Goal: Task Accomplishment & Management: Use online tool/utility

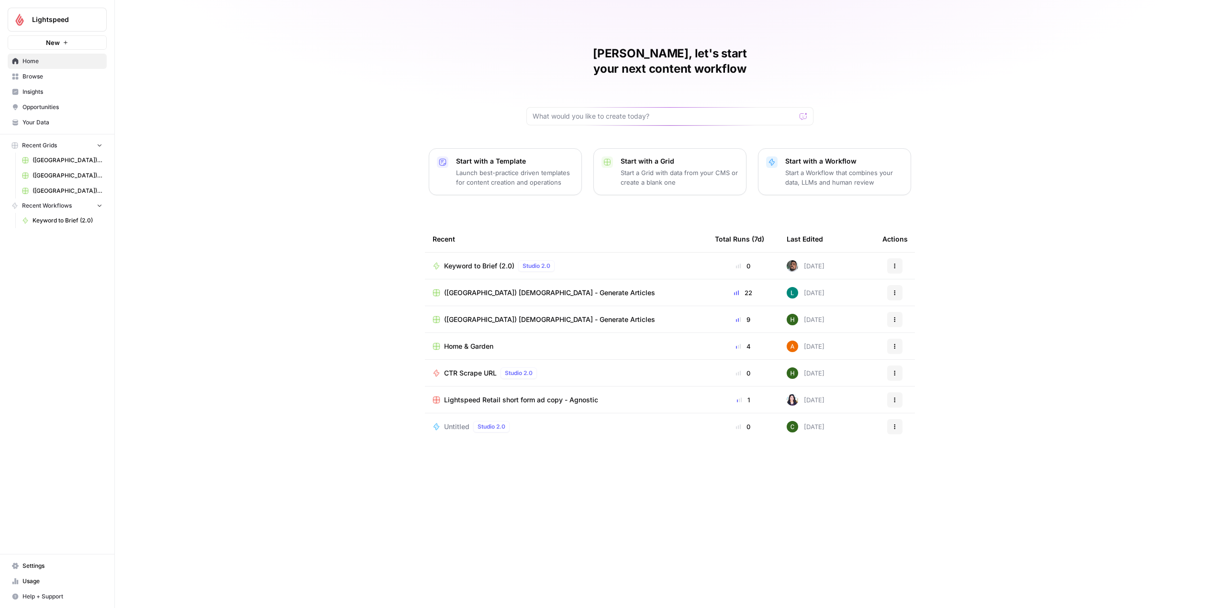
click at [66, 22] on span "Lightspeed" at bounding box center [61, 20] width 58 height 10
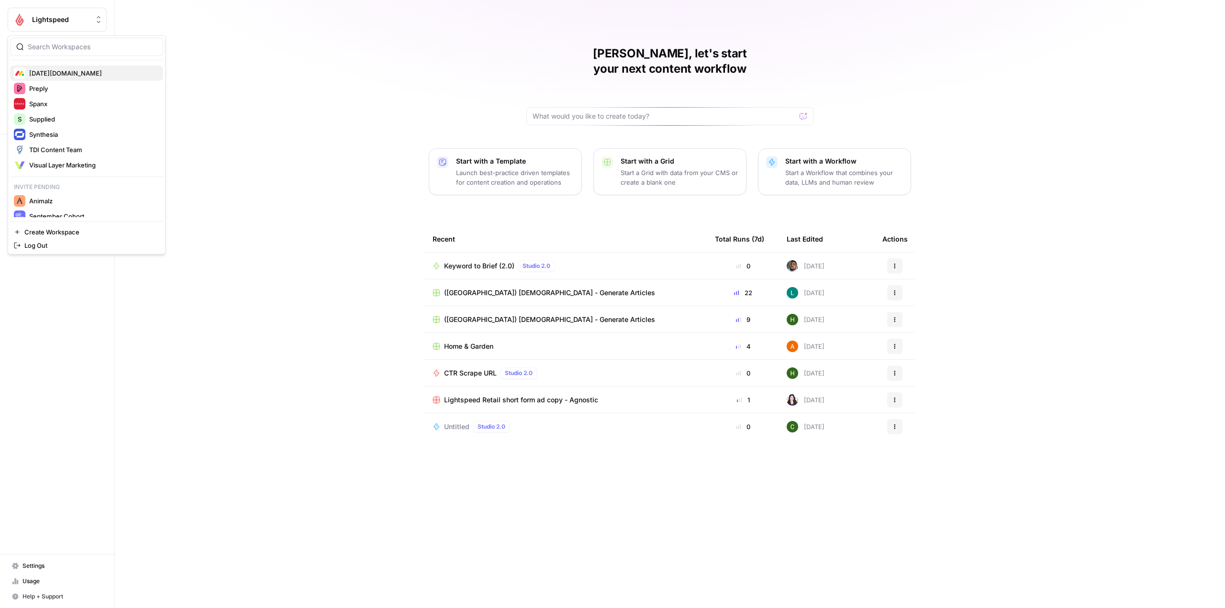
scroll to position [266, 0]
click at [99, 198] on span "Animalz" at bounding box center [92, 195] width 126 height 10
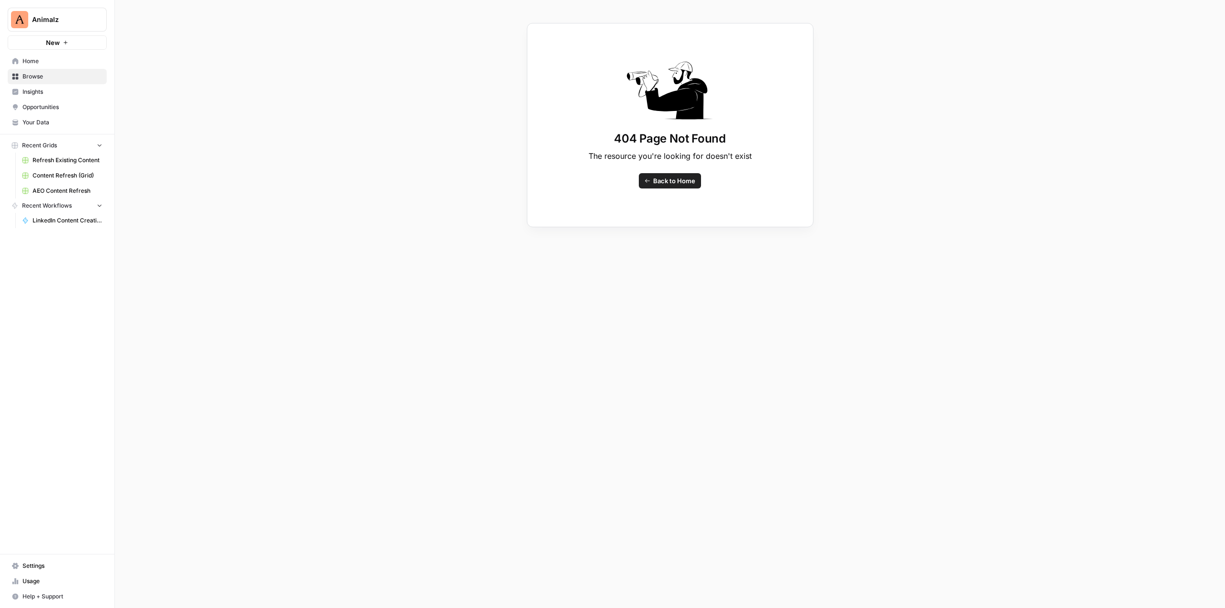
click at [47, 58] on span "Home" at bounding box center [62, 61] width 80 height 9
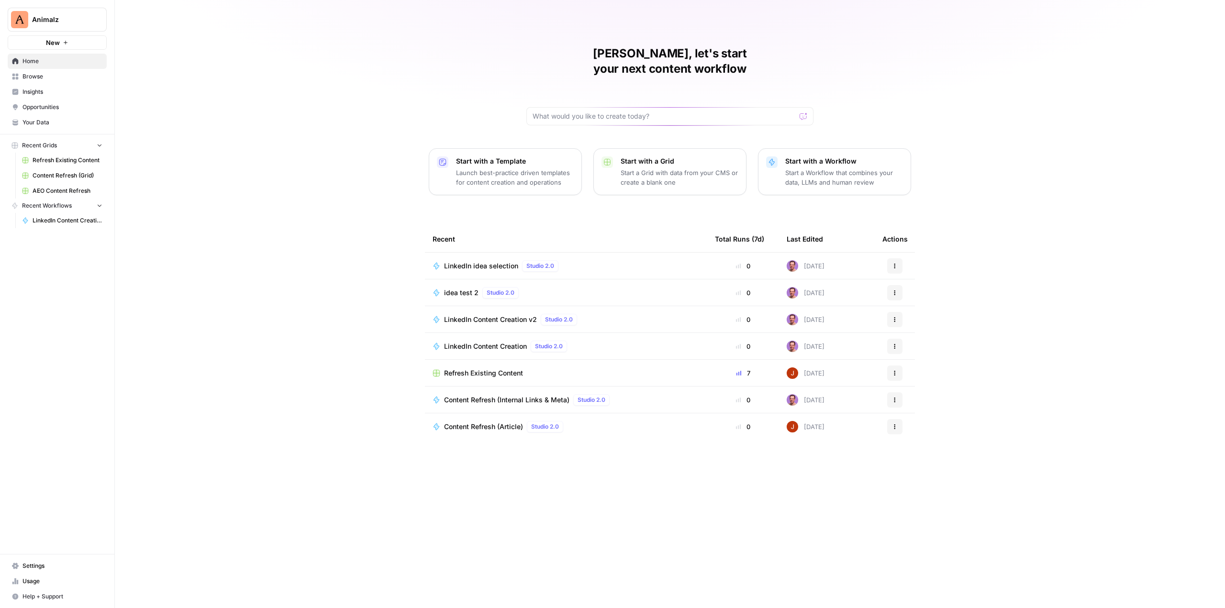
click at [251, 262] on div "Manuel, let's start your next content workflow Start with a Template Launch bes…" at bounding box center [670, 304] width 1110 height 608
click at [513, 315] on span "LinkedIn Content Creation v2" at bounding box center [490, 320] width 93 height 10
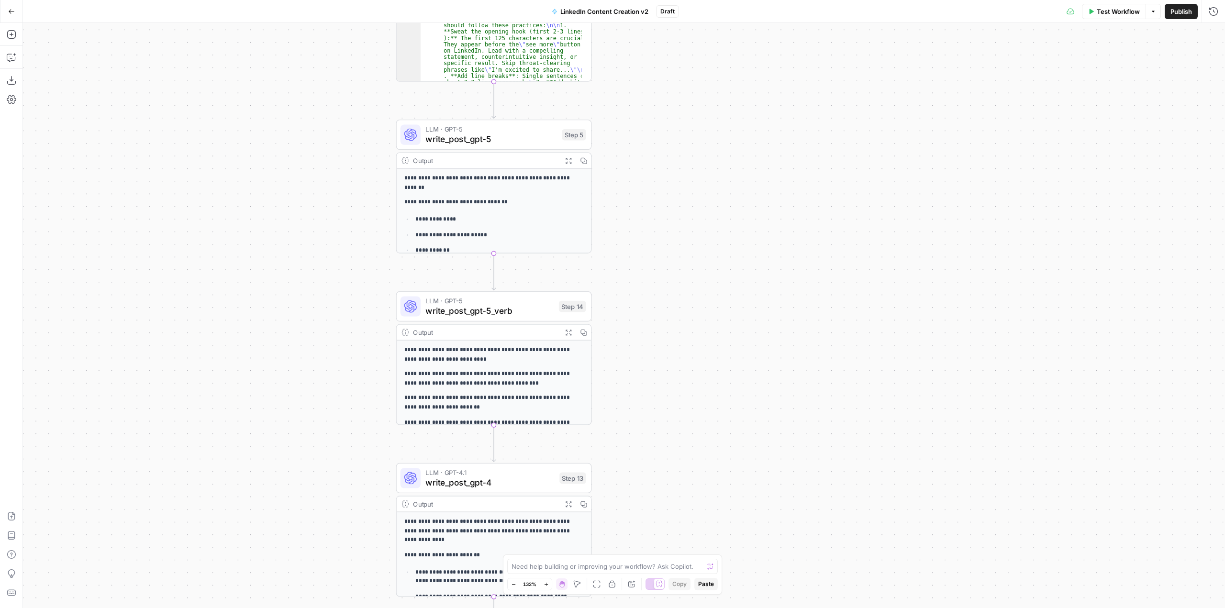
drag, startPoint x: 546, startPoint y: 298, endPoint x: 664, endPoint y: 201, distance: 153.1
click at [664, 201] on div "**********" at bounding box center [624, 315] width 1202 height 585
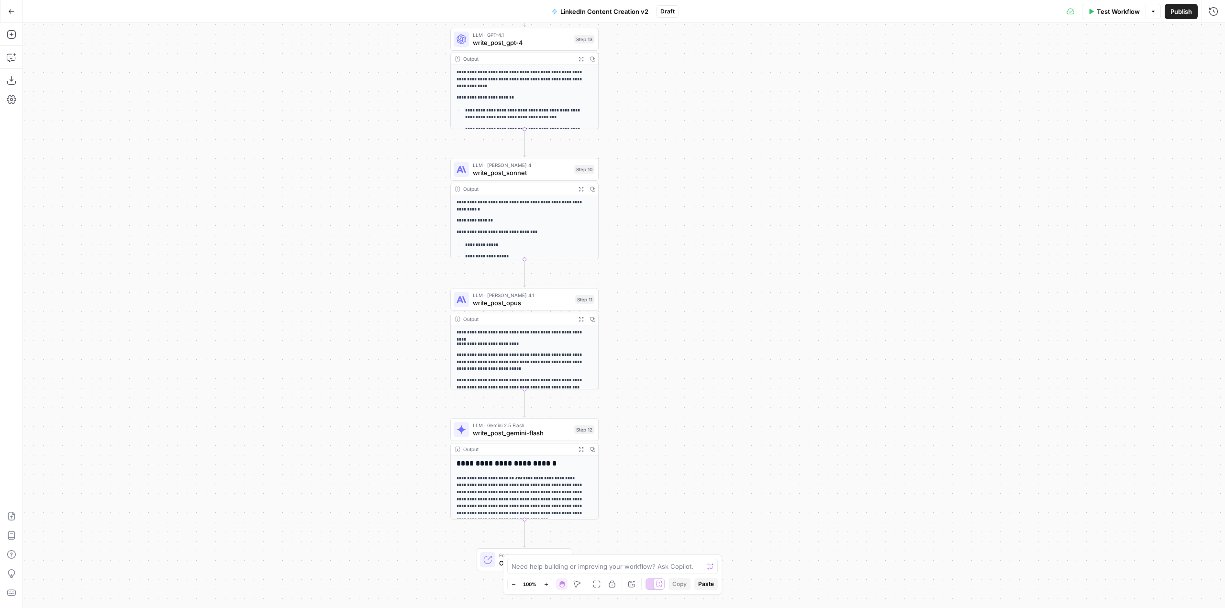
drag, startPoint x: 673, startPoint y: 372, endPoint x: 662, endPoint y: 0, distance: 372.1
click at [662, 0] on div "**********" at bounding box center [612, 304] width 1225 height 608
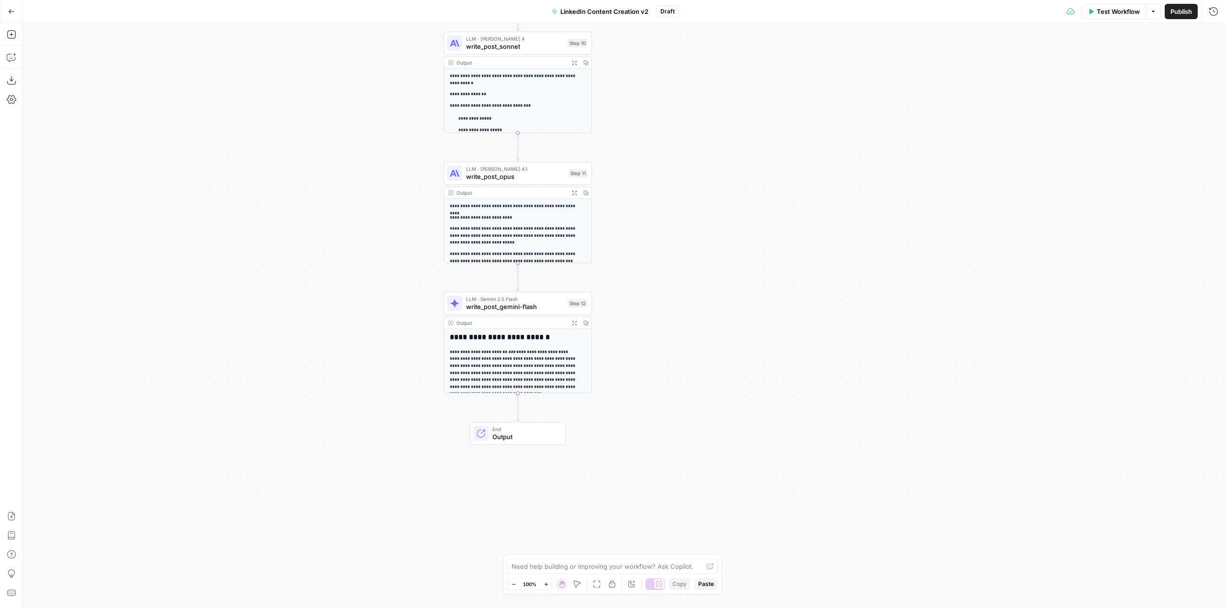
drag, startPoint x: 706, startPoint y: 288, endPoint x: 699, endPoint y: 100, distance: 188.2
click at [699, 100] on div "**********" at bounding box center [624, 315] width 1202 height 585
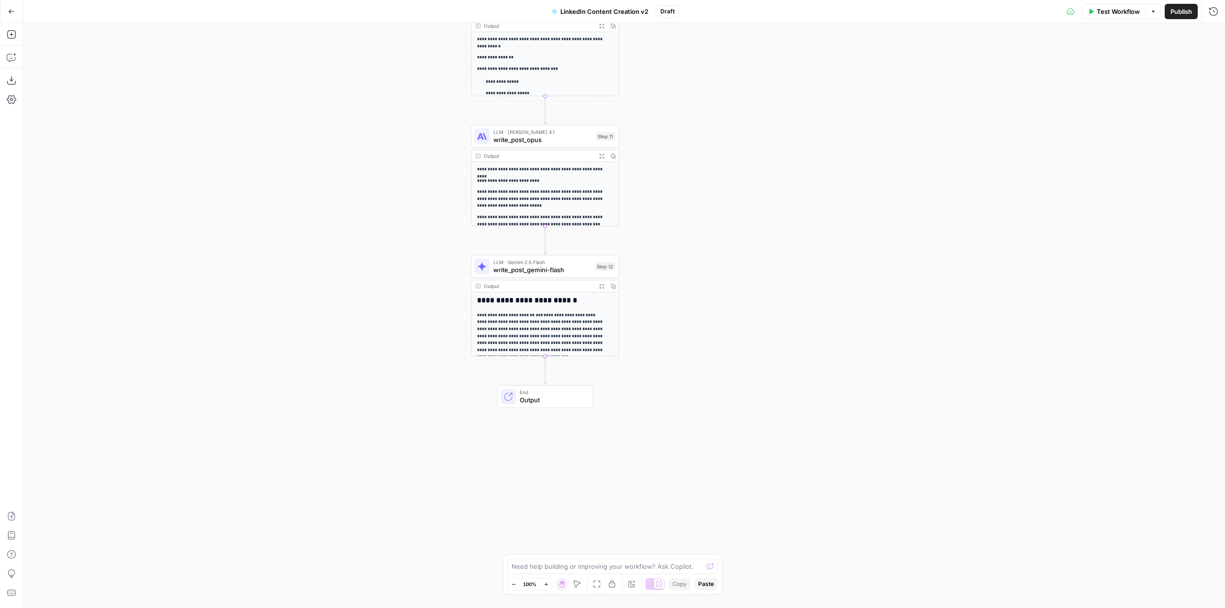
drag, startPoint x: 697, startPoint y: 320, endPoint x: 722, endPoint y: 402, distance: 85.2
click at [722, 402] on div "**********" at bounding box center [624, 315] width 1202 height 585
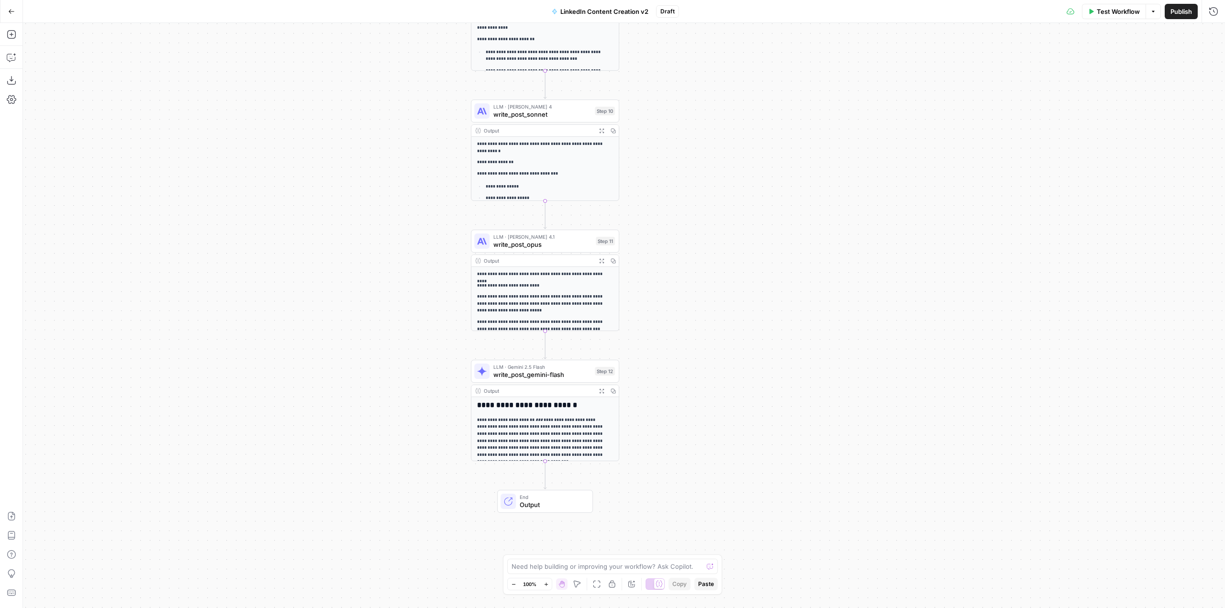
drag, startPoint x: 683, startPoint y: 165, endPoint x: 683, endPoint y: 271, distance: 105.8
click at [683, 271] on div "**********" at bounding box center [624, 315] width 1202 height 585
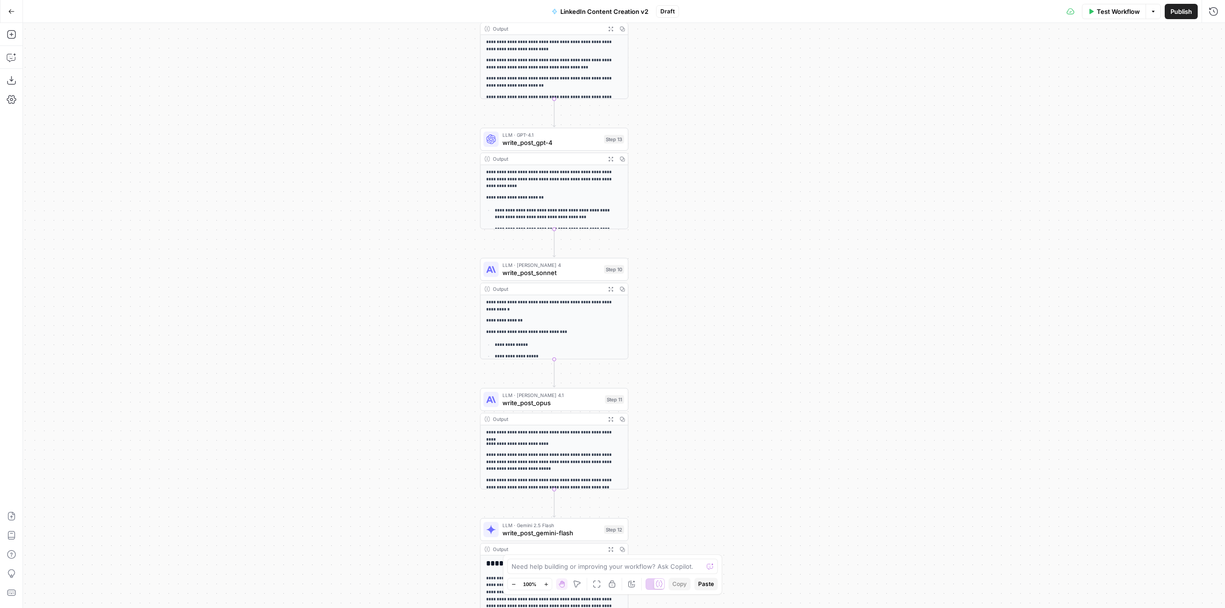
drag, startPoint x: 675, startPoint y: 138, endPoint x: 684, endPoint y: 305, distance: 167.3
click at [684, 305] on div "**********" at bounding box center [624, 315] width 1202 height 585
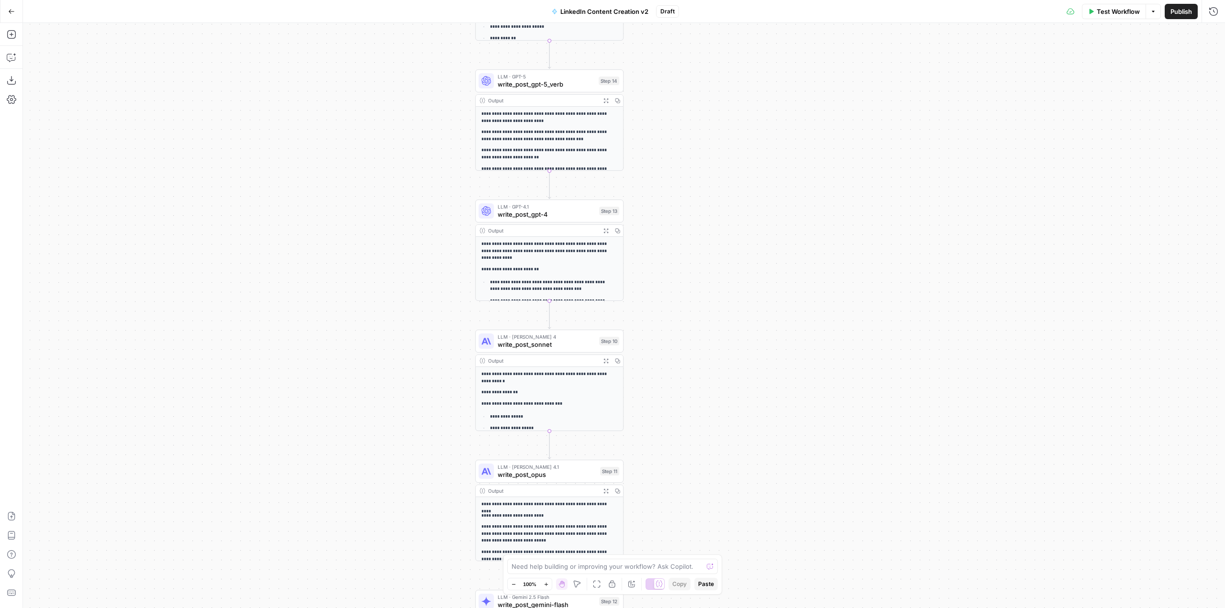
drag, startPoint x: 705, startPoint y: 182, endPoint x: 699, endPoint y: 307, distance: 125.1
click at [699, 307] on div "**********" at bounding box center [624, 315] width 1202 height 585
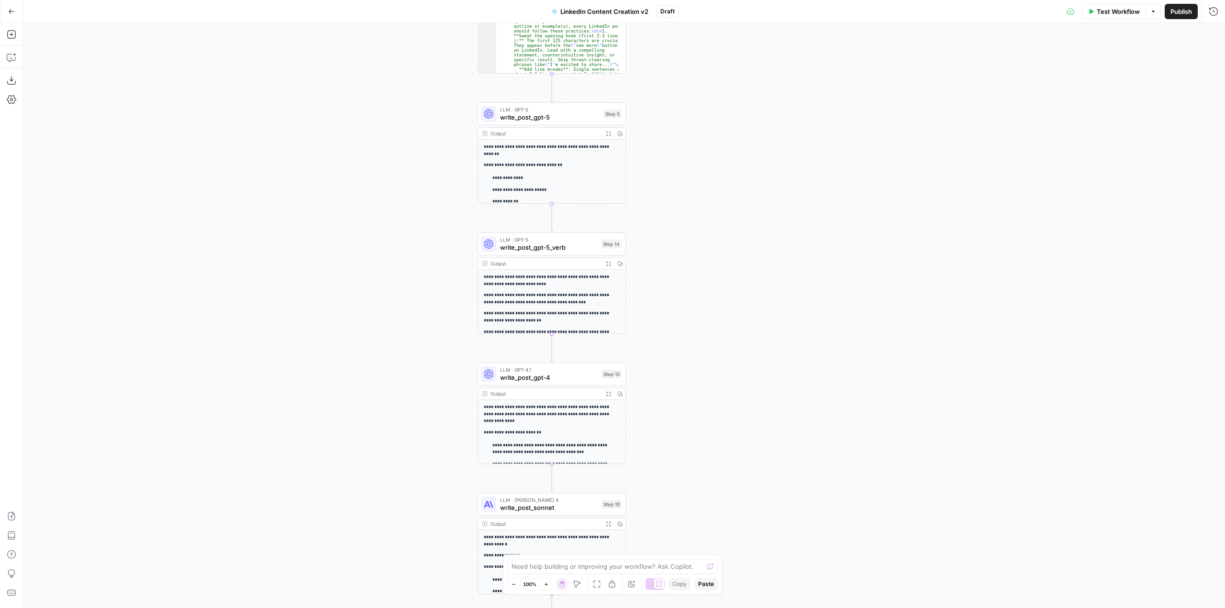
drag, startPoint x: 691, startPoint y: 177, endPoint x: 694, endPoint y: 274, distance: 97.2
click at [694, 274] on div "**********" at bounding box center [624, 315] width 1202 height 585
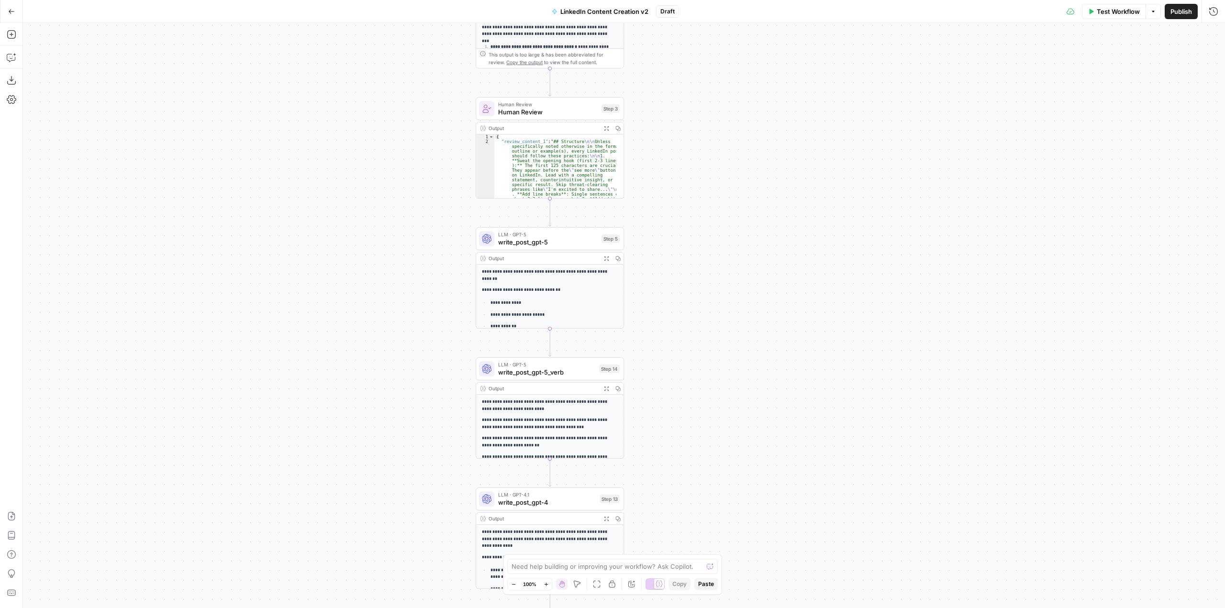
drag, startPoint x: 668, startPoint y: 170, endPoint x: 672, endPoint y: 379, distance: 208.7
click at [672, 379] on div "**********" at bounding box center [624, 315] width 1202 height 585
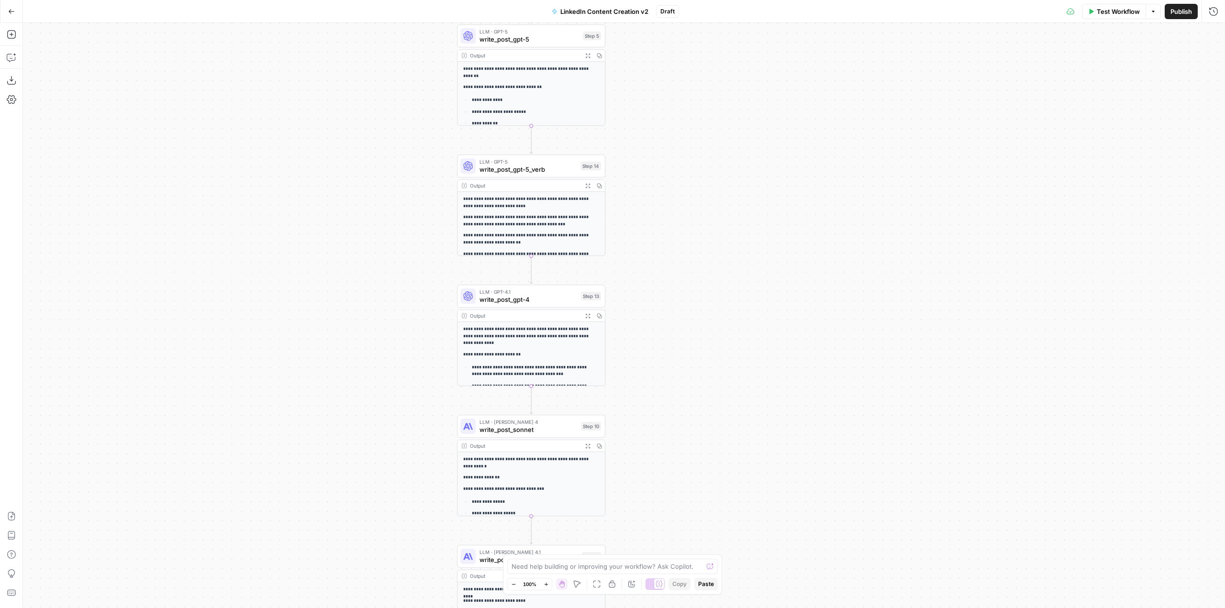
drag, startPoint x: 672, startPoint y: 377, endPoint x: 647, endPoint y: 91, distance: 286.9
click at [647, 91] on div "**********" at bounding box center [624, 315] width 1202 height 585
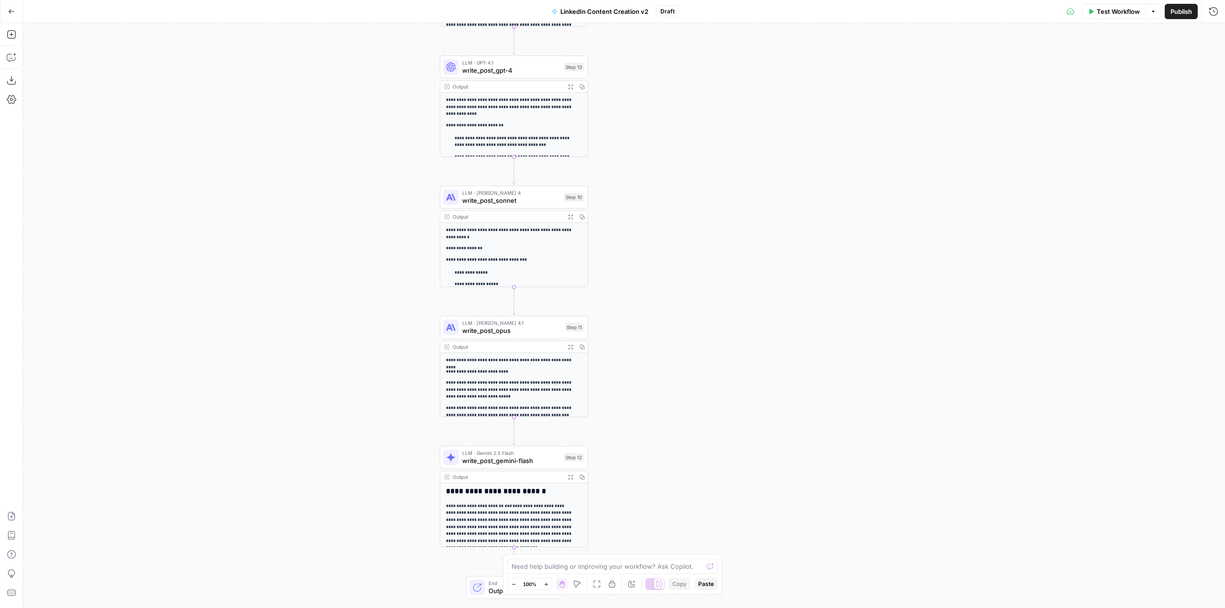
drag, startPoint x: 684, startPoint y: 376, endPoint x: 667, endPoint y: 147, distance: 229.9
click at [667, 147] on div "**********" at bounding box center [624, 315] width 1202 height 585
click at [532, 201] on span "write_post_sonnet" at bounding box center [511, 201] width 98 height 10
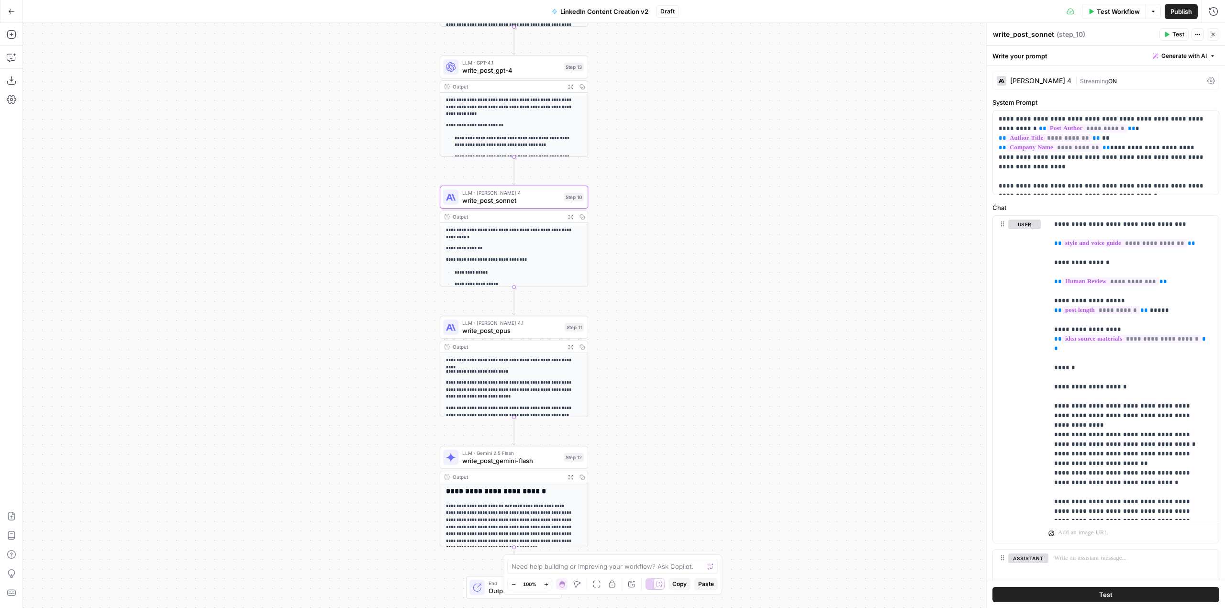
click at [627, 10] on span "LinkedIn Content Creation v2" at bounding box center [604, 12] width 88 height 10
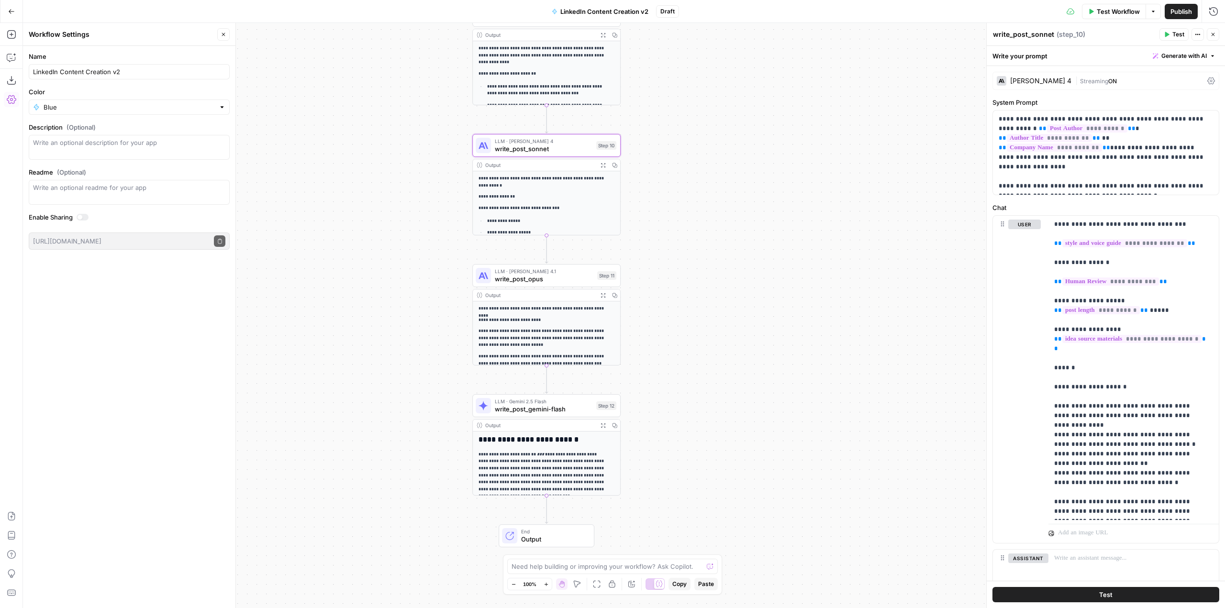
drag, startPoint x: 686, startPoint y: 345, endPoint x: 719, endPoint y: 293, distance: 61.1
click at [719, 293] on div "**********" at bounding box center [624, 315] width 1202 height 585
click at [9, 52] on button "Copilot" at bounding box center [11, 57] width 15 height 15
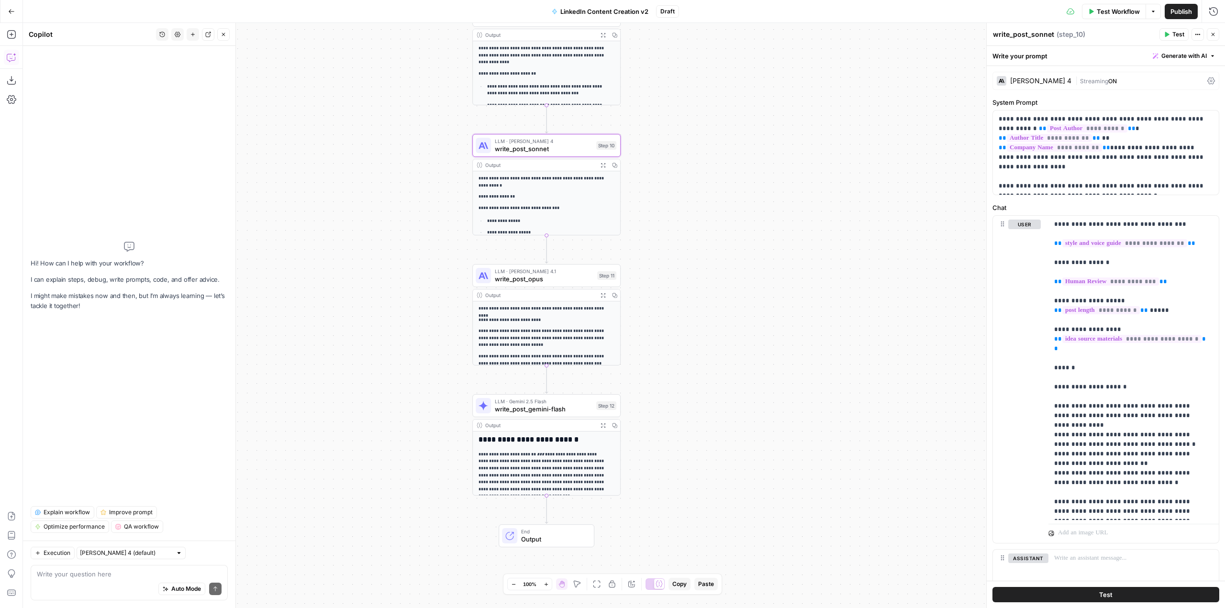
click at [145, 570] on textarea at bounding box center [129, 575] width 185 height 10
type textarea "I want to add a step that will take the output of step 10 and post it into noti…"
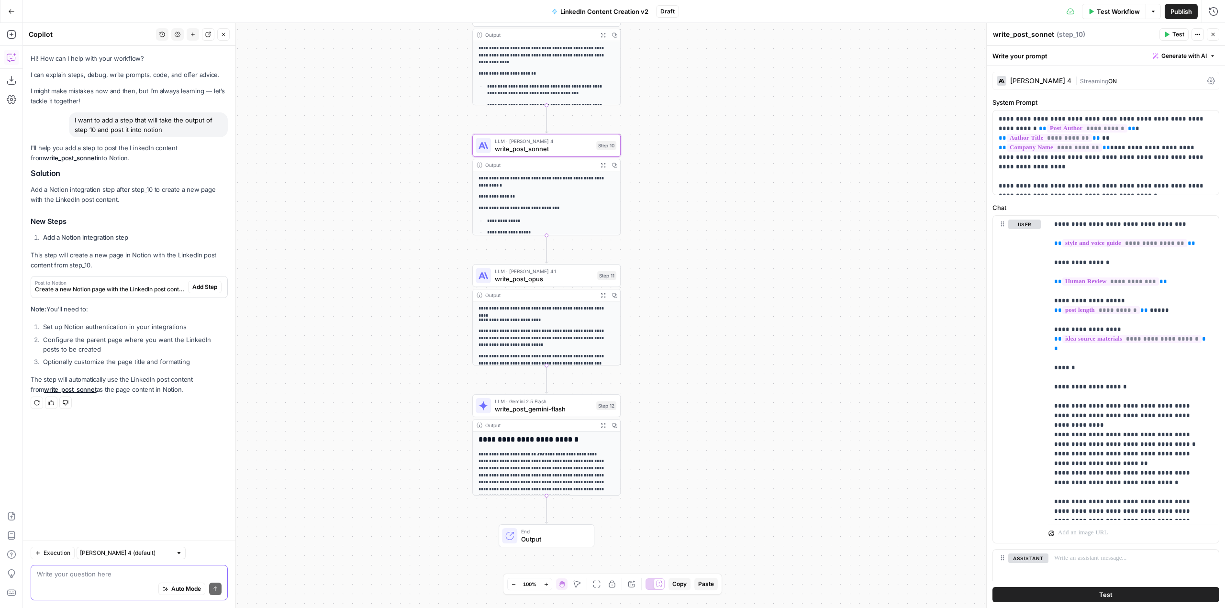
click at [149, 578] on textarea at bounding box center [129, 575] width 185 height 10
click at [12, 38] on icon "button" at bounding box center [12, 35] width 10 height 10
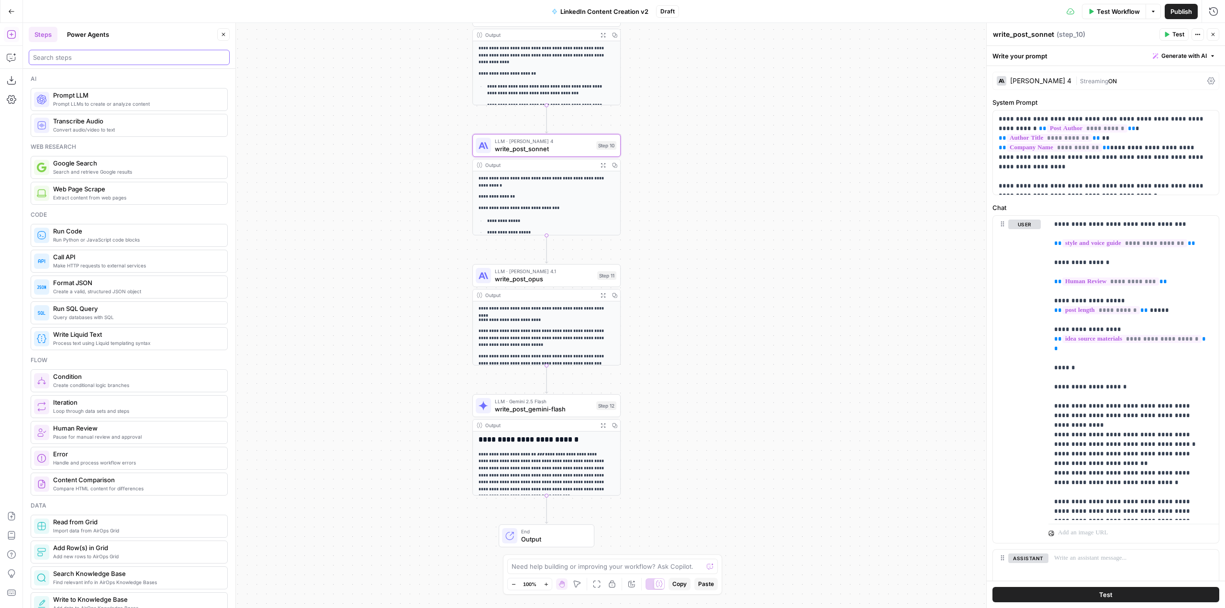
click at [86, 55] on input "search" at bounding box center [129, 58] width 192 height 10
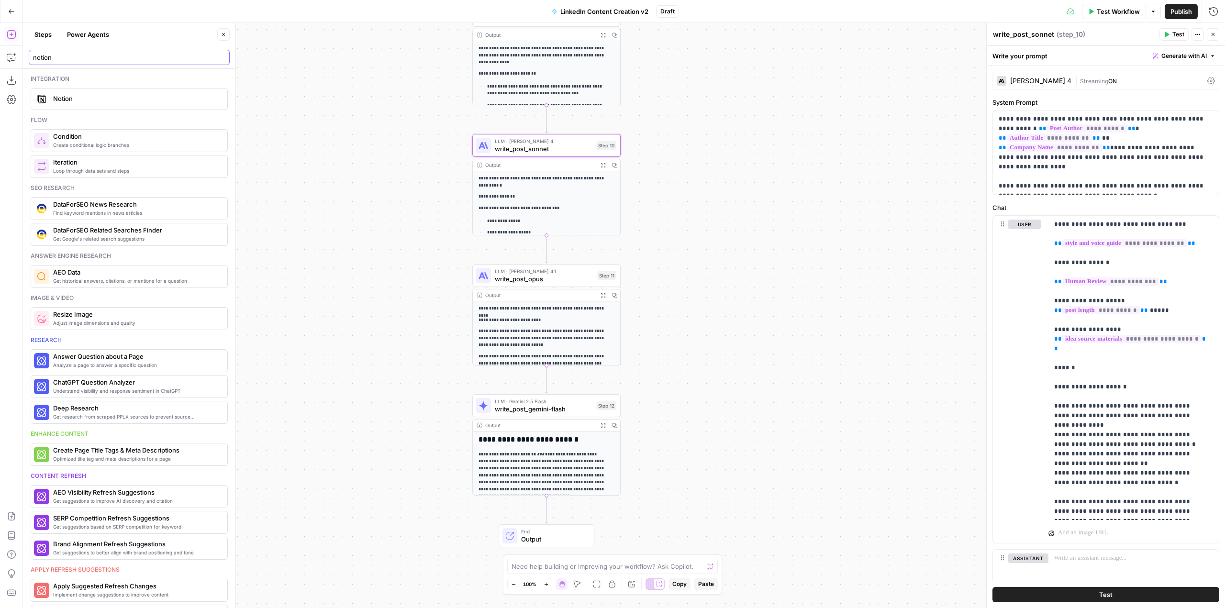
type input "notion"
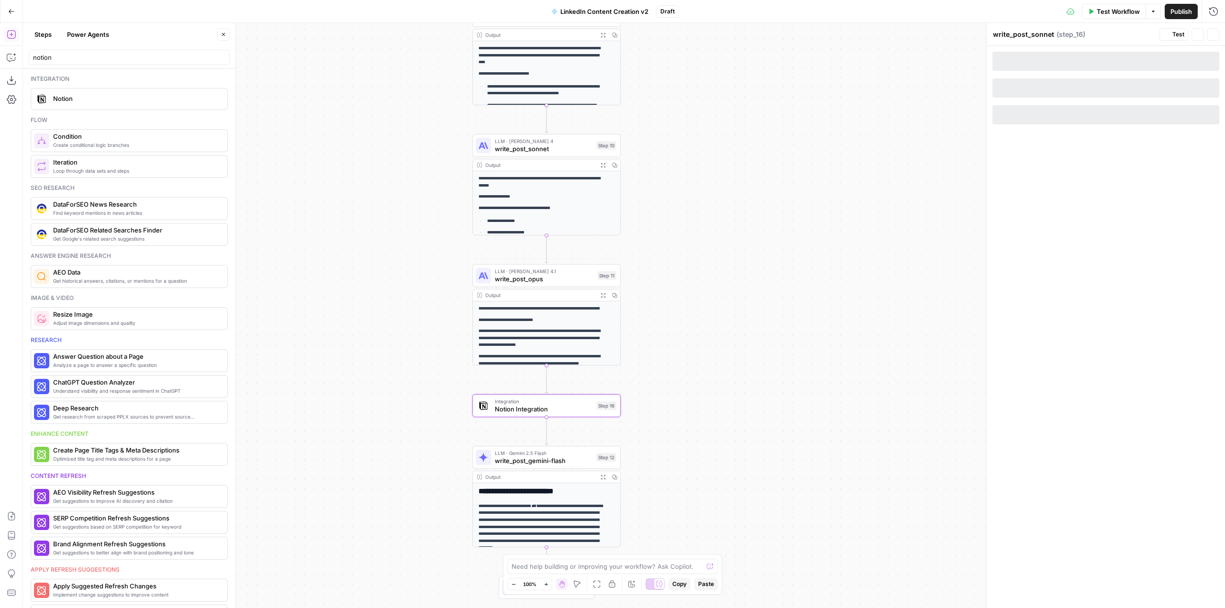
type textarea "Notion Integration"
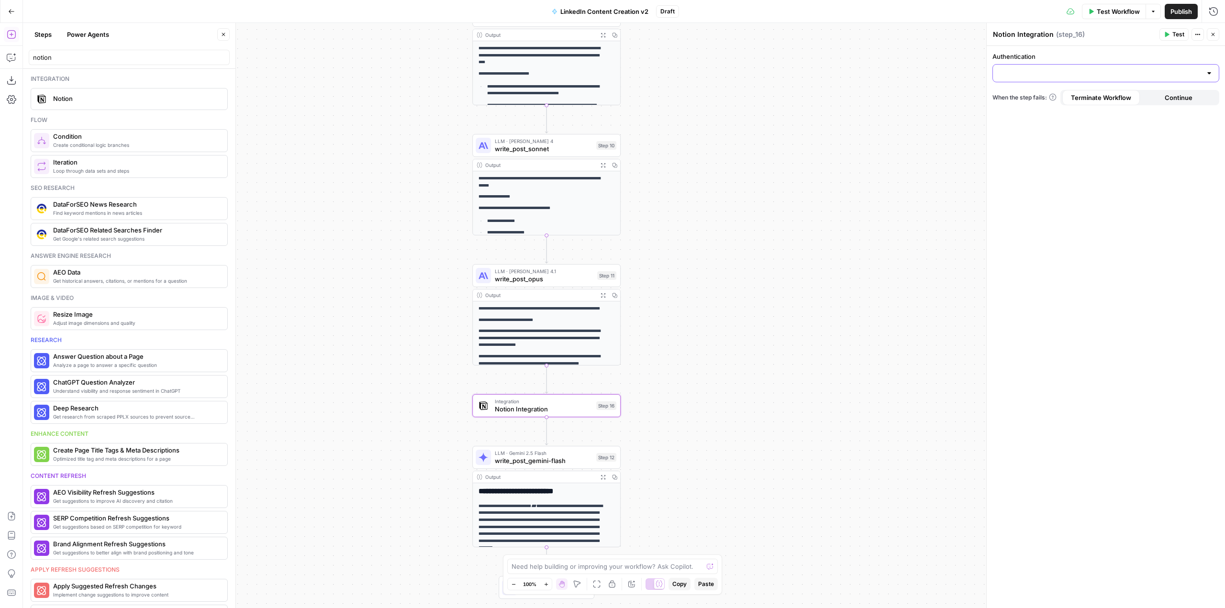
click at [1139, 74] on input "Authentication" at bounding box center [1100, 73] width 203 height 10
click at [1061, 97] on span "Notion 1" at bounding box center [1104, 97] width 207 height 10
type input "Notion 1"
click at [1064, 108] on input "Action" at bounding box center [1100, 112] width 203 height 10
click at [1051, 132] on span "Create Page" at bounding box center [1104, 136] width 207 height 10
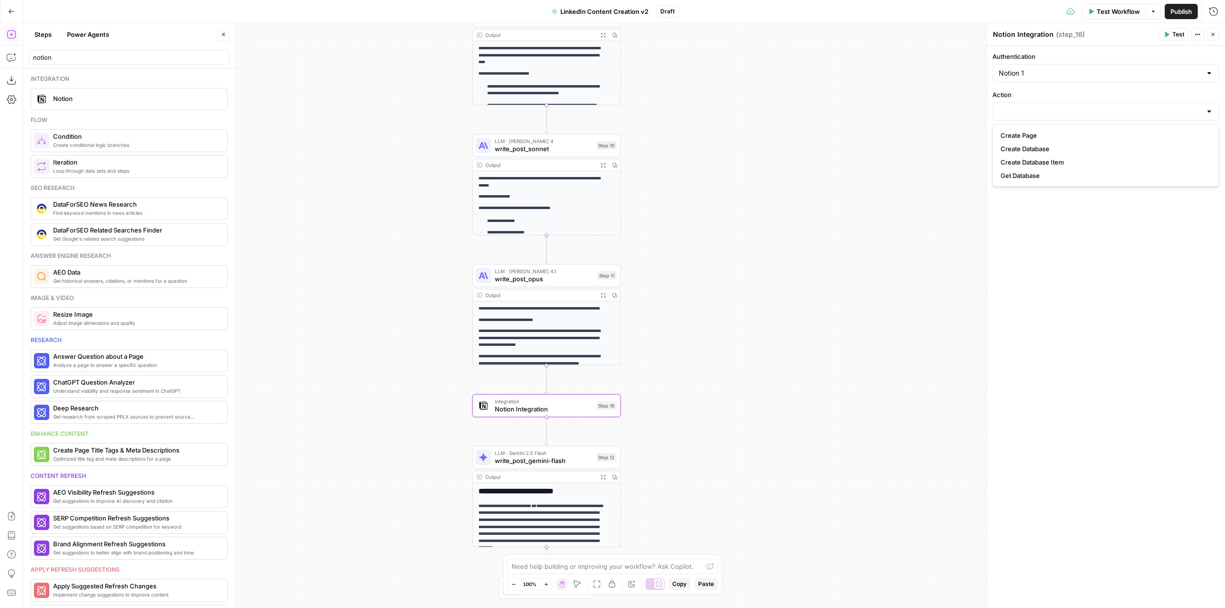
type input "Create Page"
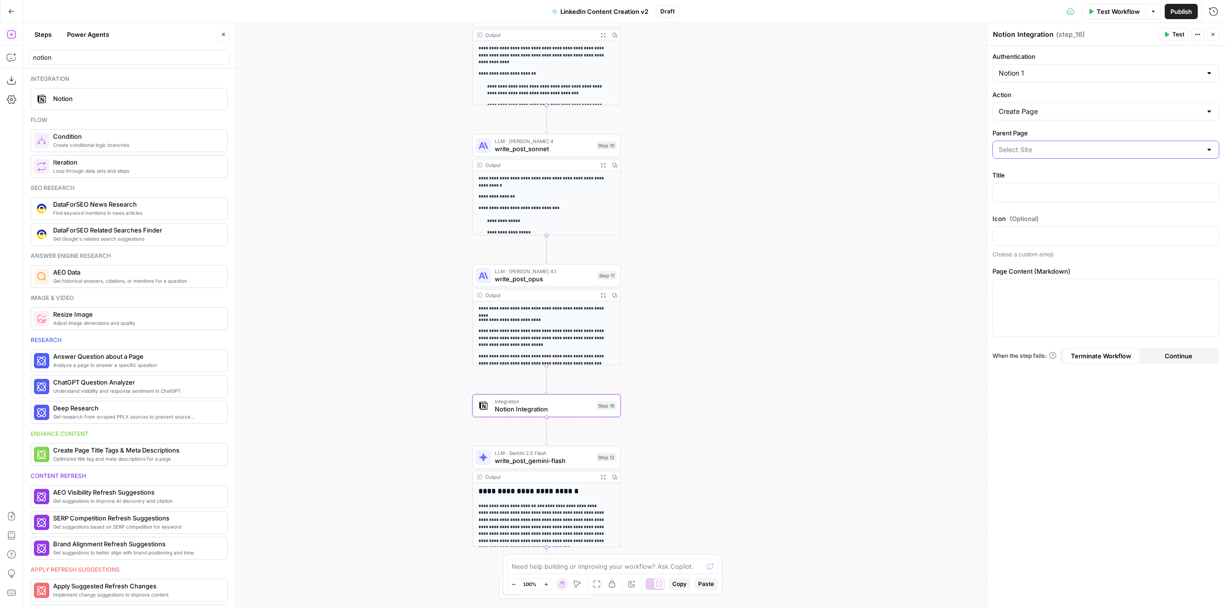
click at [1089, 148] on input "Parent Page" at bounding box center [1100, 150] width 203 height 10
click at [1048, 208] on div "Authentication Notion 1 Action Create Page Parent Page Title Icon (Optional) Ch…" at bounding box center [1106, 327] width 238 height 562
drag, startPoint x: 1056, startPoint y: 97, endPoint x: 1045, endPoint y: 101, distance: 11.4
click at [1055, 97] on label "Action" at bounding box center [1106, 95] width 227 height 10
click at [1055, 107] on input "Create Page" at bounding box center [1100, 112] width 203 height 10
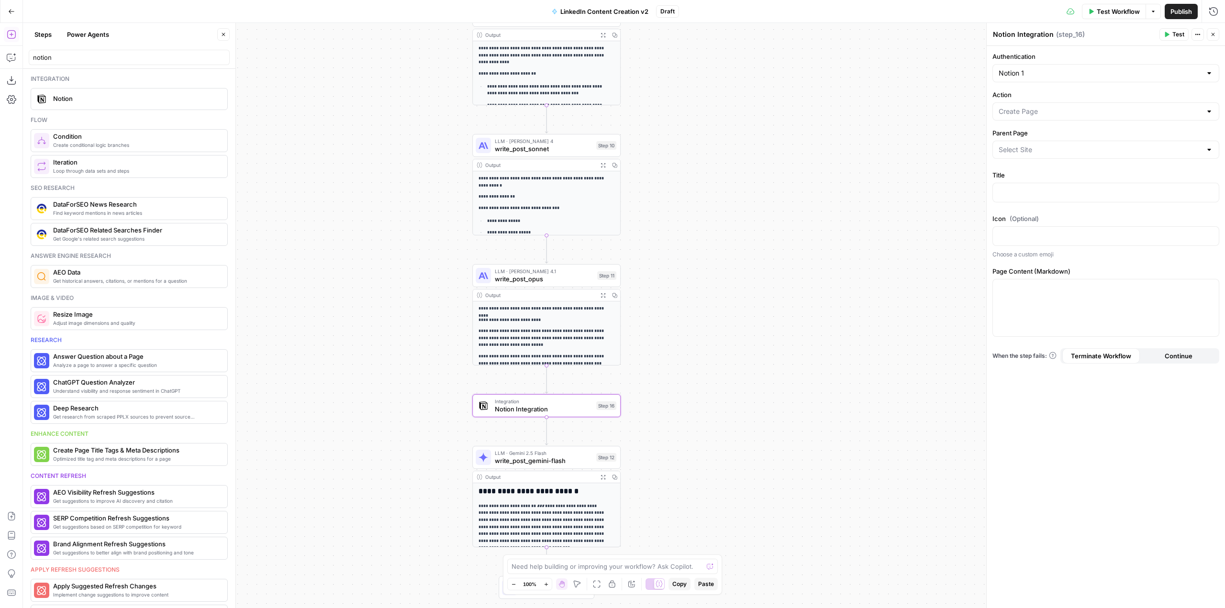
type input "Create Page"
click at [1045, 101] on div "Action Create Page" at bounding box center [1106, 105] width 227 height 31
click at [1031, 110] on input "Action" at bounding box center [1100, 112] width 203 height 10
click at [1050, 164] on span "Create Database Item" at bounding box center [1104, 162] width 207 height 10
type input "Create Database Item"
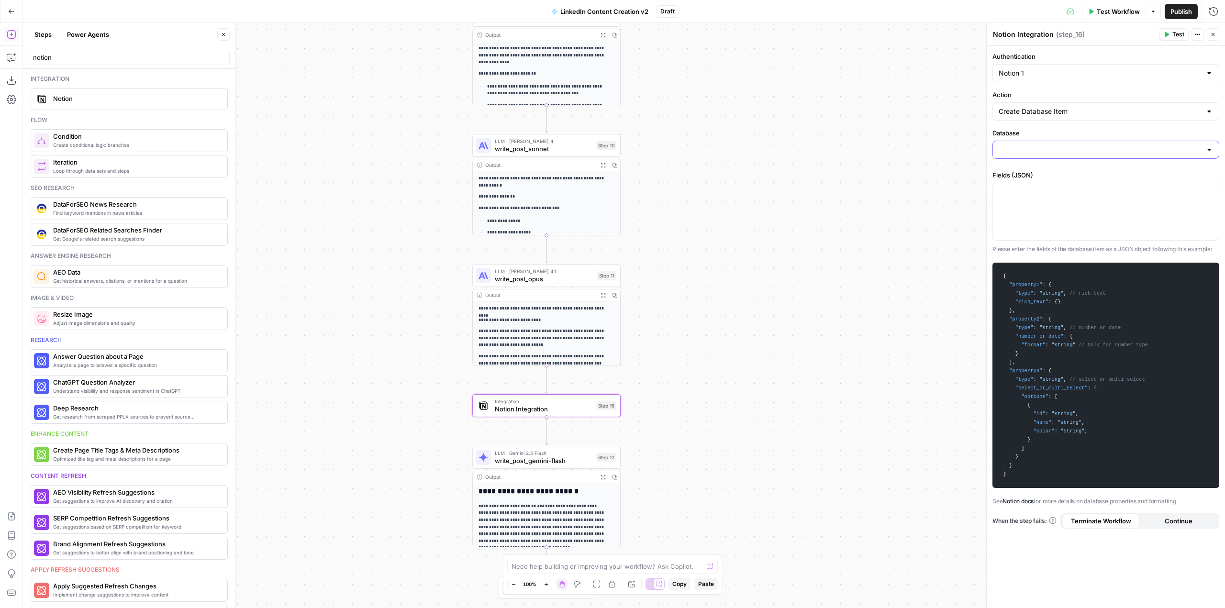
click at [1049, 149] on input "Database" at bounding box center [1100, 150] width 203 height 10
click at [1093, 208] on div at bounding box center [1106, 211] width 226 height 57
click at [1068, 152] on input "Database" at bounding box center [1100, 150] width 203 height 10
click at [1037, 171] on span "AirOps Workflow Log" at bounding box center [1104, 174] width 207 height 10
type input "AirOps Workflow Log"
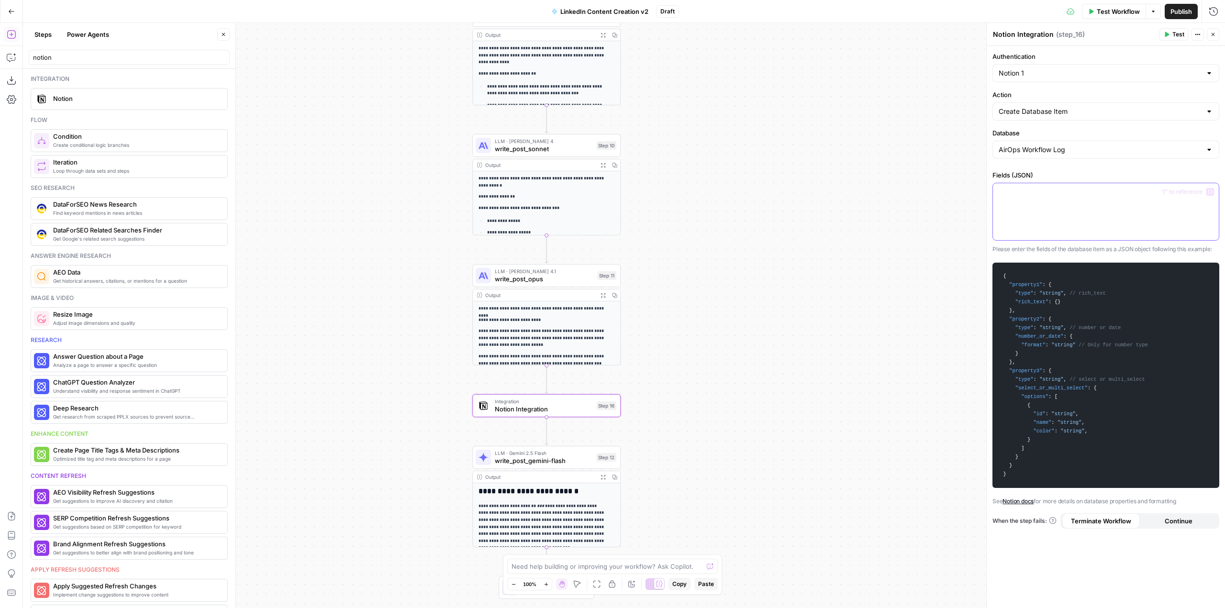
click at [1048, 200] on div at bounding box center [1106, 211] width 226 height 57
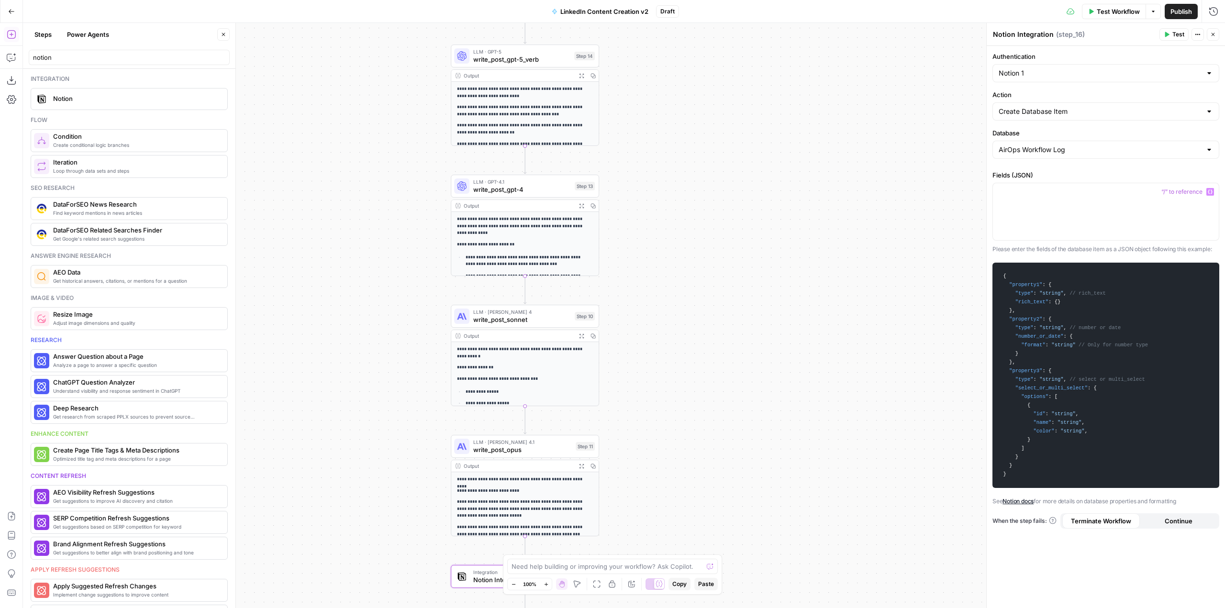
drag, startPoint x: 708, startPoint y: 202, endPoint x: 683, endPoint y: 397, distance: 197.0
click at [683, 397] on div "**********" at bounding box center [624, 315] width 1202 height 585
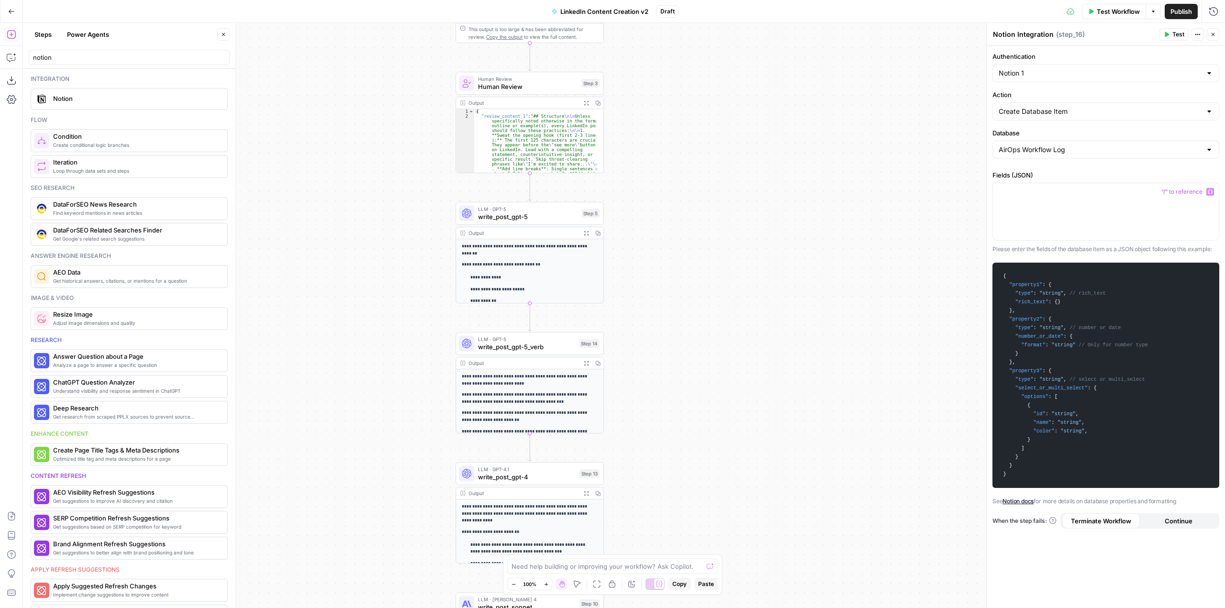
drag, startPoint x: 699, startPoint y: 175, endPoint x: 711, endPoint y: 418, distance: 243.0
click at [711, 418] on div "**********" at bounding box center [624, 315] width 1202 height 585
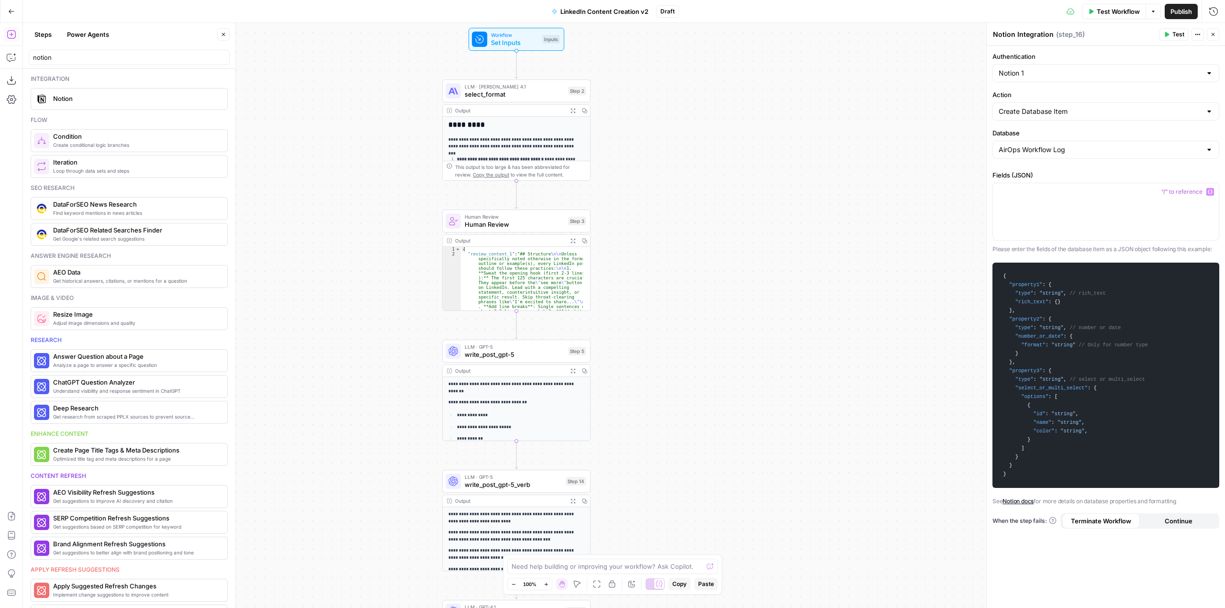
drag, startPoint x: 698, startPoint y: 204, endPoint x: 685, endPoint y: 342, distance: 138.5
click at [685, 342] on div "**********" at bounding box center [624, 315] width 1202 height 585
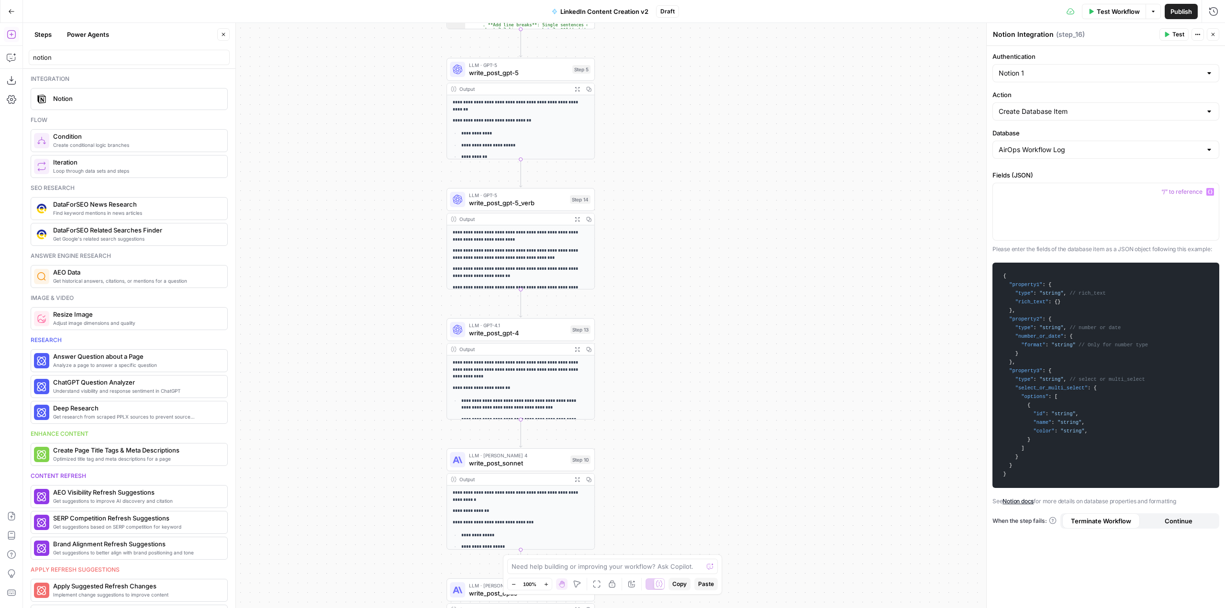
drag, startPoint x: 687, startPoint y: 341, endPoint x: 691, endPoint y: 59, distance: 282.0
click at [691, 59] on div "**********" at bounding box center [624, 315] width 1202 height 585
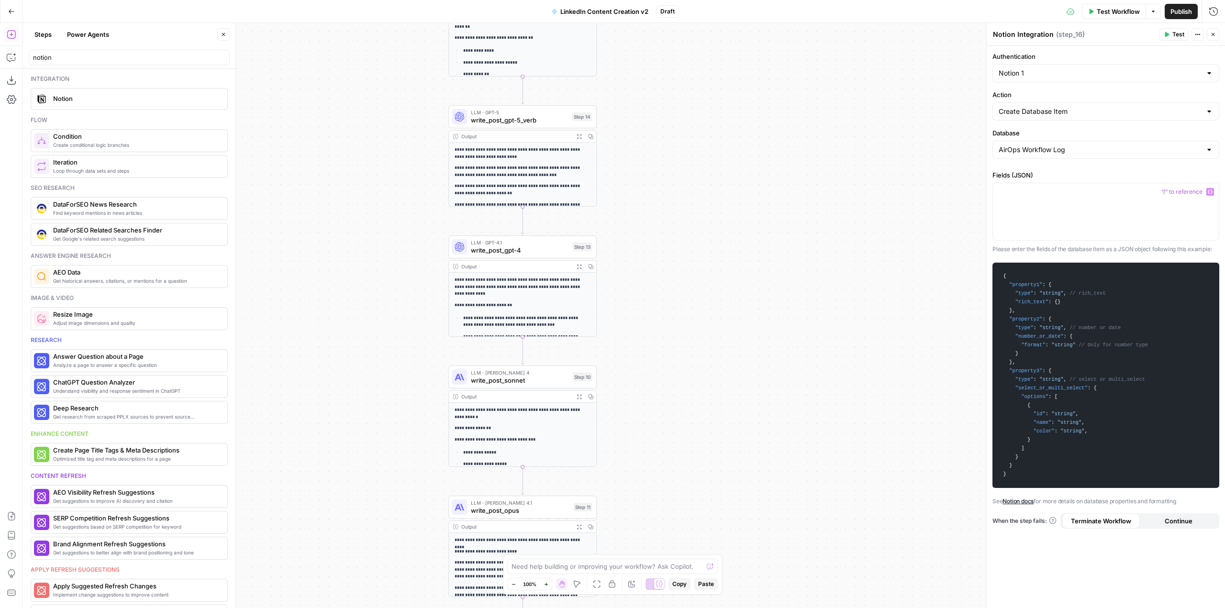
drag, startPoint x: 730, startPoint y: 401, endPoint x: 732, endPoint y: 318, distance: 83.3
click at [732, 318] on div "**********" at bounding box center [624, 315] width 1202 height 585
click at [1046, 203] on div at bounding box center [1106, 211] width 226 height 57
click at [1210, 190] on icon "button" at bounding box center [1210, 192] width 5 height 5
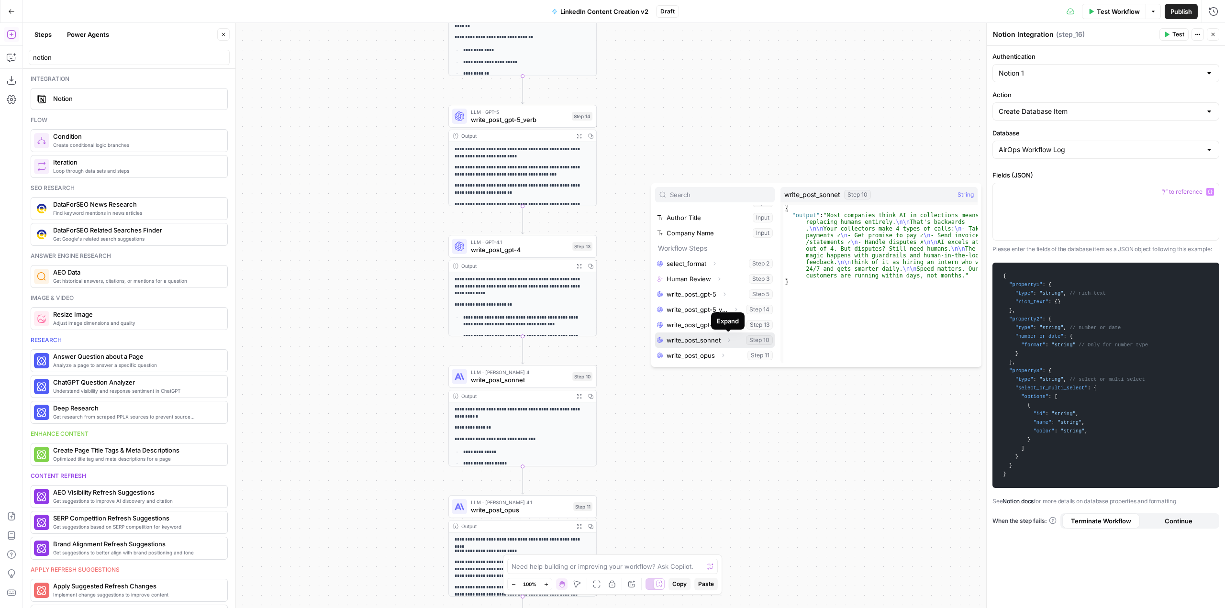
click at [731, 338] on icon "button" at bounding box center [729, 340] width 6 height 6
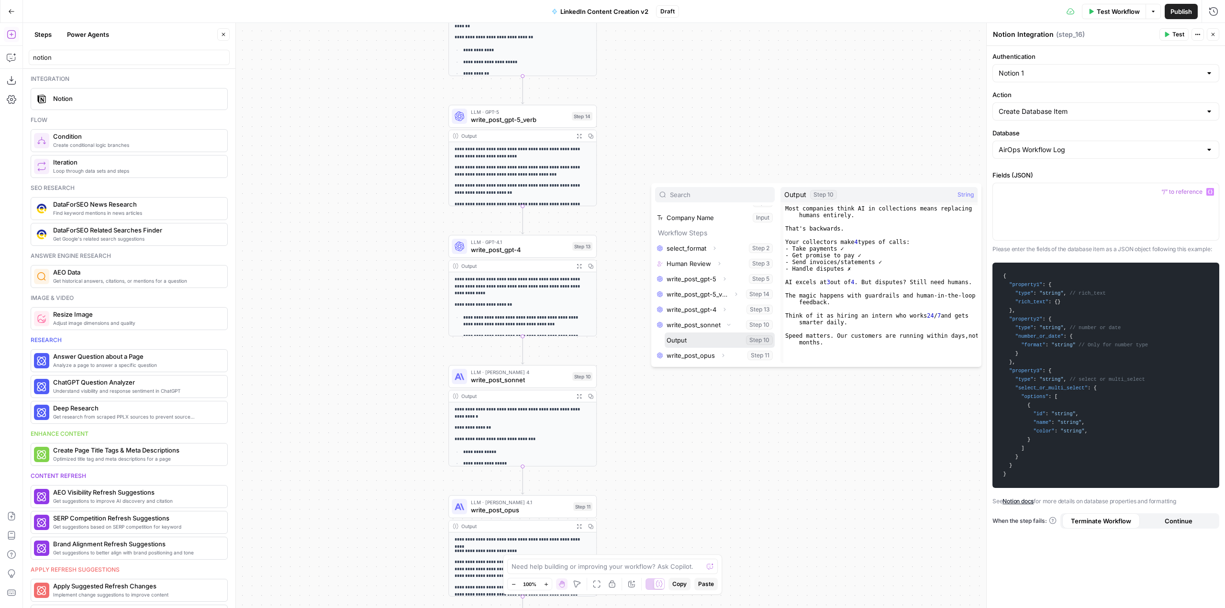
click at [698, 343] on button "Select variable Output" at bounding box center [720, 340] width 110 height 15
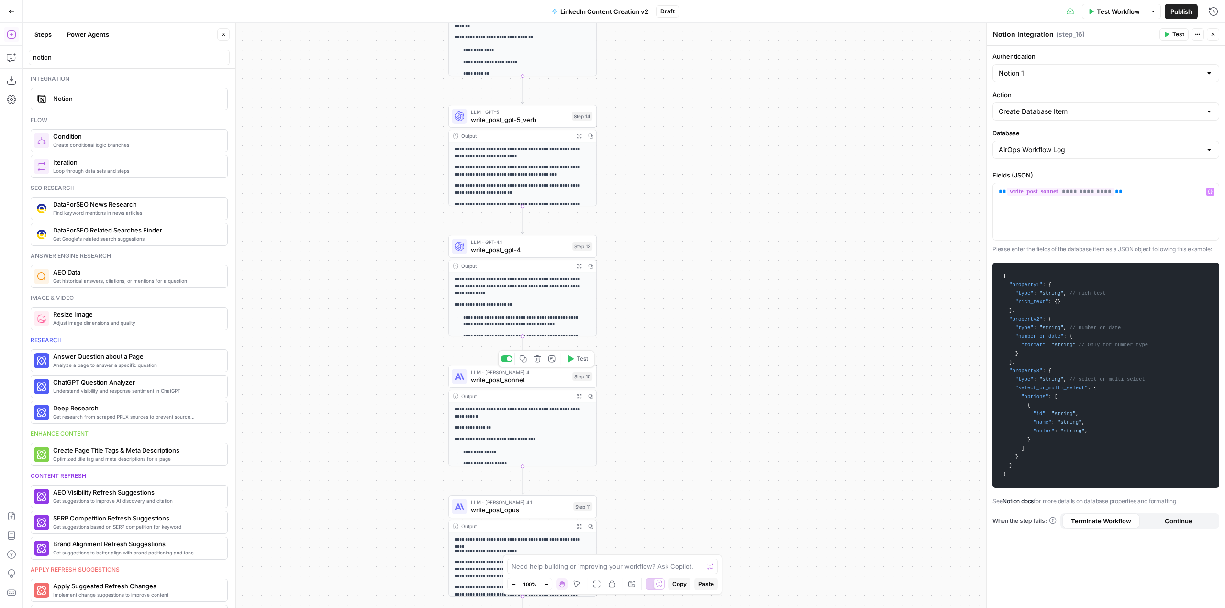
click at [527, 380] on span "write_post_sonnet" at bounding box center [520, 380] width 98 height 10
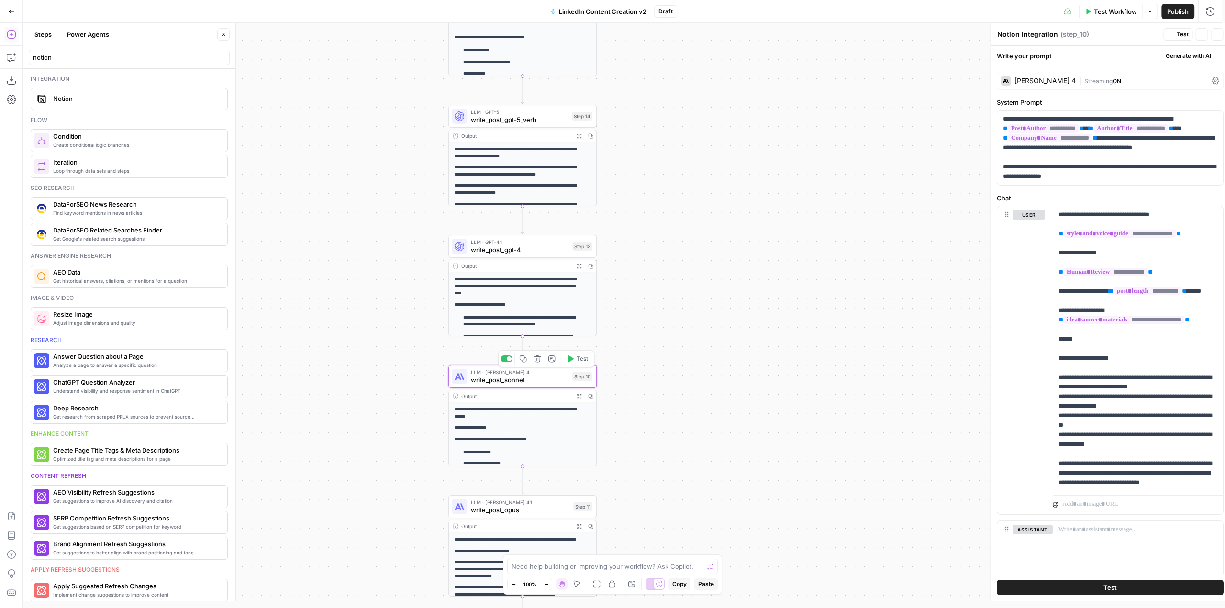
type textarea "write_post_sonnet"
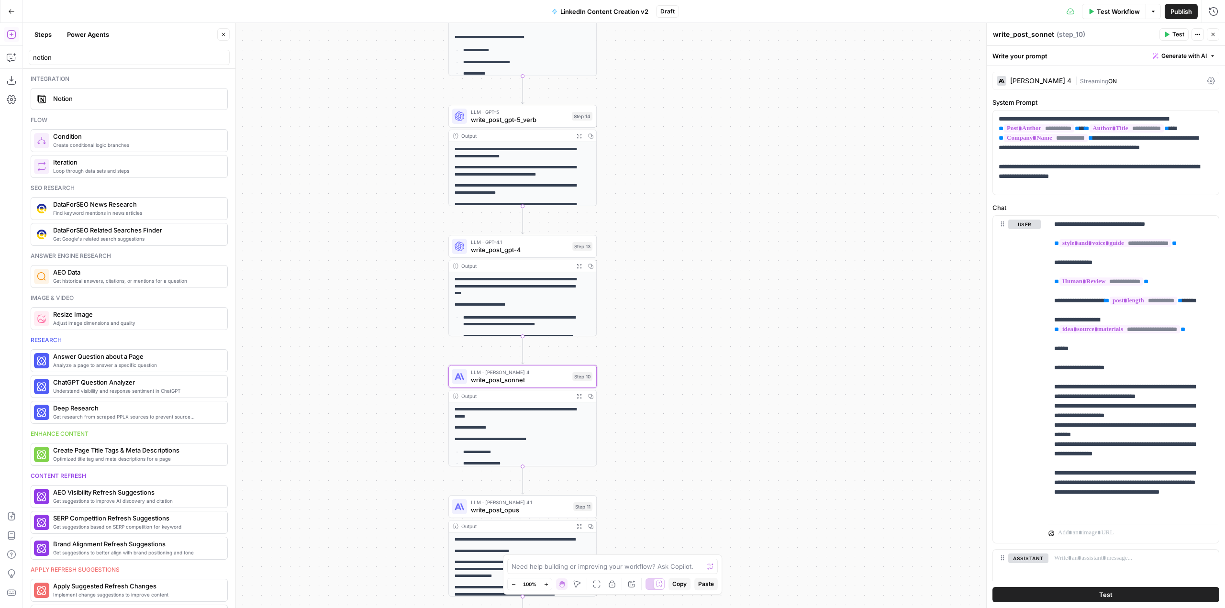
click at [1209, 78] on div "Claude Sonnet 4 | Streaming ON" at bounding box center [1106, 81] width 227 height 18
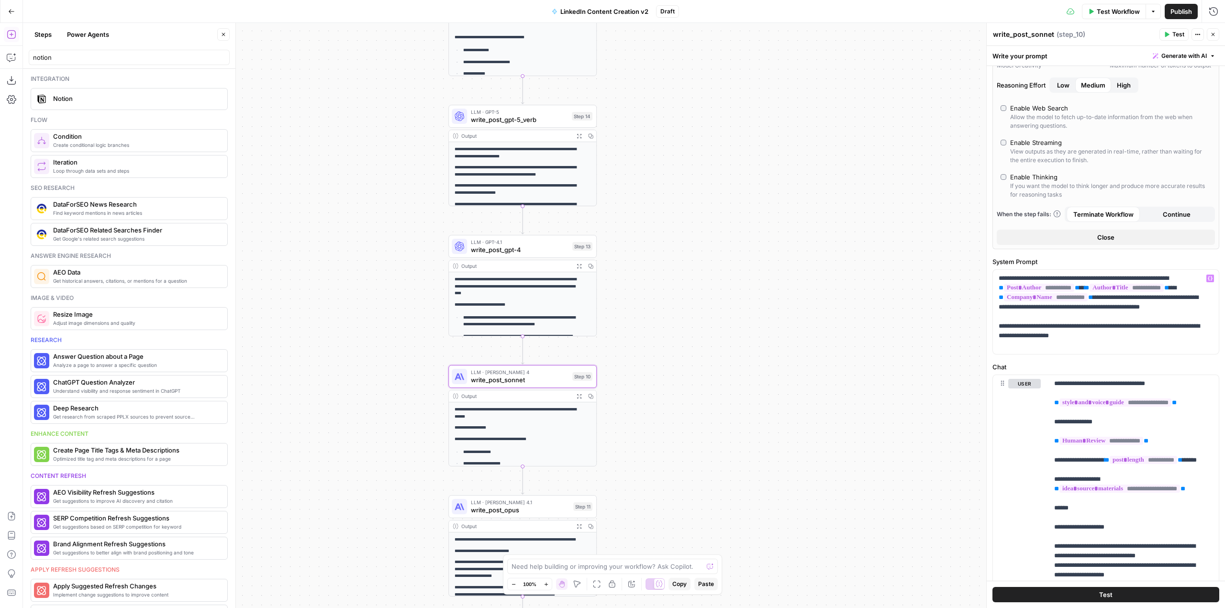
scroll to position [0, 0]
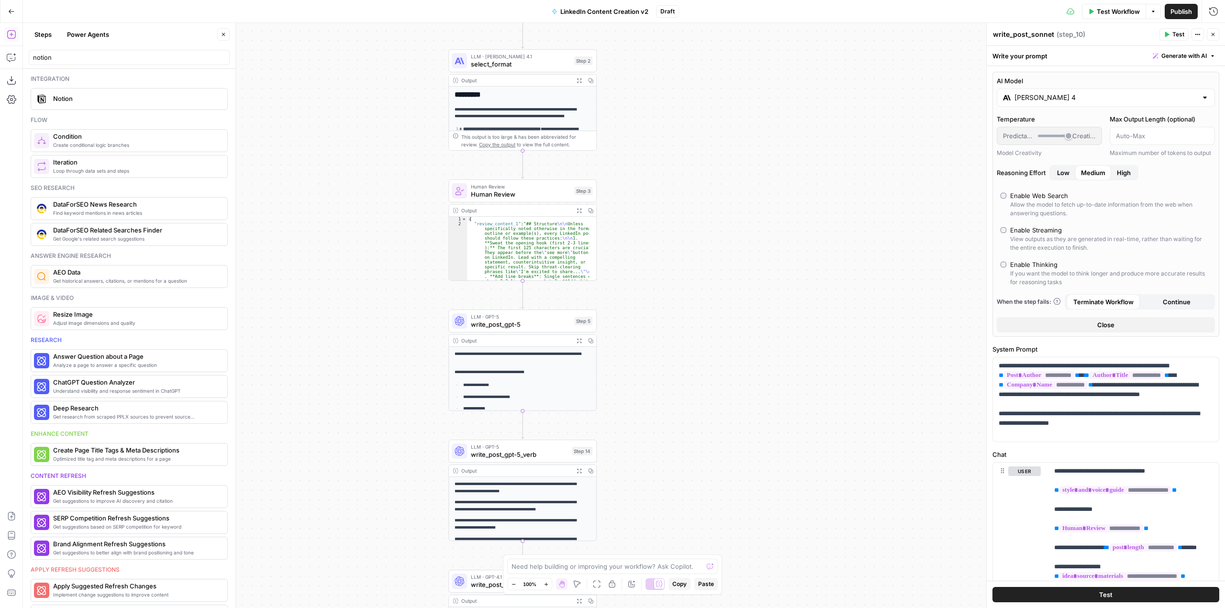
click at [723, 179] on div "**********" at bounding box center [624, 315] width 1202 height 585
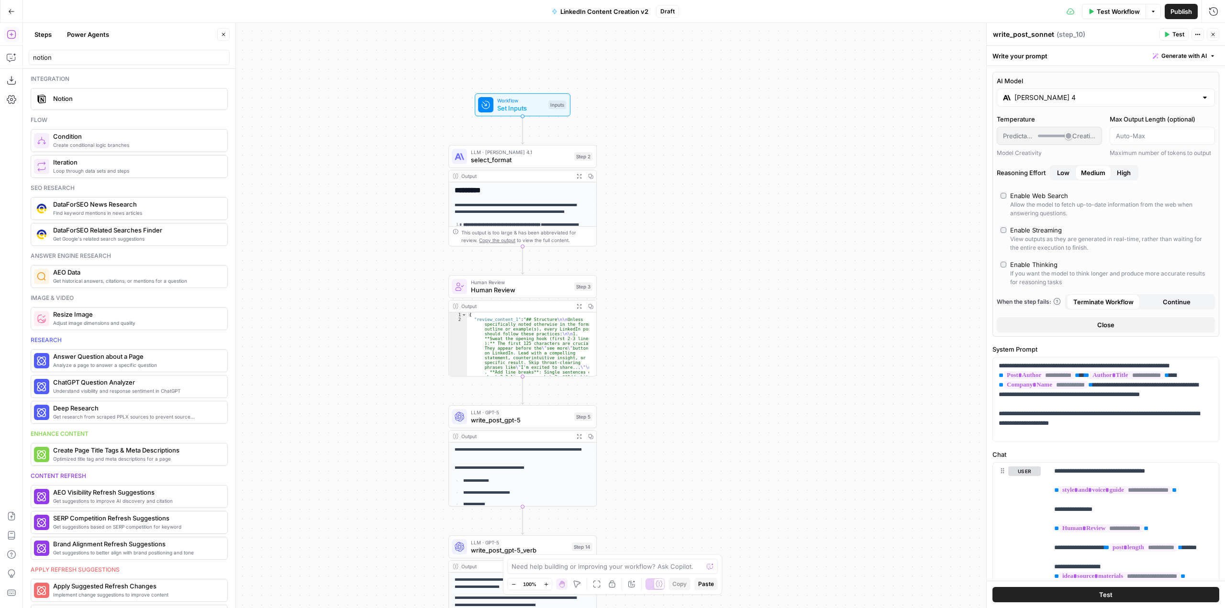
click at [1124, 2] on div "Test Workflow Options Publish Run History" at bounding box center [952, 11] width 546 height 22
click at [1112, 13] on span "Test Workflow" at bounding box center [1118, 12] width 43 height 10
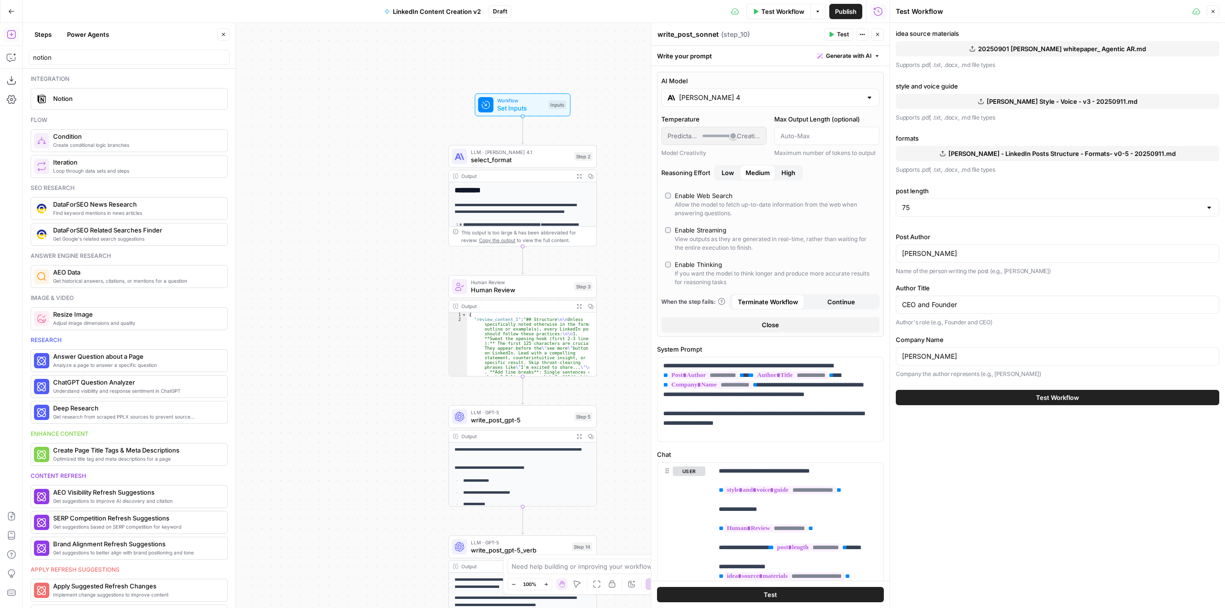
click at [1078, 399] on span "Test Workflow" at bounding box center [1057, 398] width 43 height 10
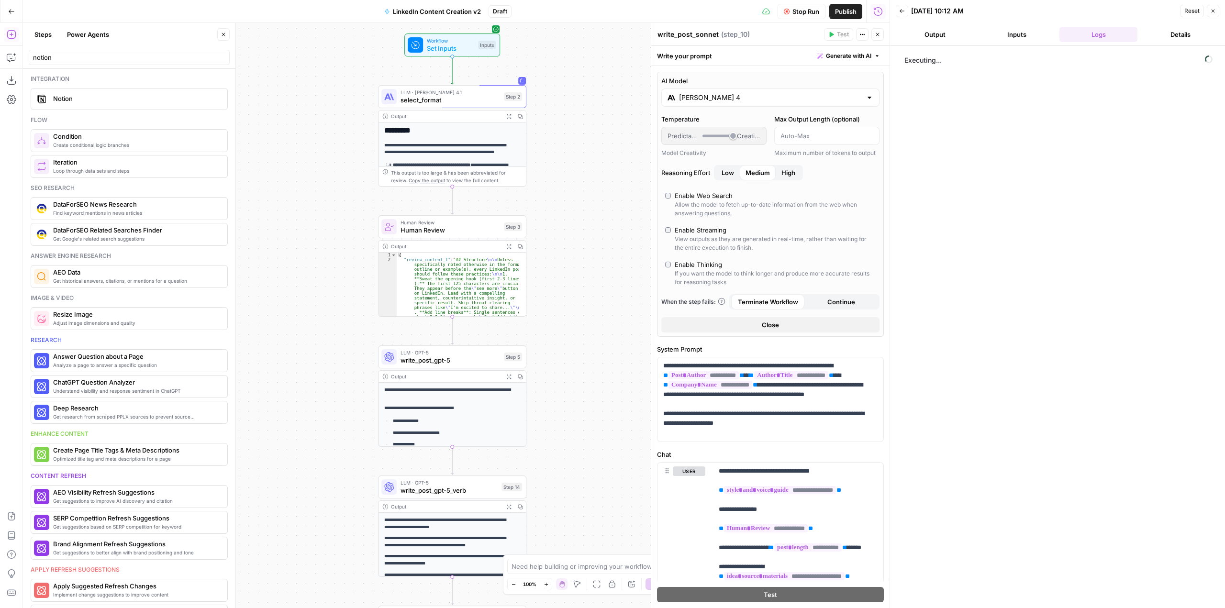
drag, startPoint x: 632, startPoint y: 212, endPoint x: 562, endPoint y: 152, distance: 92.4
click at [562, 152] on div "**********" at bounding box center [456, 315] width 867 height 585
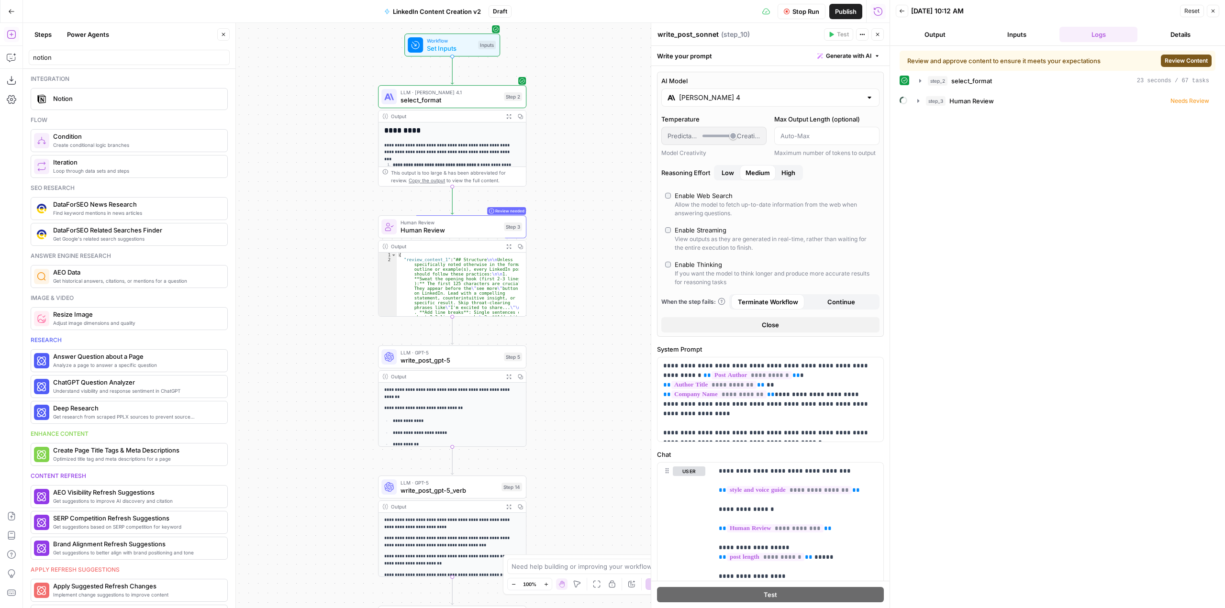
click at [1184, 60] on span "Review Content" at bounding box center [1186, 60] width 43 height 9
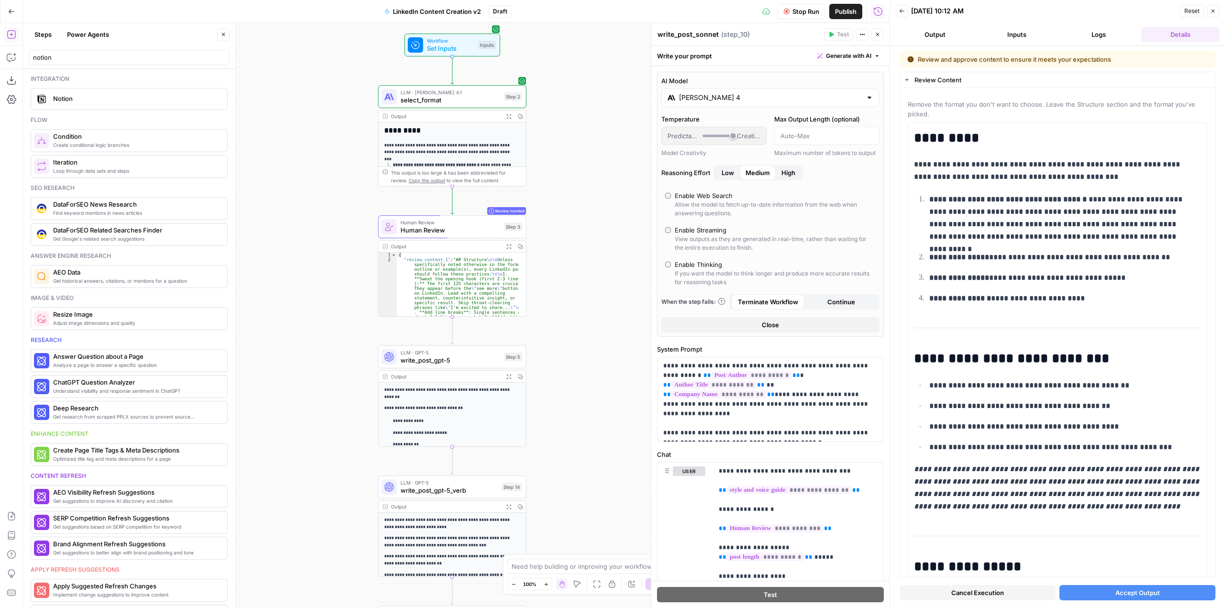
click at [1131, 591] on span "Accept Output" at bounding box center [1138, 593] width 45 height 10
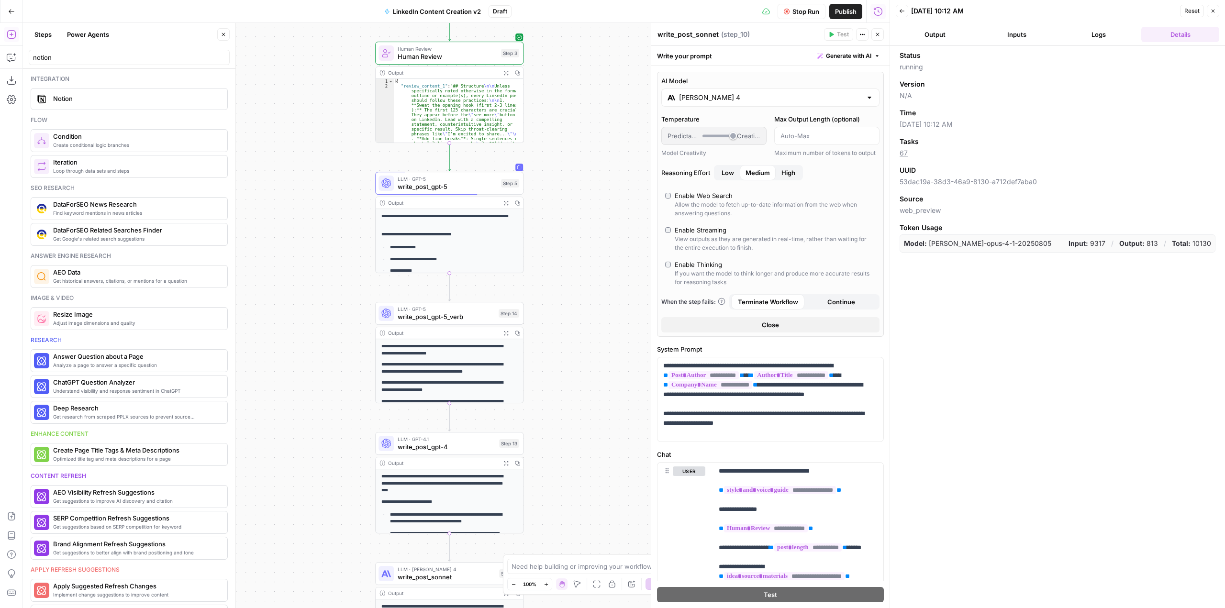
drag, startPoint x: 587, startPoint y: 408, endPoint x: 584, endPoint y: 234, distance: 173.8
click at [584, 234] on div "**********" at bounding box center [456, 315] width 867 height 585
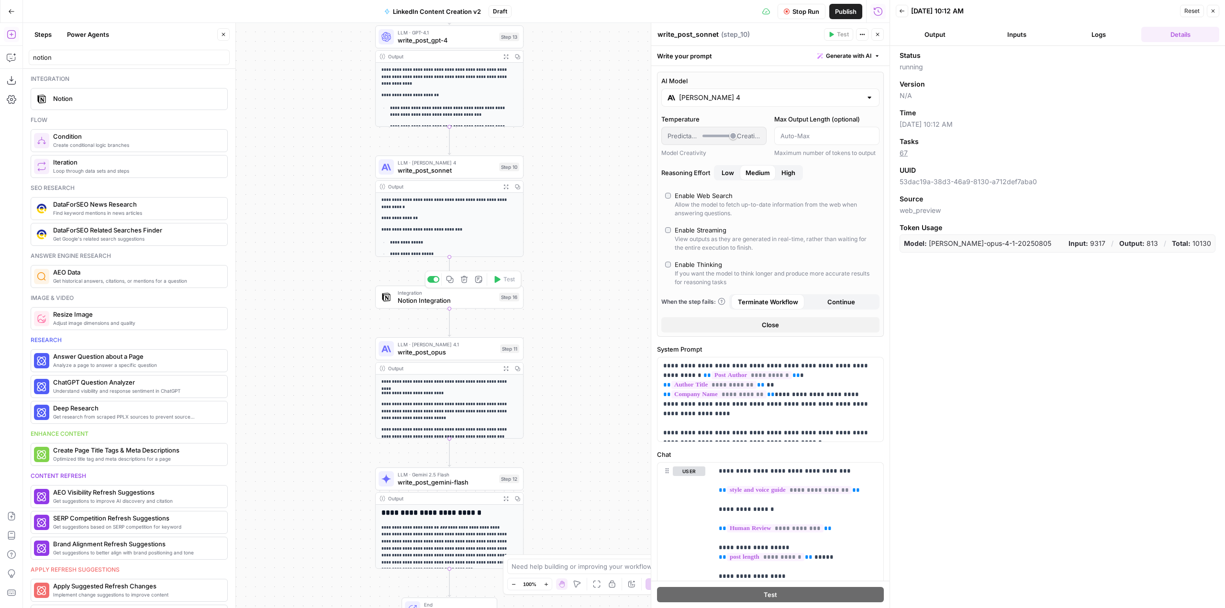
click at [470, 301] on span "Notion Integration" at bounding box center [447, 301] width 98 height 10
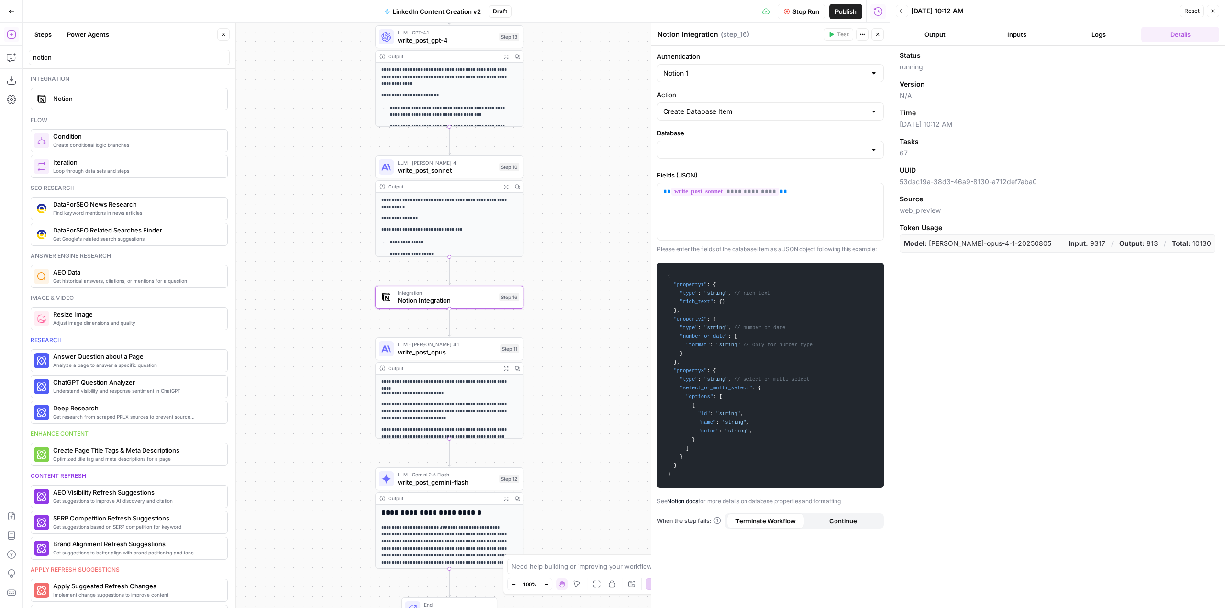
type input "AirOps Workflow Log"
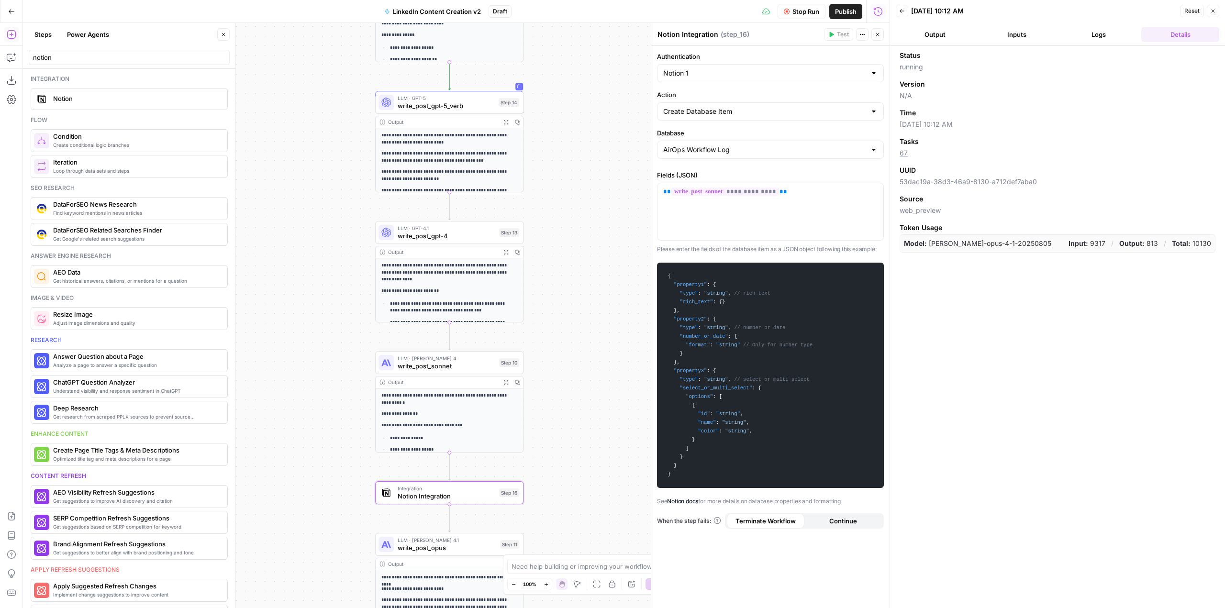
drag, startPoint x: 577, startPoint y: 163, endPoint x: 577, endPoint y: 359, distance: 195.8
click at [577, 359] on div "**********" at bounding box center [456, 315] width 867 height 585
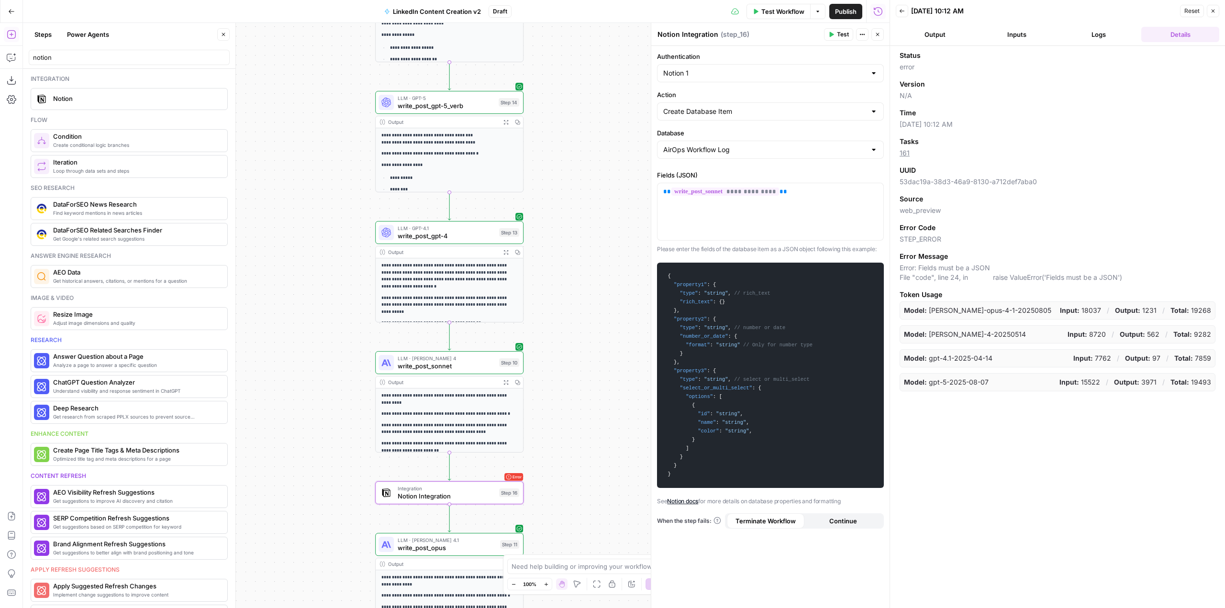
click at [1096, 34] on button "Logs" at bounding box center [1099, 34] width 78 height 15
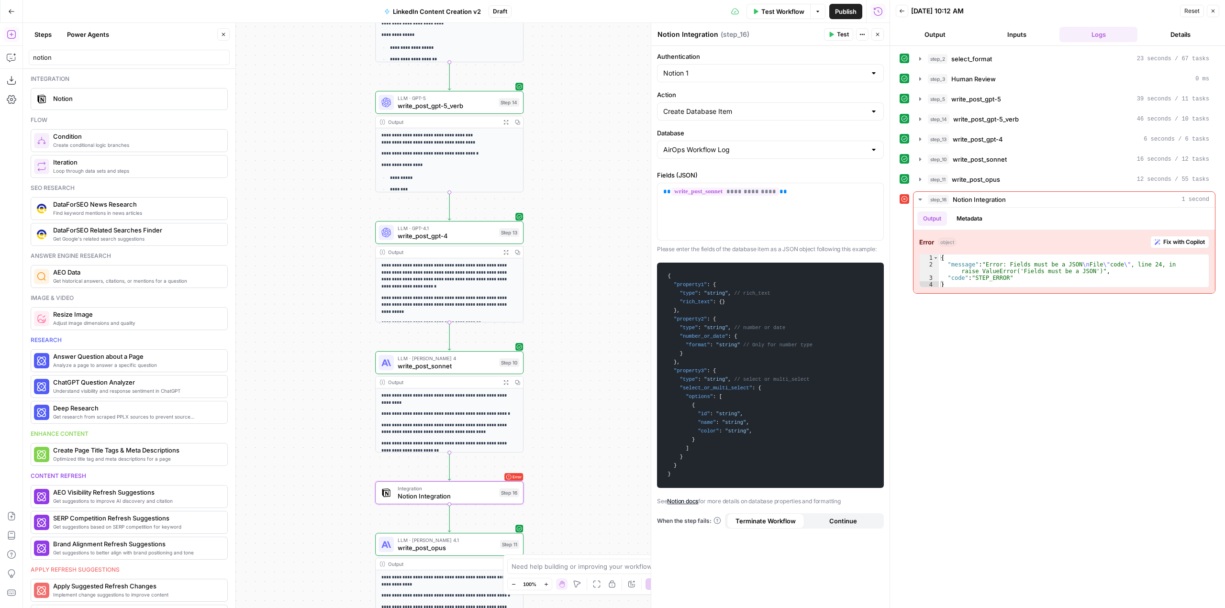
click at [15, 13] on button "Go Back" at bounding box center [11, 11] width 17 height 17
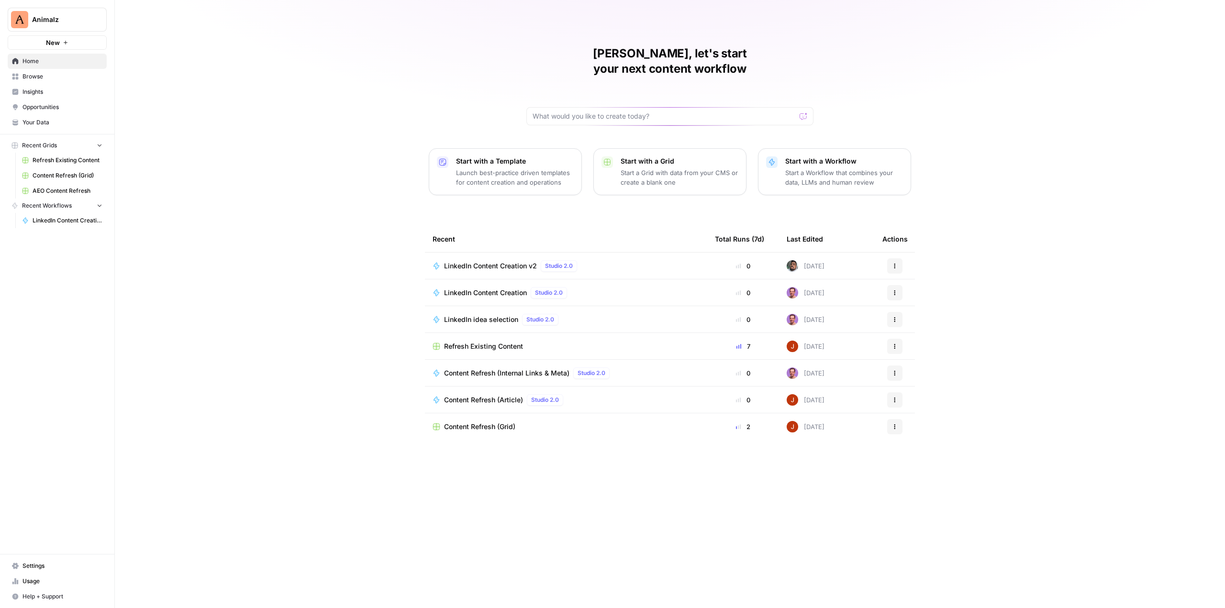
click at [514, 260] on div "LinkedIn Content Creation v2 Studio 2.0" at bounding box center [512, 265] width 137 height 11
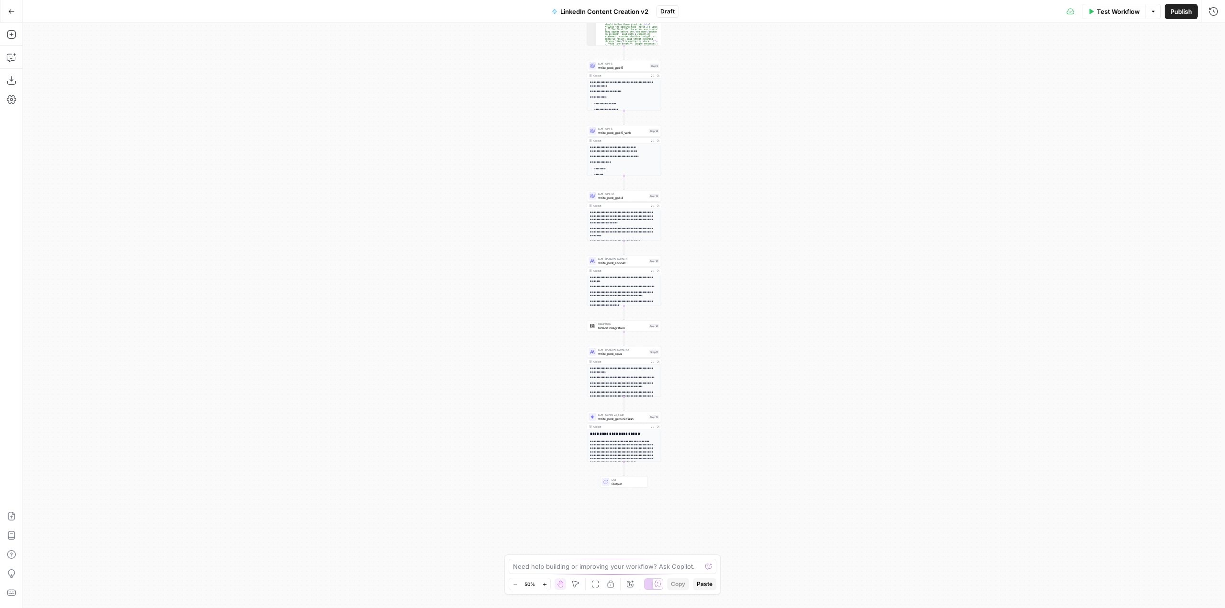
click at [1108, 14] on span "Test Workflow" at bounding box center [1118, 12] width 43 height 10
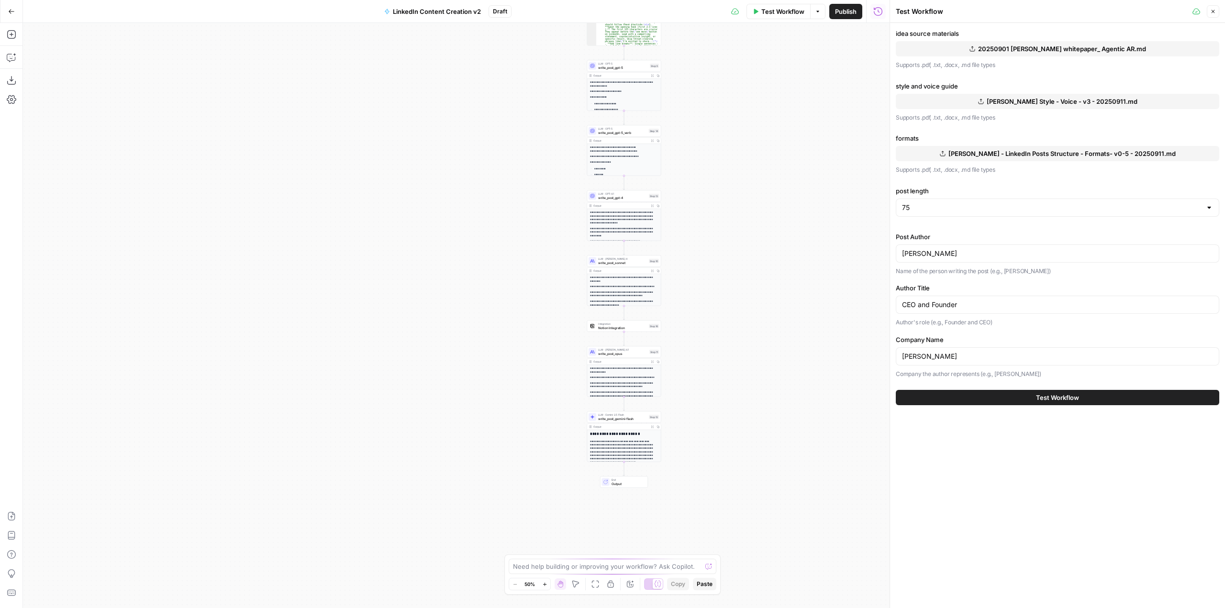
click at [1070, 394] on span "Test Workflow" at bounding box center [1057, 398] width 43 height 10
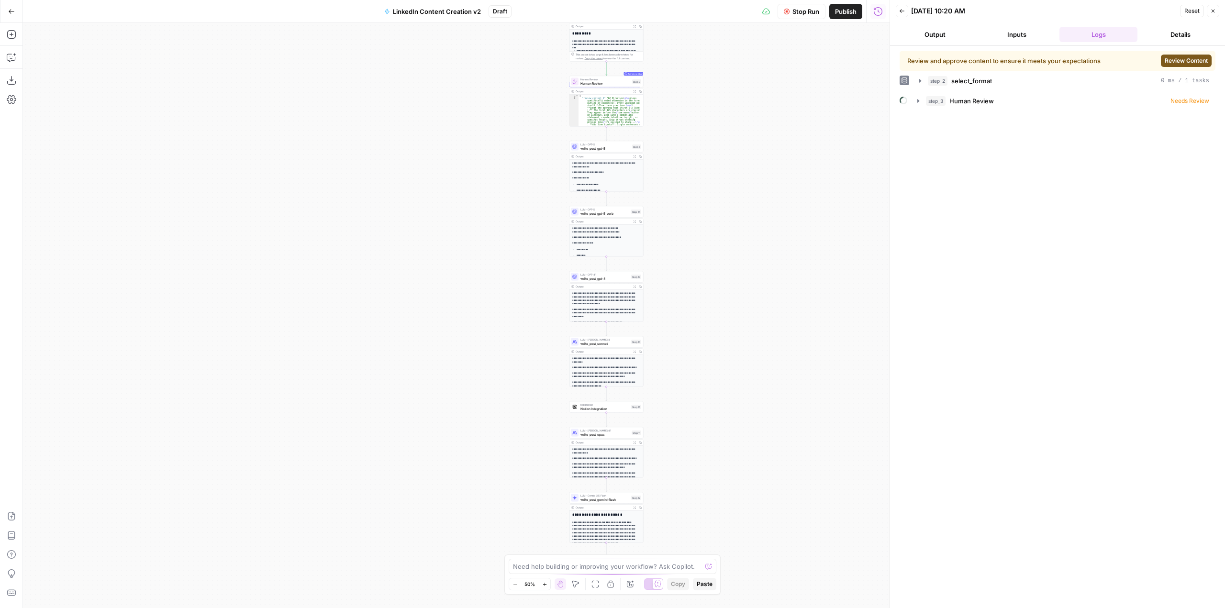
drag, startPoint x: 753, startPoint y: 258, endPoint x: 739, endPoint y: 309, distance: 52.3
click at [739, 309] on div "**********" at bounding box center [456, 315] width 867 height 585
click at [1192, 64] on span "Review Content" at bounding box center [1186, 60] width 43 height 9
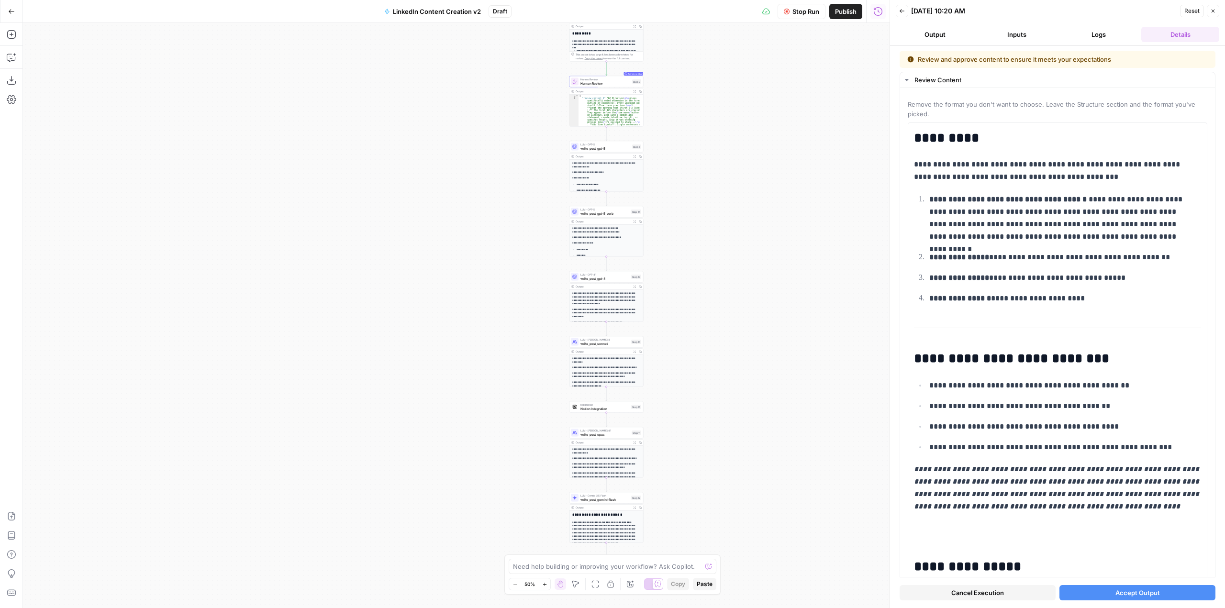
click at [1144, 592] on span "Accept Output" at bounding box center [1138, 593] width 45 height 10
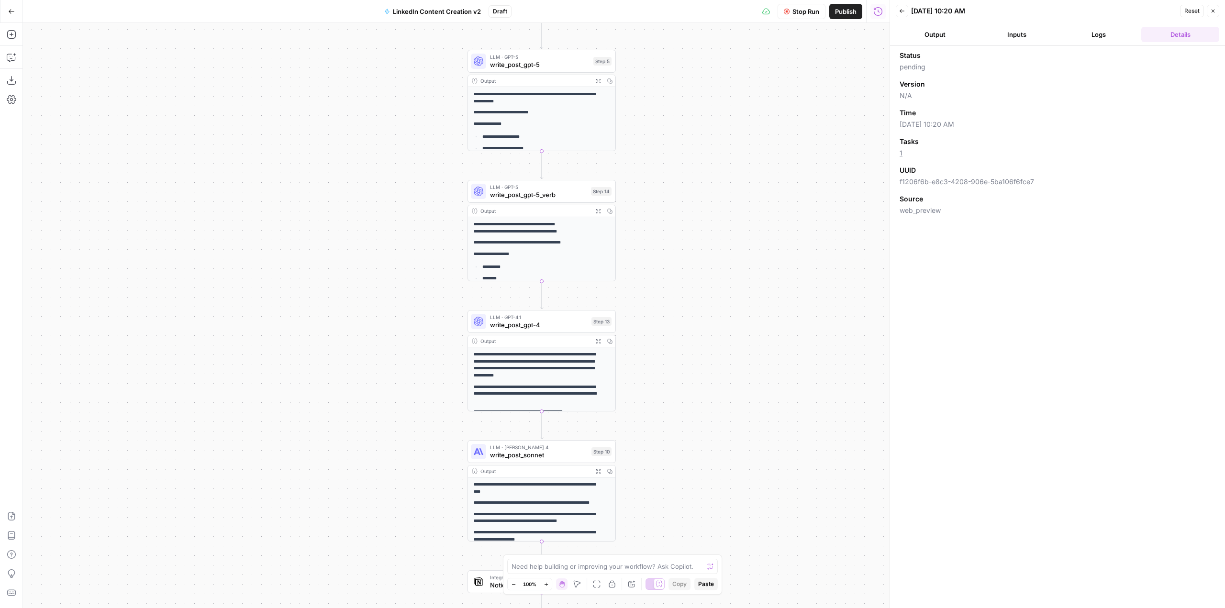
drag, startPoint x: 703, startPoint y: 302, endPoint x: 772, endPoint y: 153, distance: 163.8
click at [772, 153] on div "**********" at bounding box center [456, 315] width 867 height 585
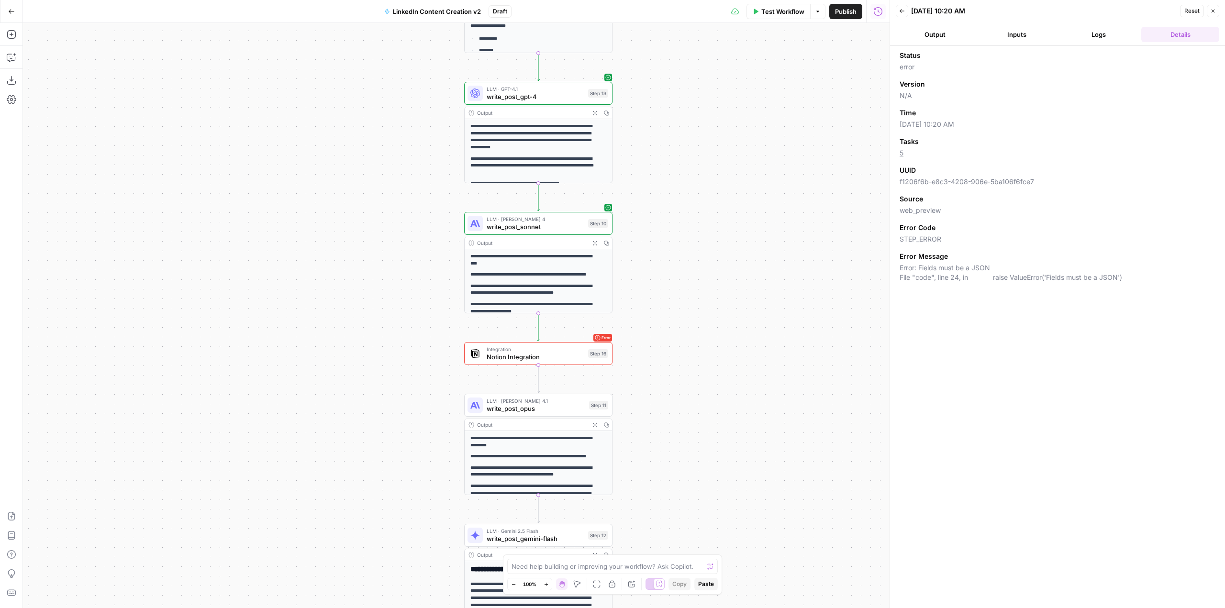
drag, startPoint x: 736, startPoint y: 392, endPoint x: 733, endPoint y: 164, distance: 228.3
click at [733, 164] on div "**********" at bounding box center [456, 315] width 867 height 585
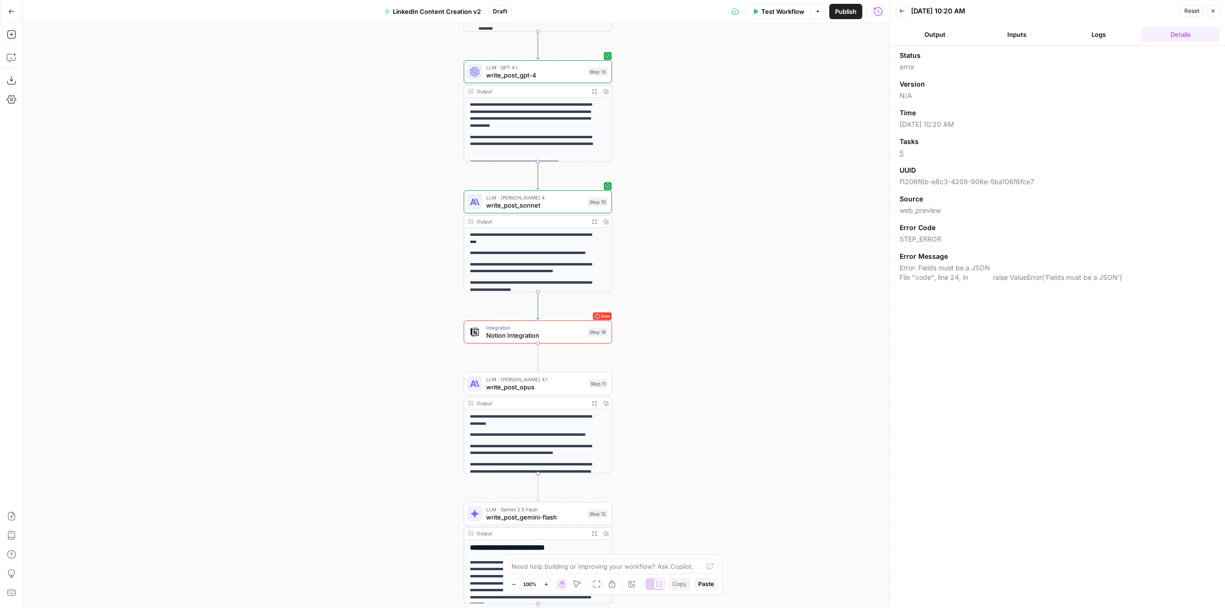
drag, startPoint x: 790, startPoint y: 316, endPoint x: 789, endPoint y: 302, distance: 14.4
click at [789, 302] on div "**********" at bounding box center [456, 315] width 867 height 585
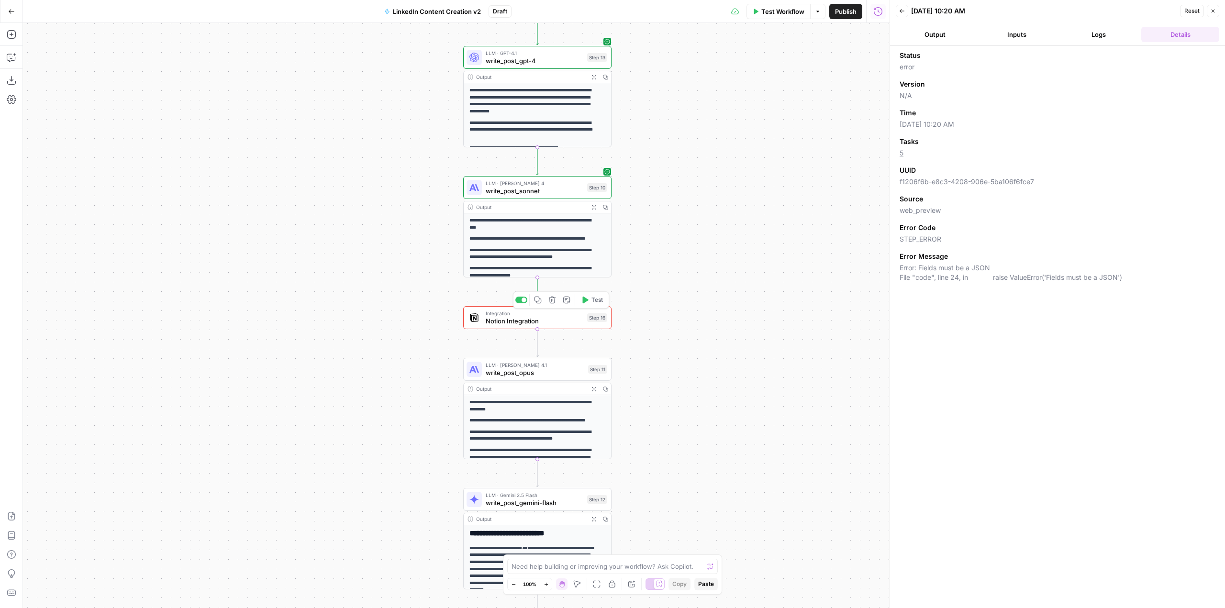
click at [582, 321] on span "Notion Integration" at bounding box center [535, 321] width 98 height 10
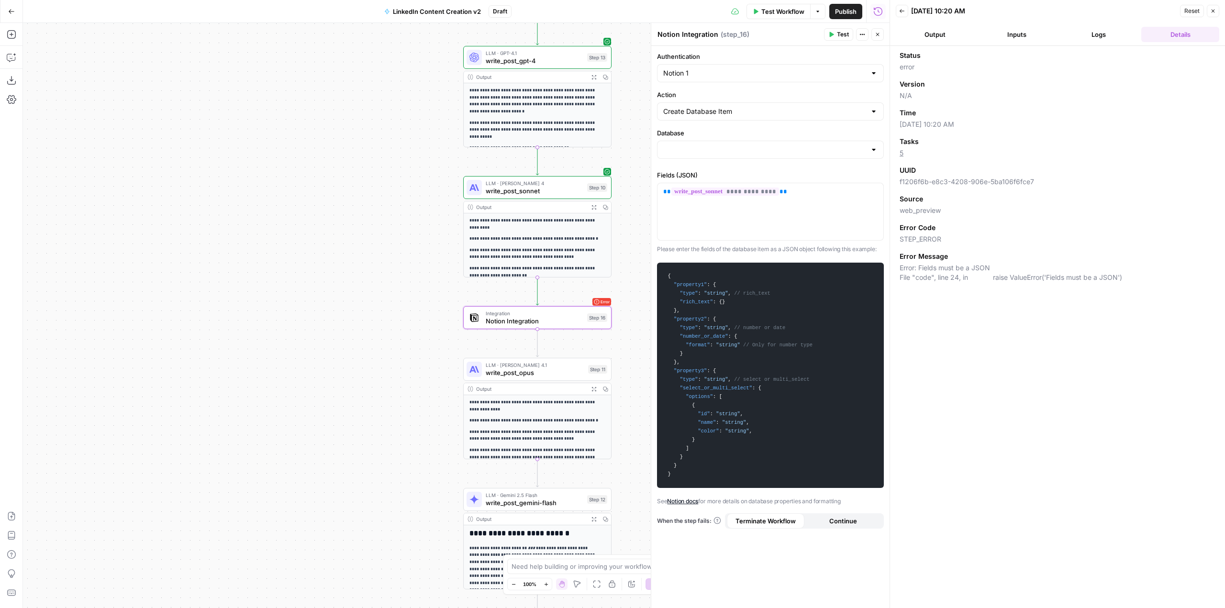
click at [1111, 26] on header "Back 09/12/25 at 10:20 AM Reset Close Output Inputs Logs Details" at bounding box center [1057, 23] width 335 height 46
type input "AirOps Workflow Log"
click at [1105, 38] on button "Logs" at bounding box center [1099, 34] width 78 height 15
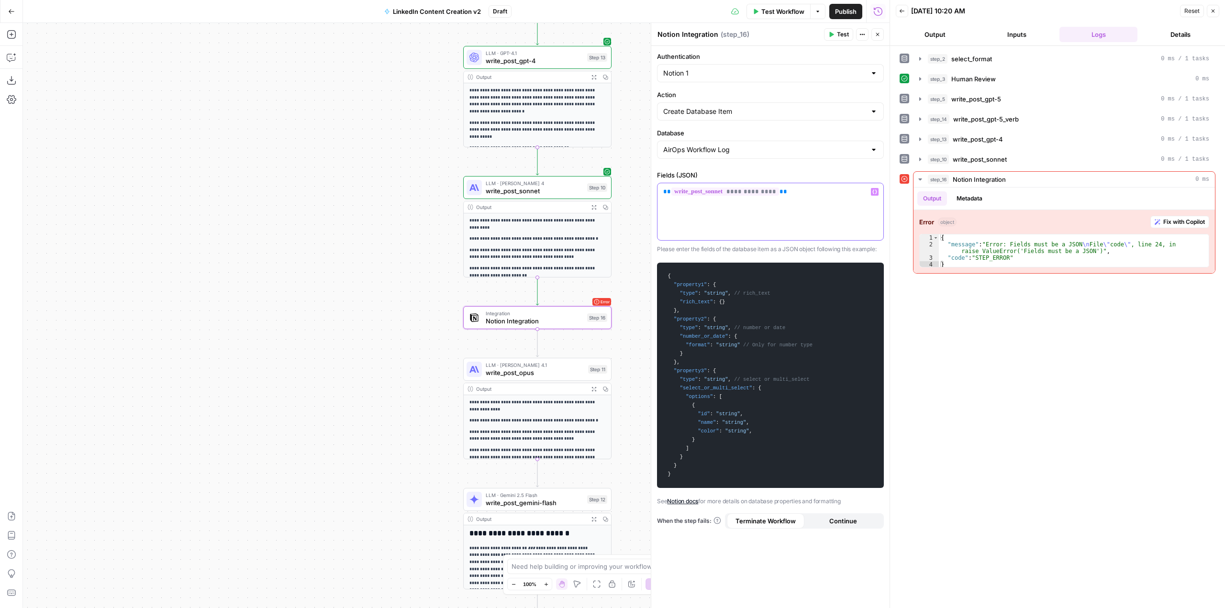
click at [661, 198] on div "**********" at bounding box center [771, 211] width 226 height 57
click at [16, 58] on icon "button" at bounding box center [12, 58] width 10 height 10
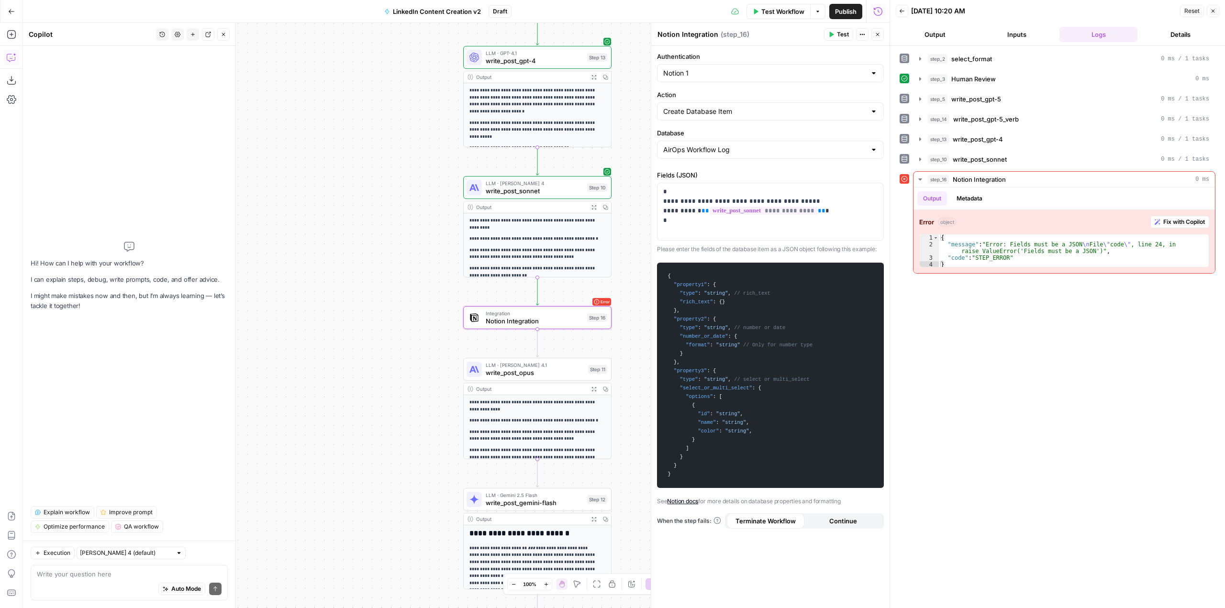
click at [103, 569] on div "Write your question here Auto Mode Send" at bounding box center [129, 582] width 197 height 35
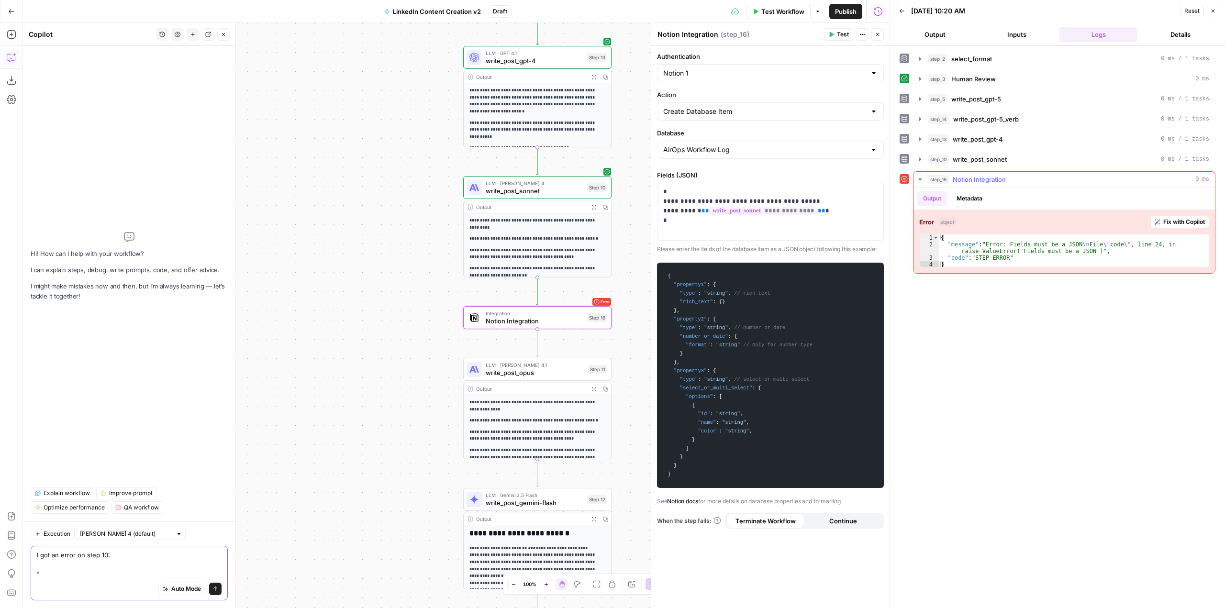
type textarea "I got an error on step 10: ""
drag, startPoint x: 950, startPoint y: 264, endPoint x: 930, endPoint y: 236, distance: 34.3
click at [930, 236] on div "* 1 2 3 4 { "message" : "Error: Fields must be a JSON \n File \" code \" , line…" at bounding box center [1064, 251] width 290 height 34
type textarea "**********"
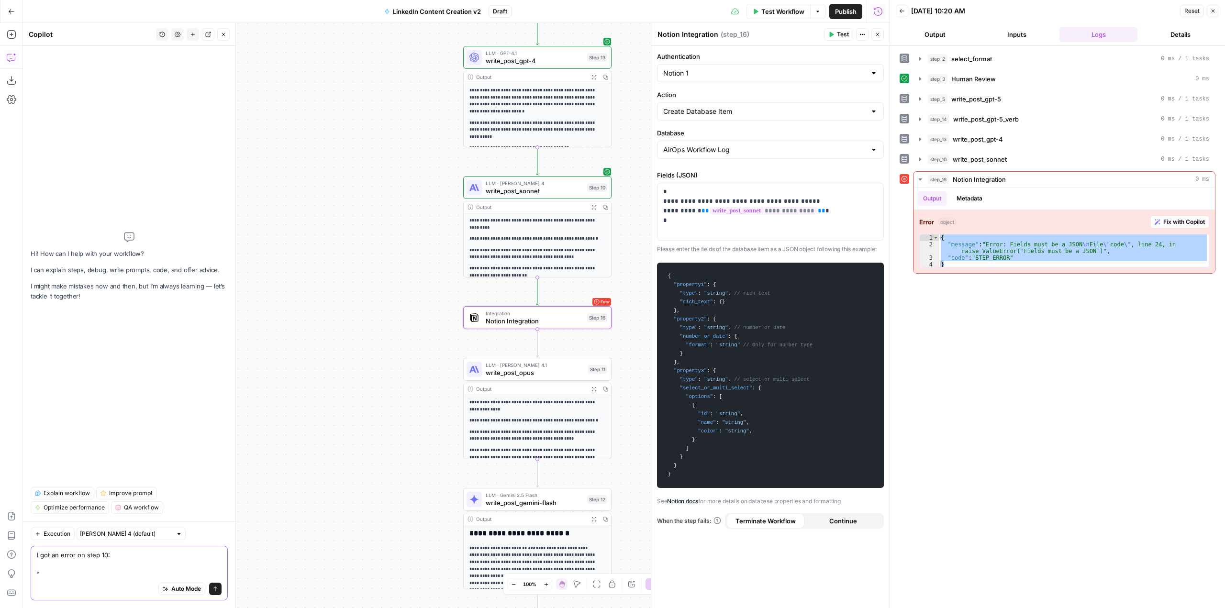
click at [86, 573] on textarea "I got an error on step 10: "" at bounding box center [129, 564] width 185 height 29
paste textarea "{ "message": "Error: Fields must be a JSON\nFile \"code\", line 24, in raise Va…"
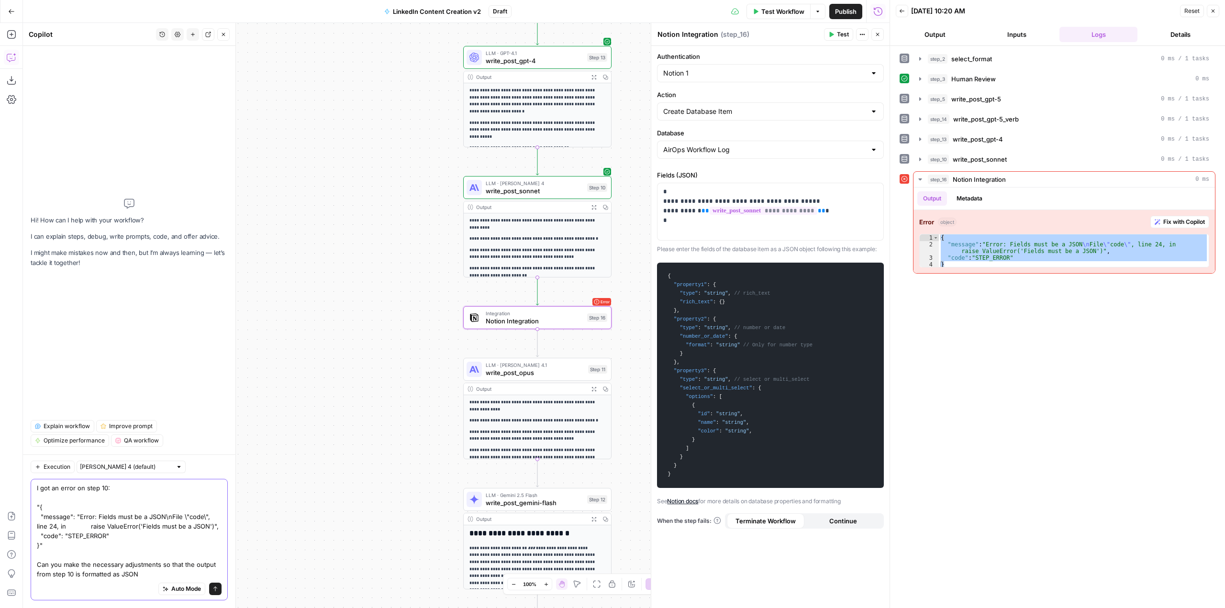
type textarea "I got an error on step 10: "{ "message": "Error: Fields must be a JSON\nFile \"…"
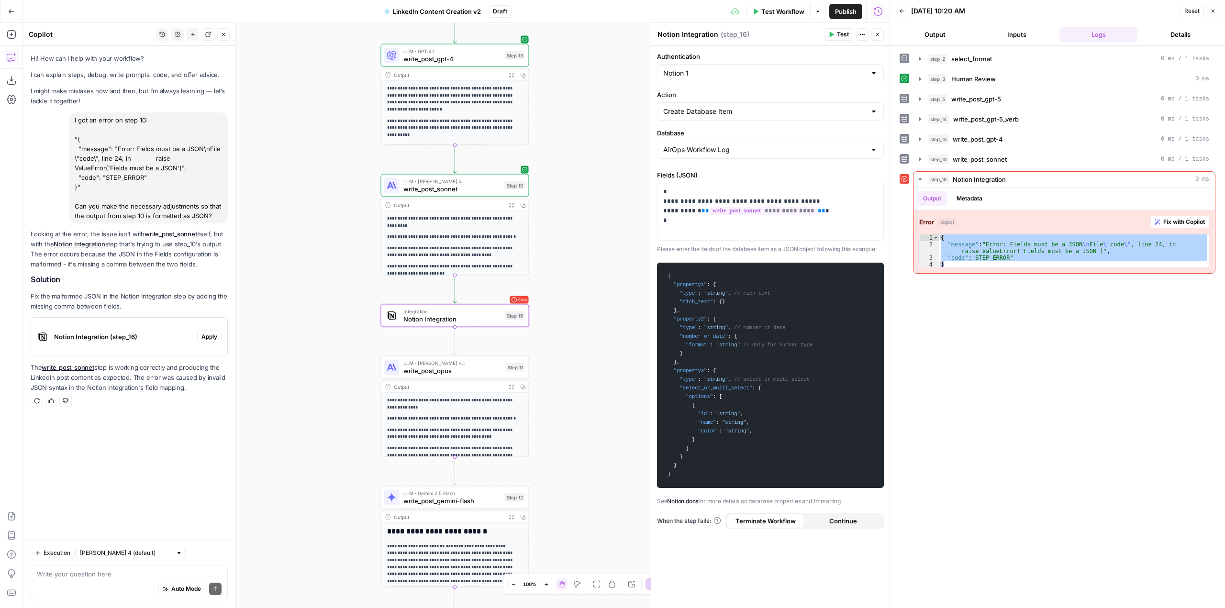
click at [167, 338] on span "Notion Integration (step_16)" at bounding box center [123, 337] width 139 height 10
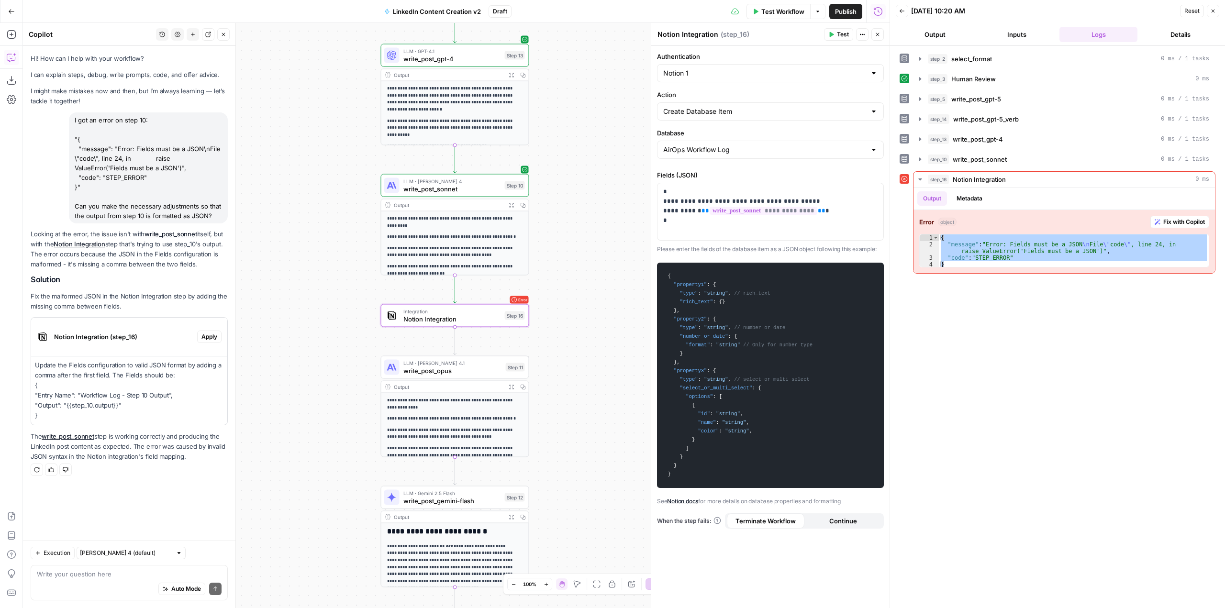
click at [211, 336] on span "Apply" at bounding box center [210, 337] width 16 height 9
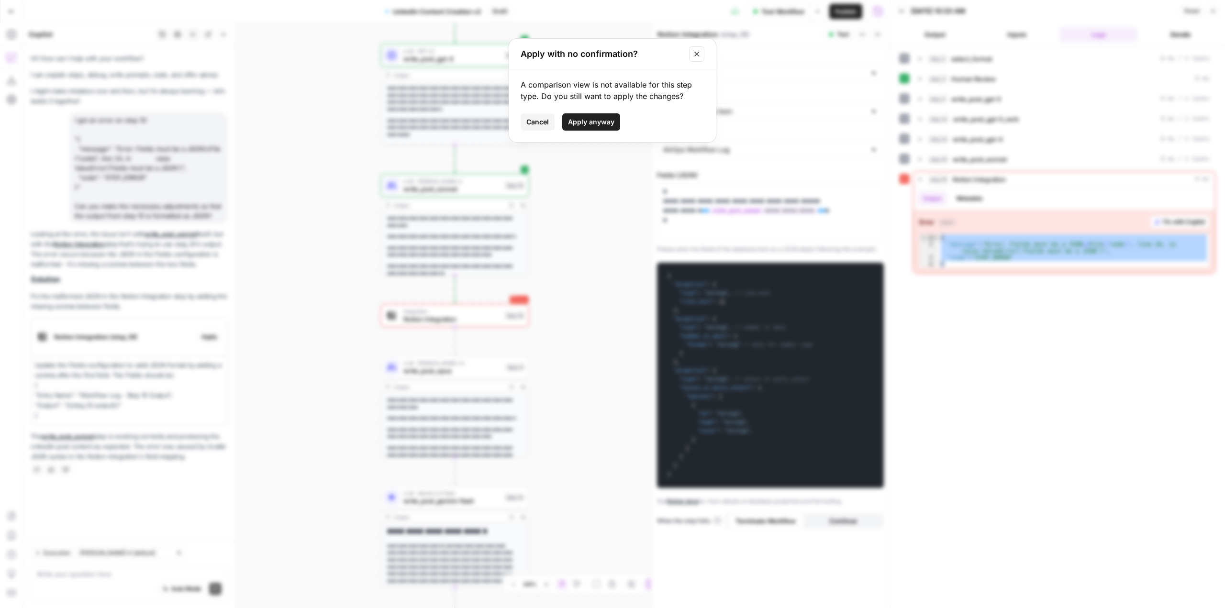
click at [595, 123] on span "Apply anyway" at bounding box center [591, 122] width 46 height 10
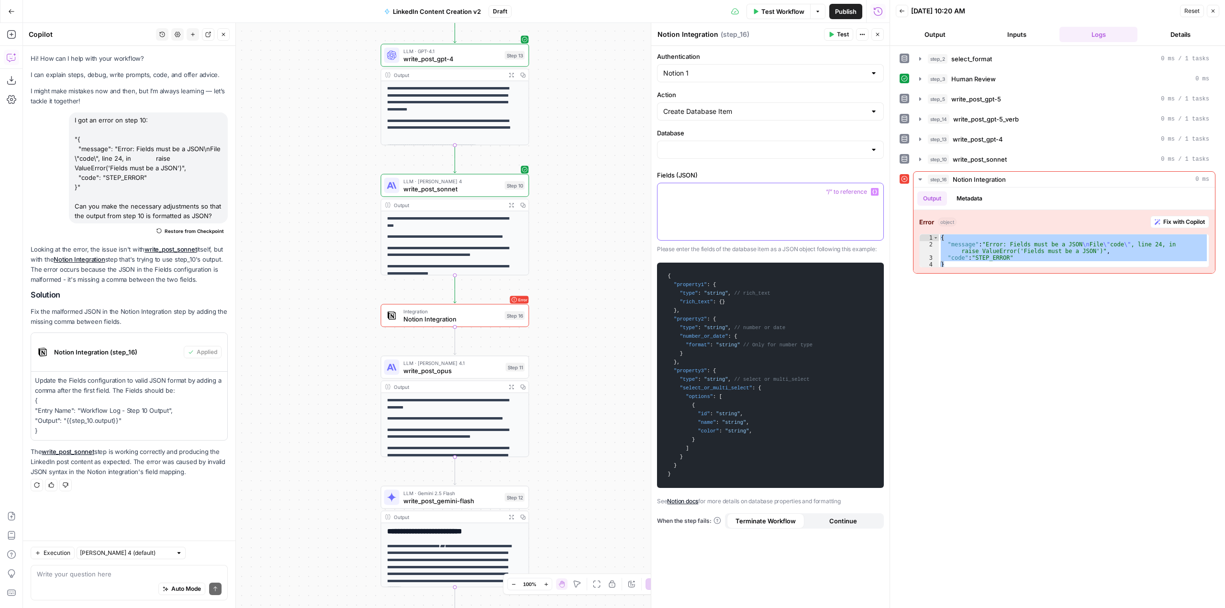
click at [803, 206] on div at bounding box center [771, 211] width 226 height 57
drag, startPoint x: 73, startPoint y: 432, endPoint x: 29, endPoint y: 403, distance: 53.2
click at [29, 403] on div "Hi! How can I help with your workflow? I can explain steps, debug, write prompt…" at bounding box center [129, 293] width 213 height 495
copy p "{ "Entry Name": "Workflow Log - Step 10 Output", "Output": "{{step_10.output}}"…"
click at [722, 208] on div at bounding box center [771, 211] width 226 height 57
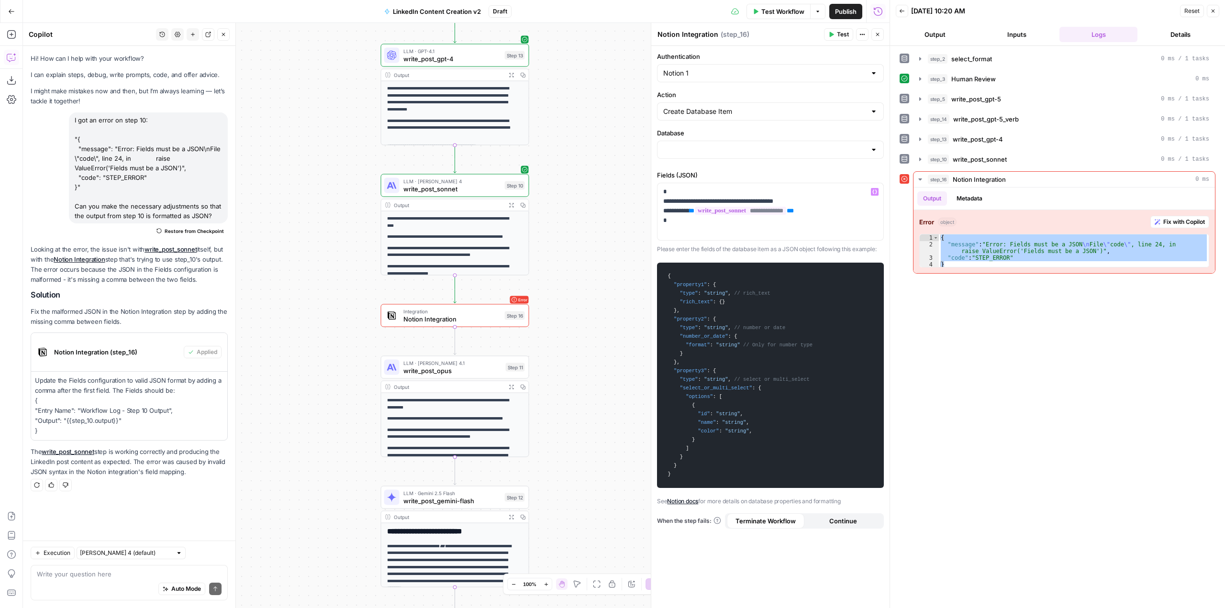
click at [706, 155] on div at bounding box center [770, 150] width 227 height 18
click at [700, 178] on span "AirOps Workflow Log" at bounding box center [768, 174] width 207 height 10
type input "AirOps Workflow Log"
click at [505, 297] on icon "button" at bounding box center [503, 298] width 8 height 8
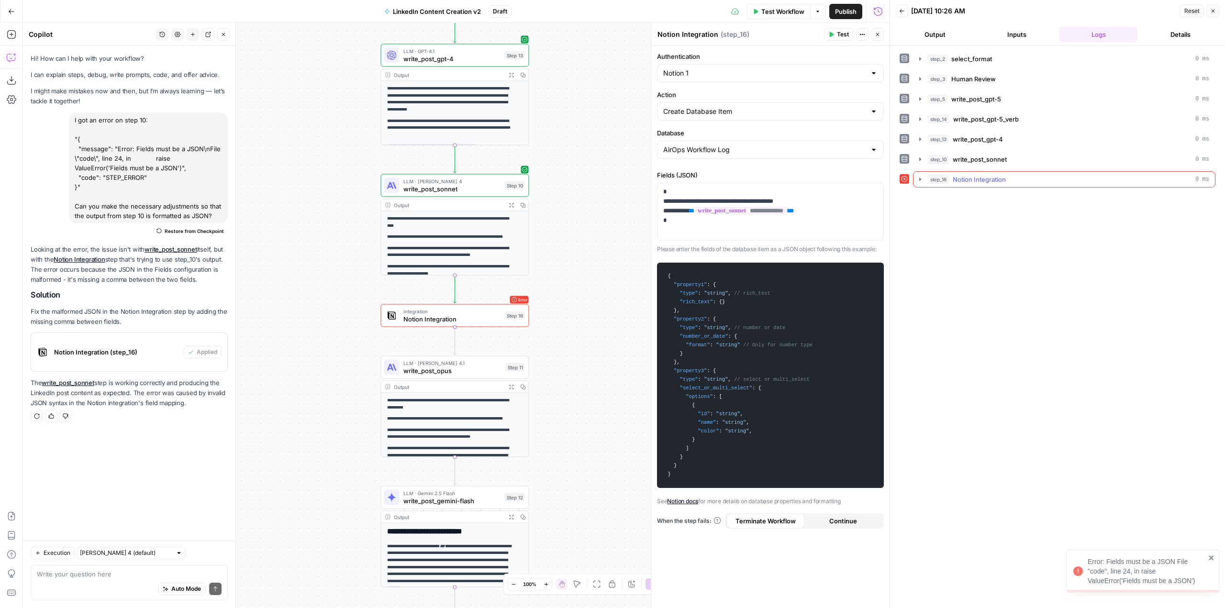
click at [919, 179] on icon "button" at bounding box center [921, 180] width 8 height 8
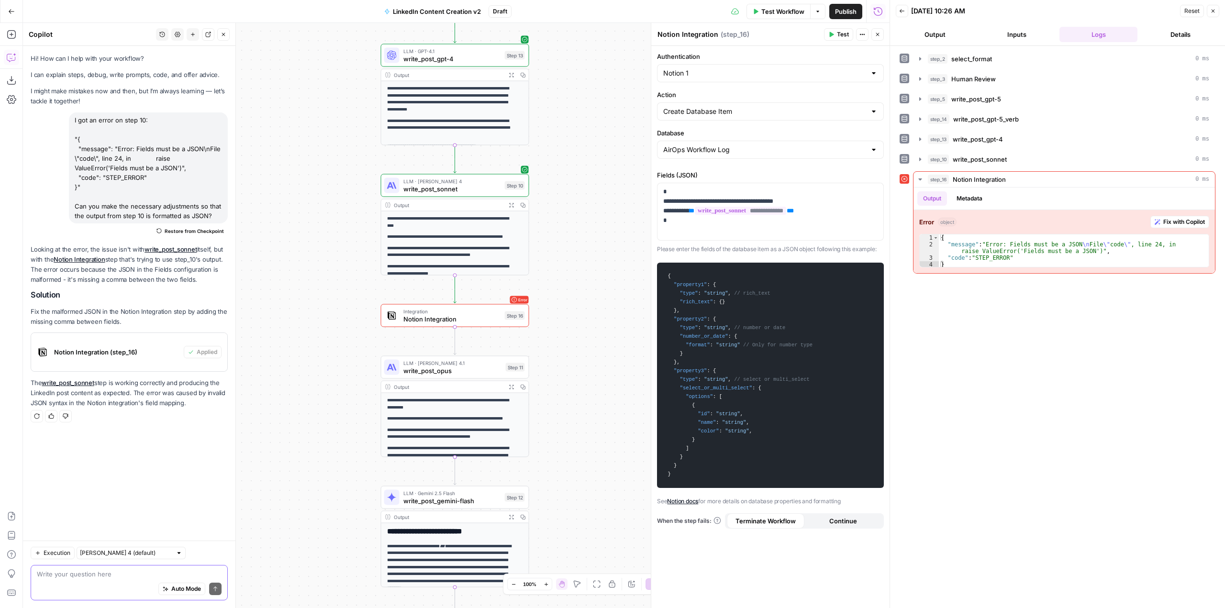
click at [157, 571] on textarea at bounding box center [129, 575] width 185 height 10
type textarea "I still got the same error"
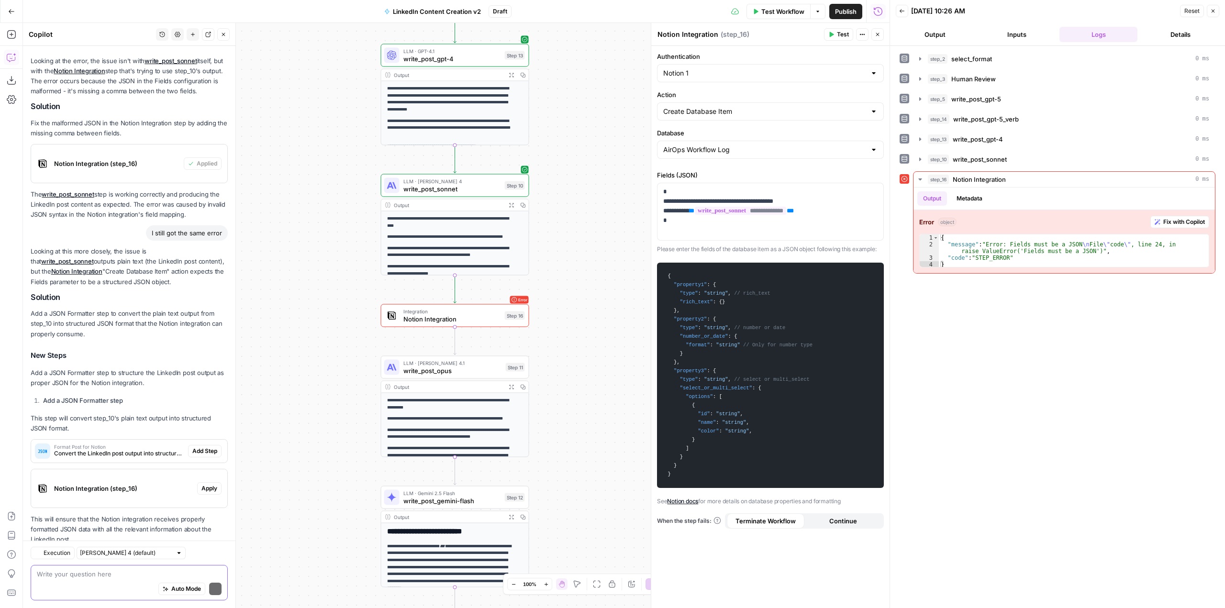
scroll to position [235, 0]
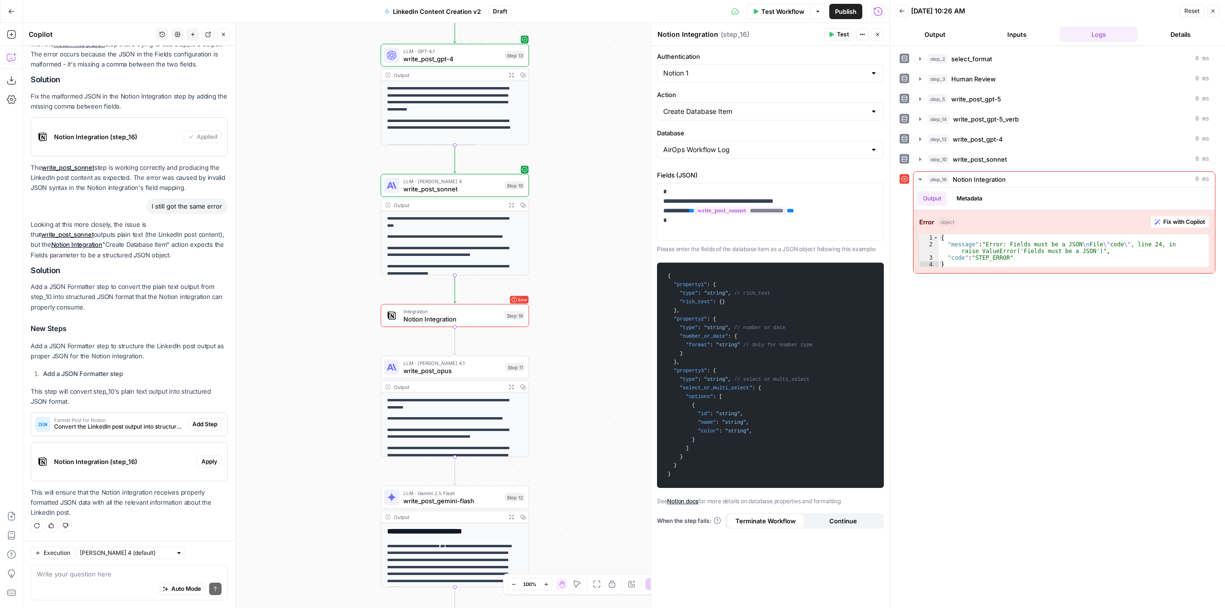
click at [152, 427] on span "Convert the LinkedIn post output into structured JSON format for Notion database" at bounding box center [119, 427] width 130 height 9
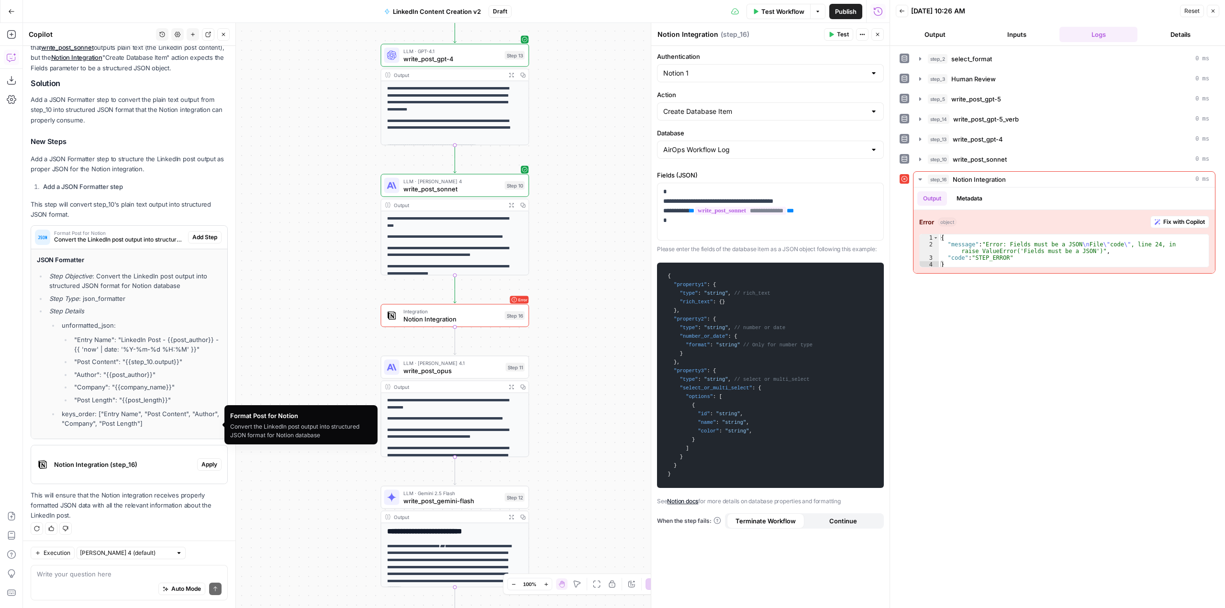
scroll to position [426, 0]
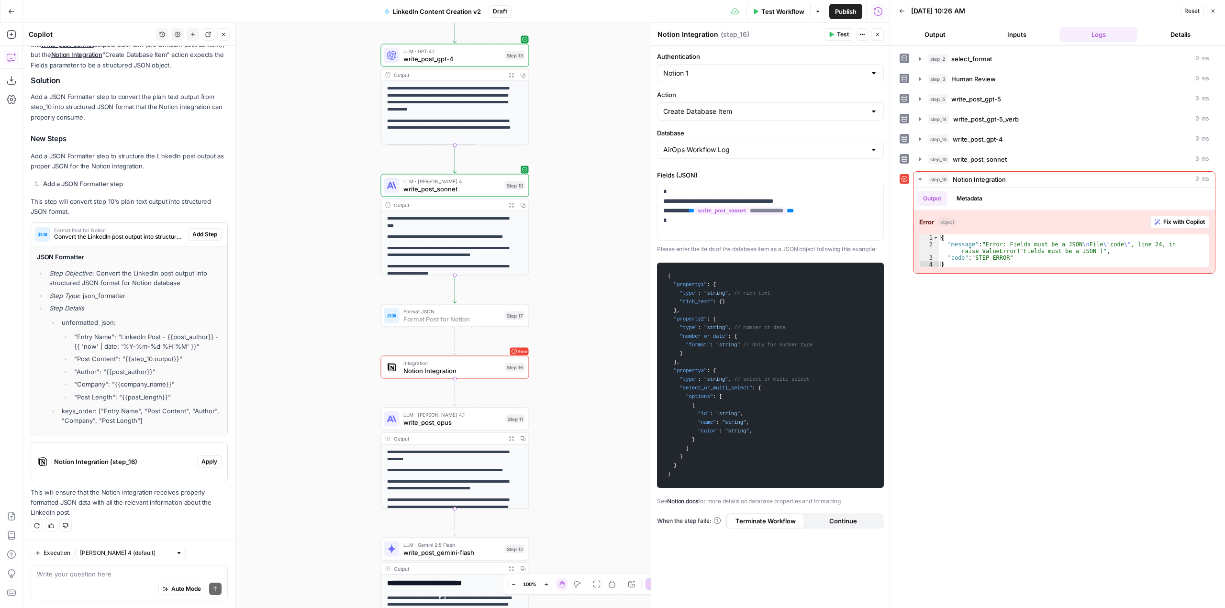
click at [199, 237] on span "Add Step" at bounding box center [204, 234] width 25 height 9
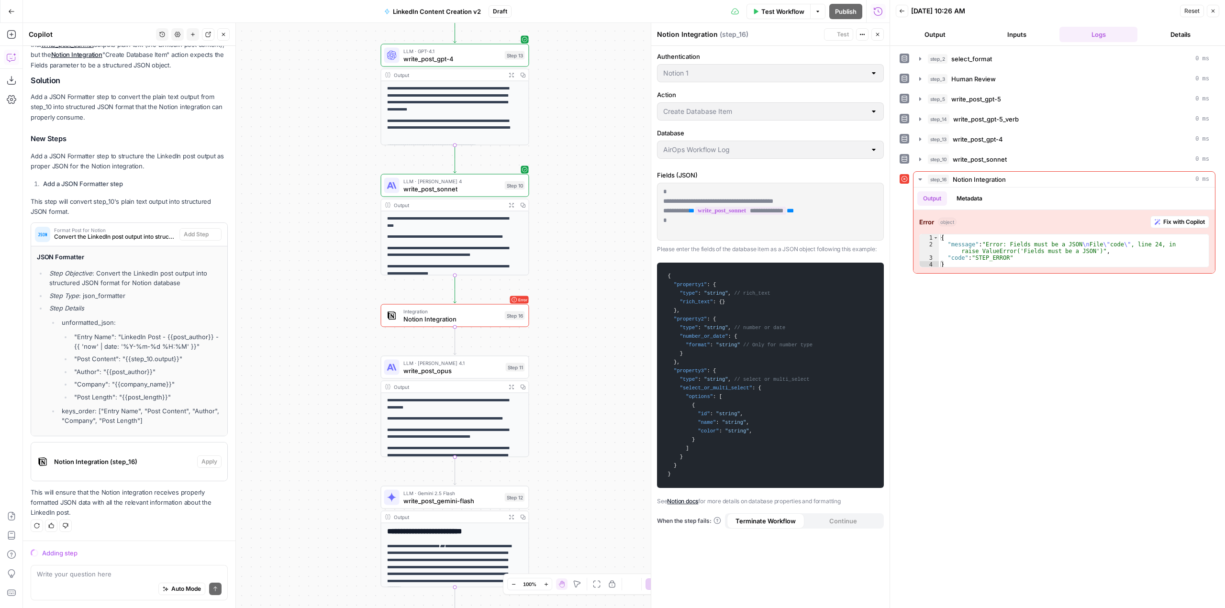
scroll to position [410, 0]
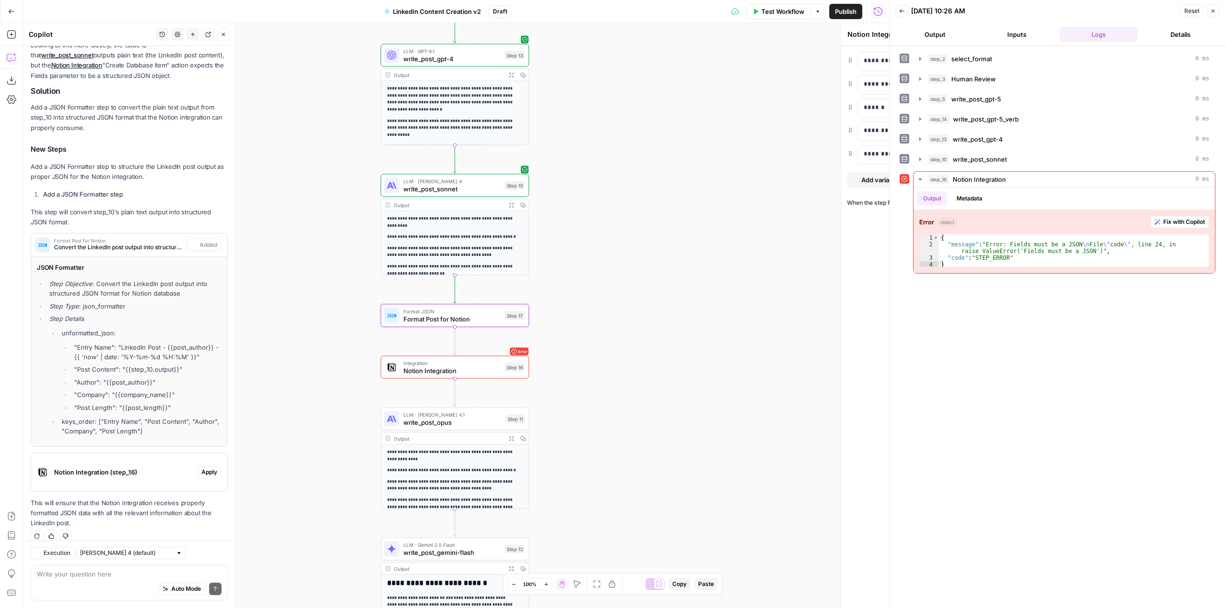
type textarea "Format Post for Notion"
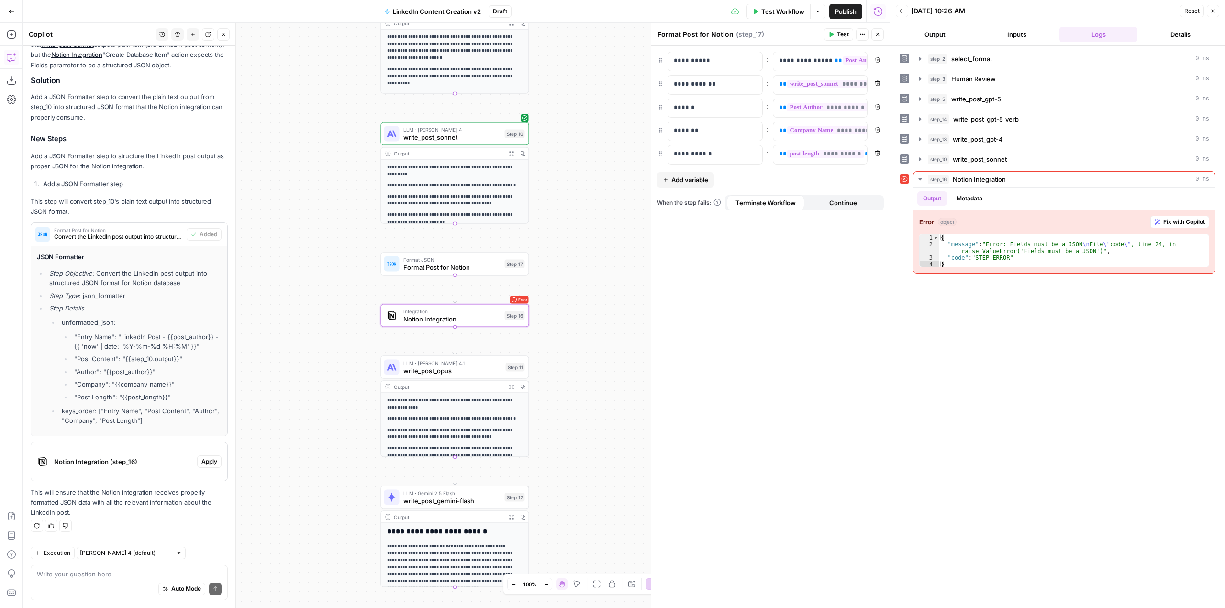
click at [151, 460] on span "Notion Integration (step_16)" at bounding box center [123, 462] width 139 height 10
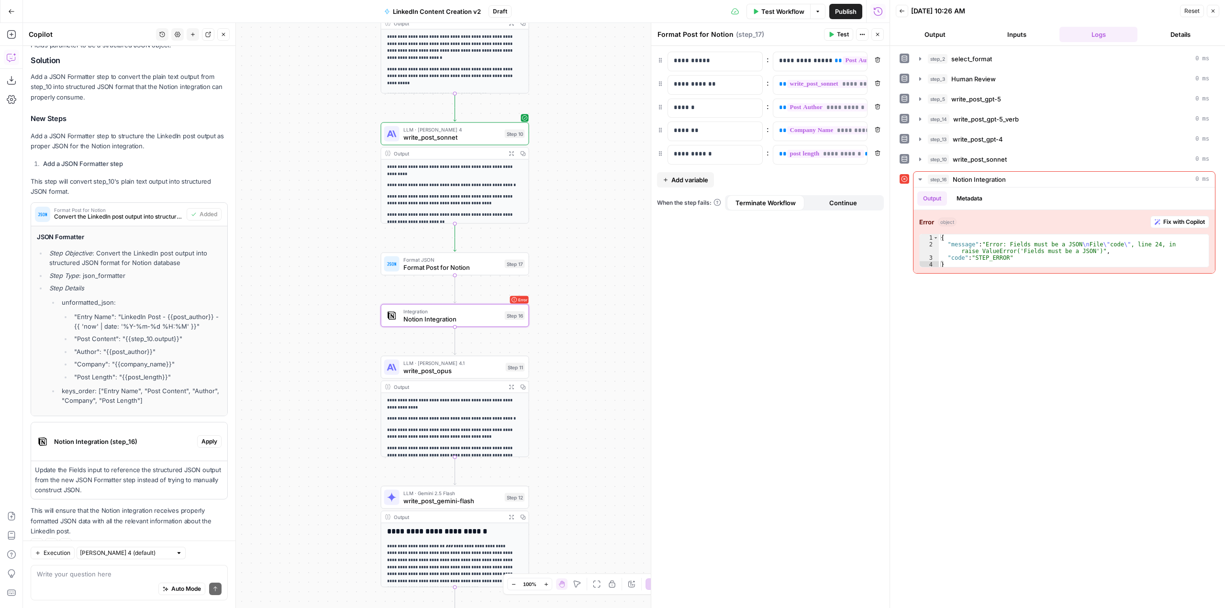
click at [206, 453] on div "Notion Integration (step_16) Apply" at bounding box center [129, 441] width 196 height 31
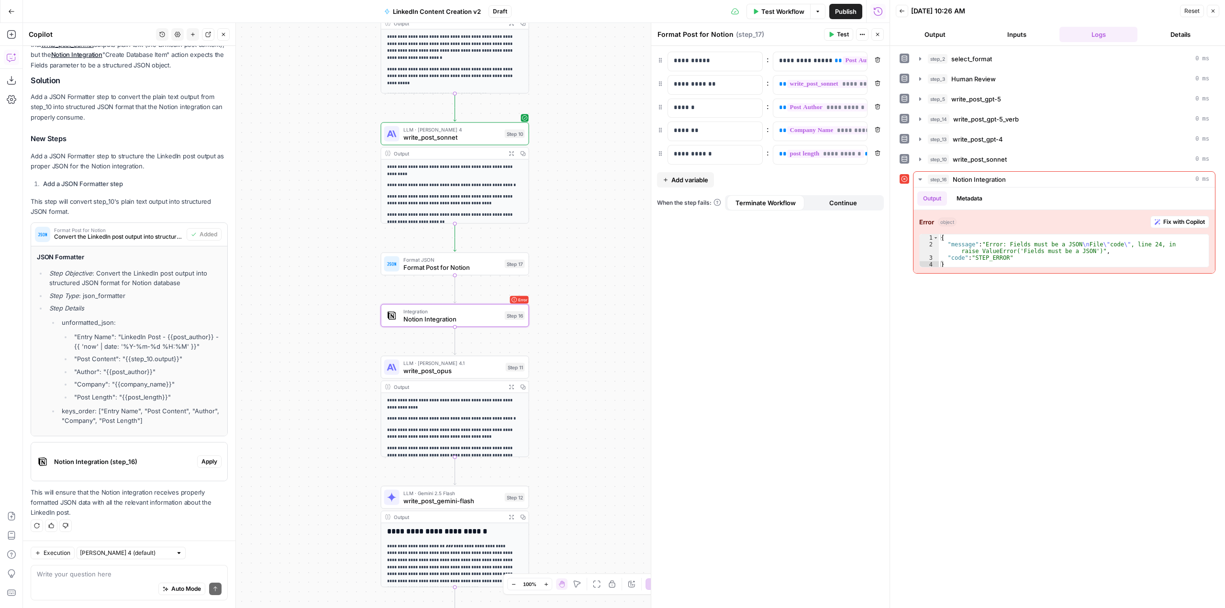
click at [205, 459] on span "Apply" at bounding box center [210, 462] width 16 height 9
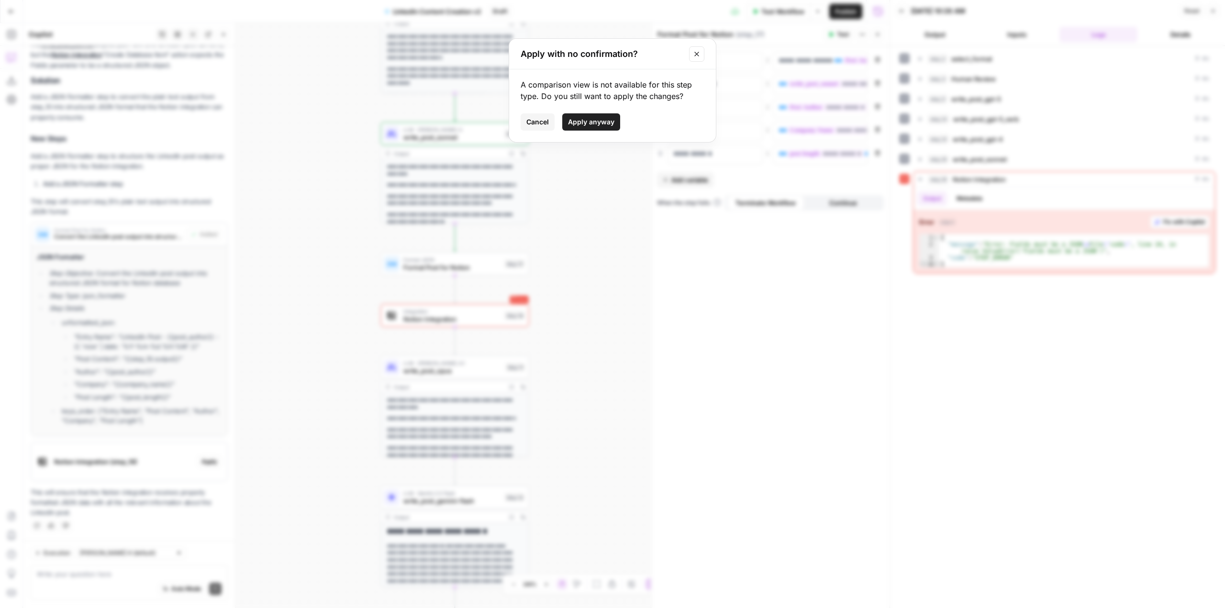
click at [604, 124] on span "Apply anyway" at bounding box center [591, 122] width 46 height 10
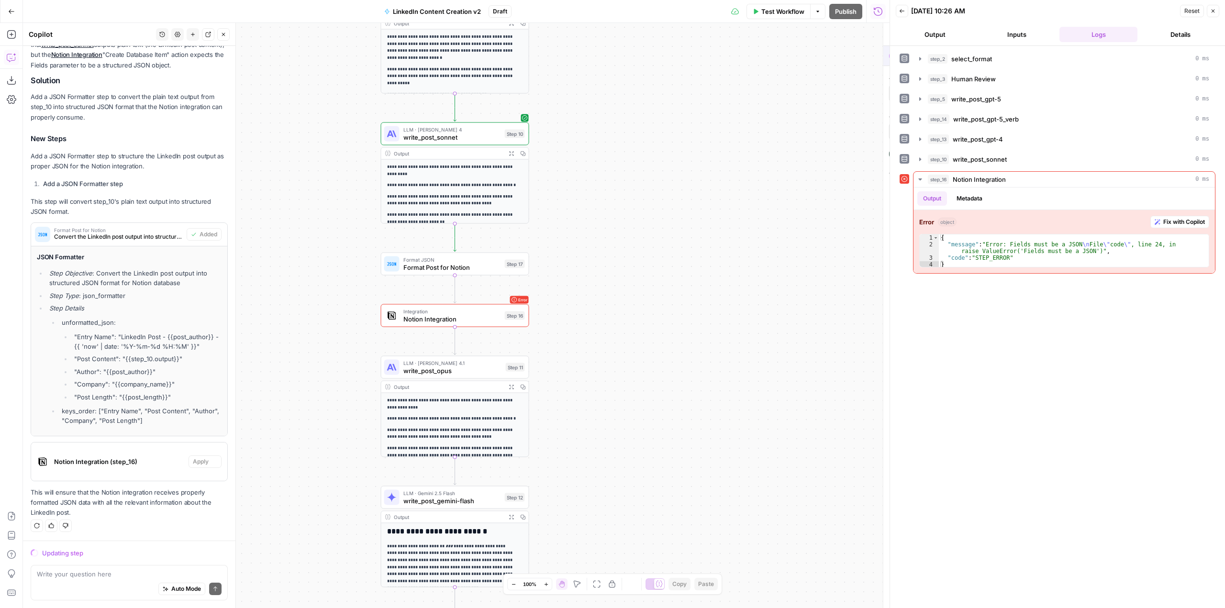
scroll to position [410, 0]
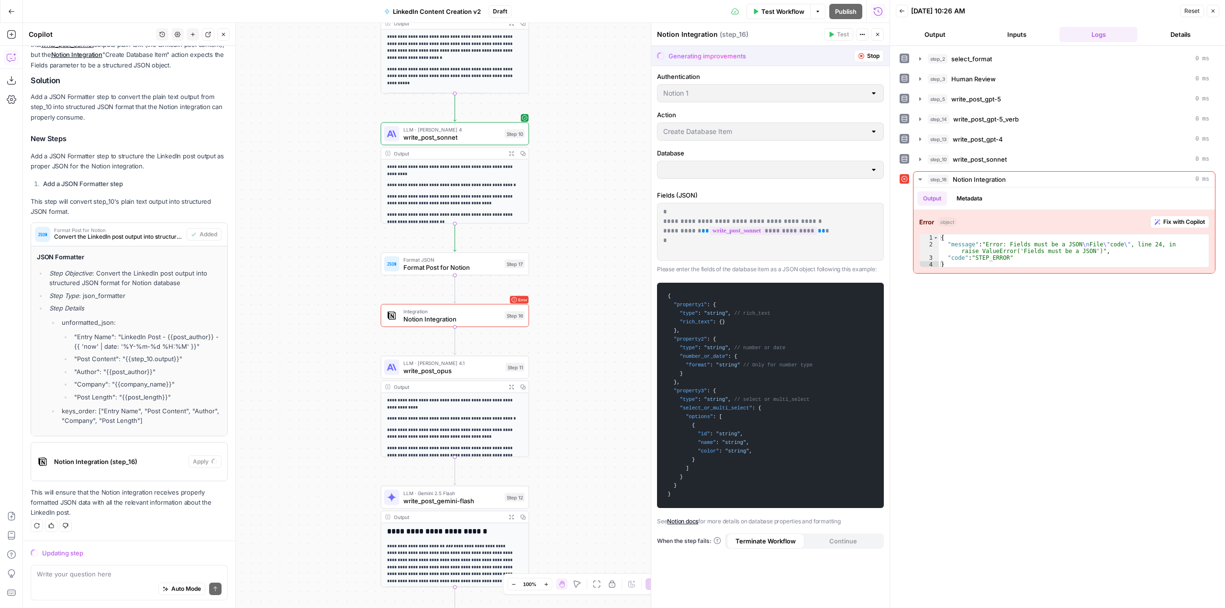
type input "AirOps Workflow Log"
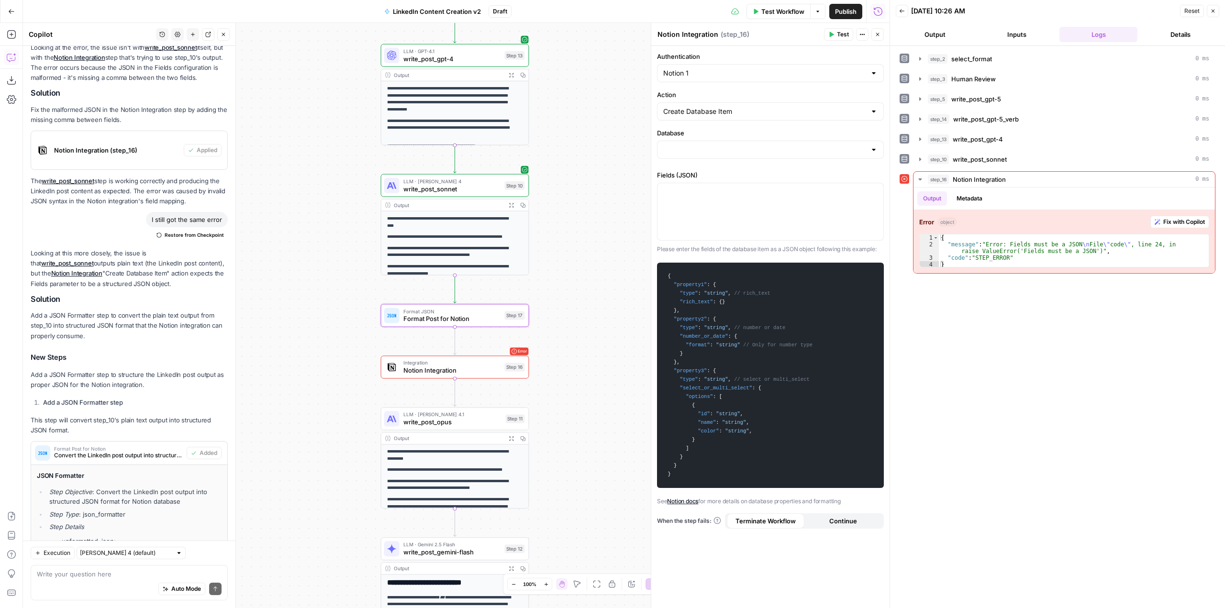
scroll to position [202, 0]
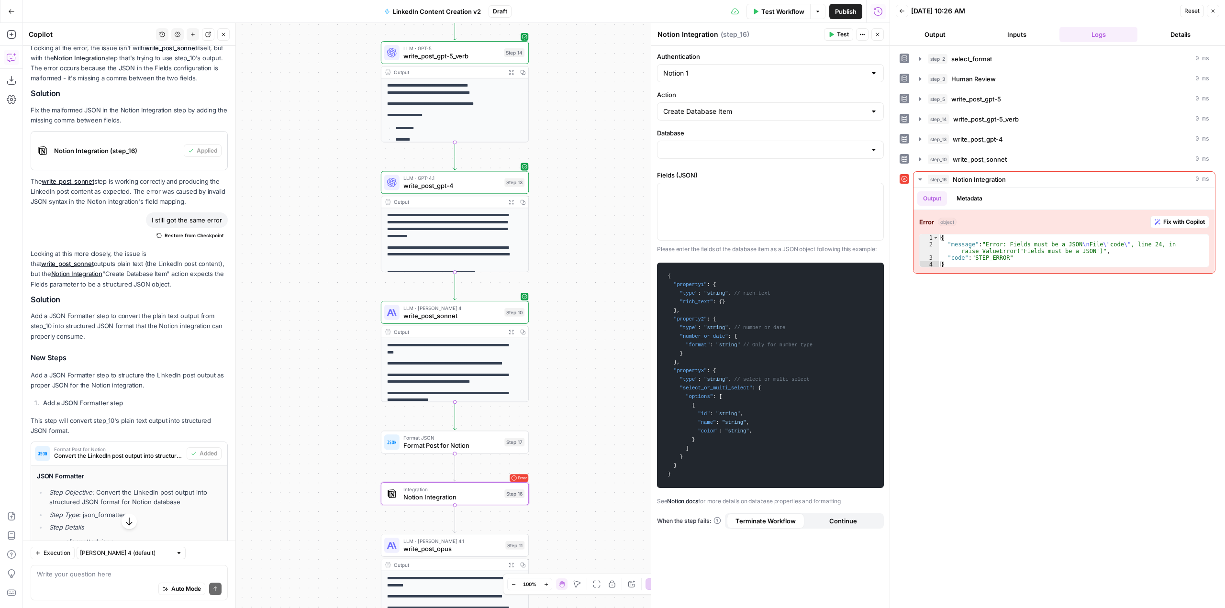
click at [149, 156] on span "Notion Integration (step_16)" at bounding box center [117, 151] width 126 height 10
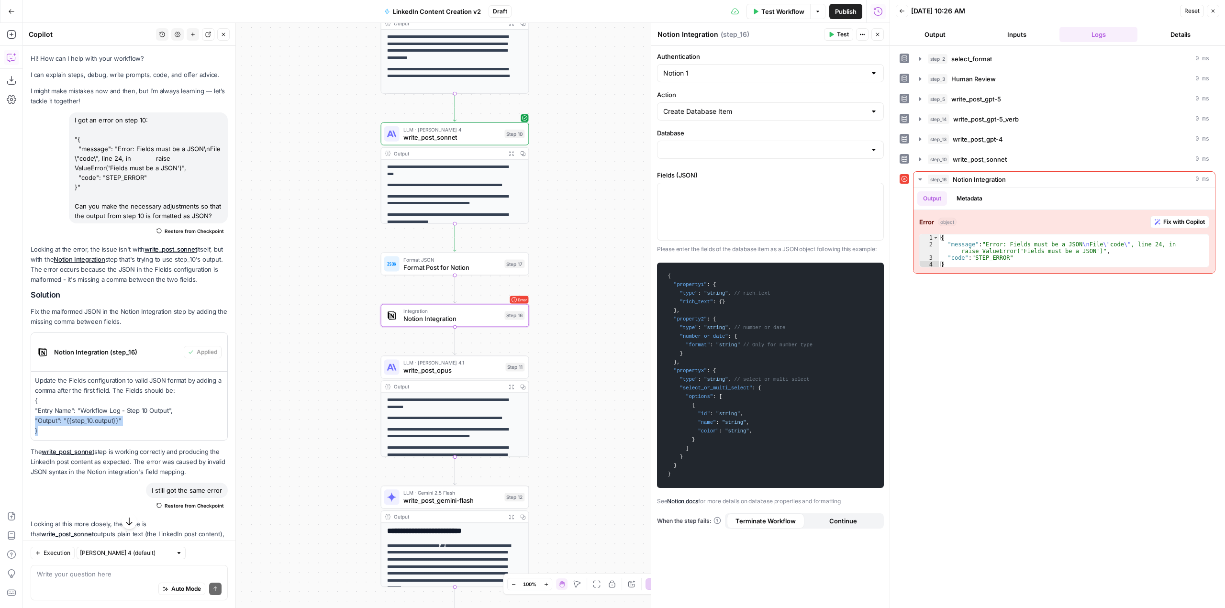
scroll to position [202, 0]
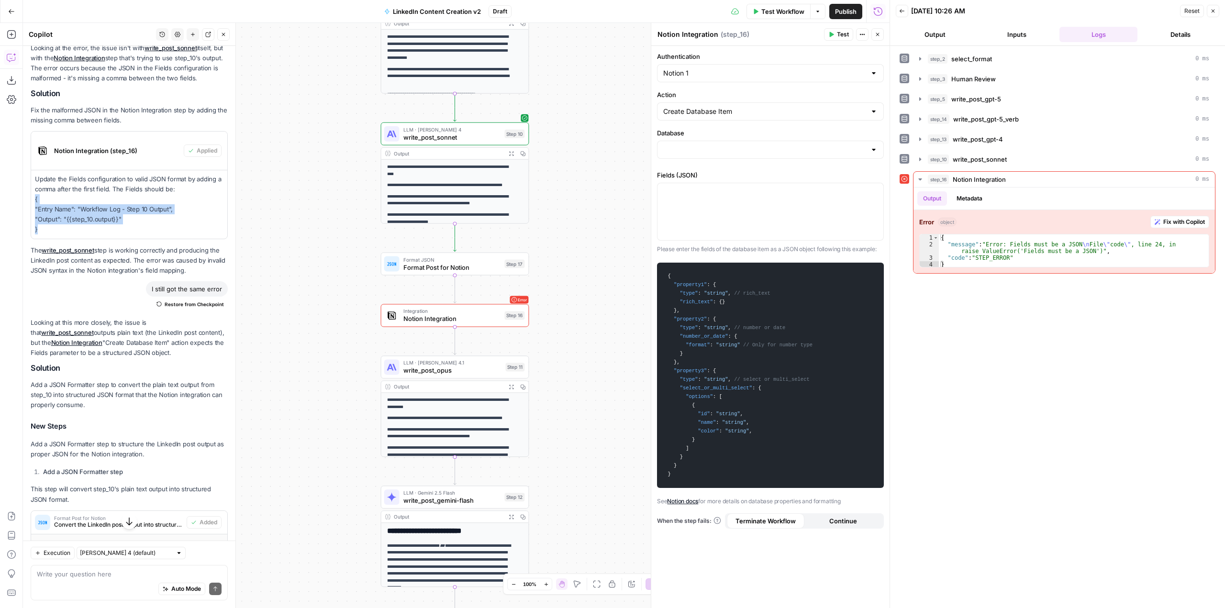
click at [30, 218] on div "Hi! How can I help with your workflow? I can explain steps, debug, write prompt…" at bounding box center [129, 336] width 213 height 985
copy p "{ "Entry Name": "Workflow Log - Step 10 Output", "Output": "{{step_10.output}}"…"
click at [733, 147] on input "Database" at bounding box center [764, 150] width 203 height 10
click at [710, 176] on span "AirOps Workflow Log" at bounding box center [768, 174] width 207 height 10
type input "AirOps Workflow Log"
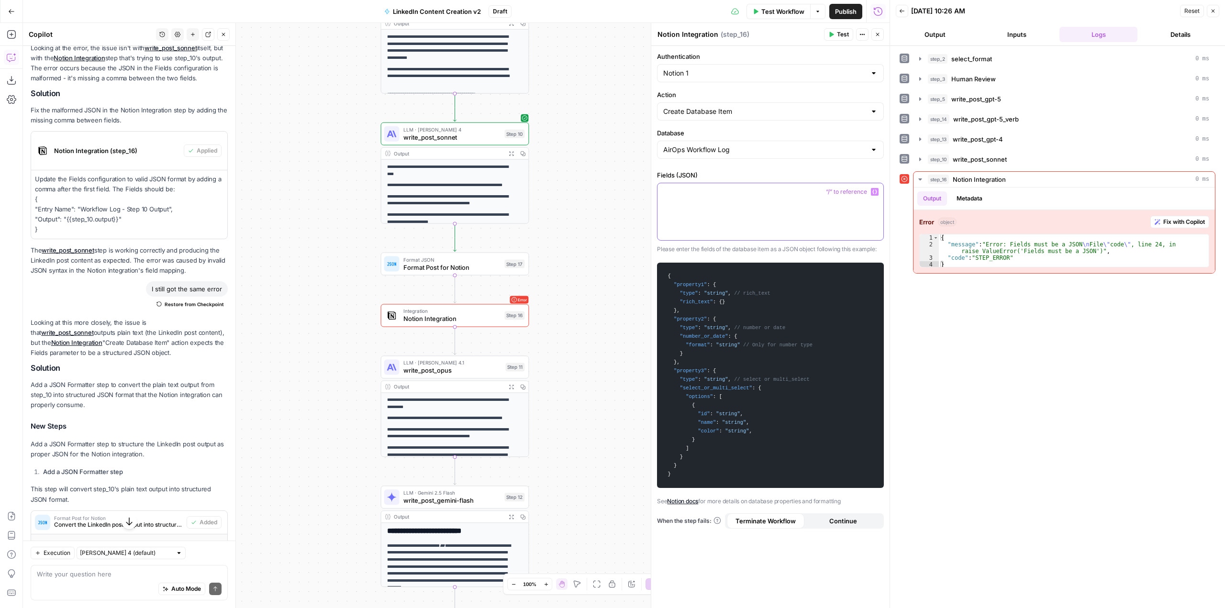
click at [715, 203] on div at bounding box center [771, 211] width 226 height 57
click at [794, 213] on span "**" at bounding box center [790, 211] width 7 height 6
click at [874, 192] on icon "button" at bounding box center [875, 192] width 5 height 5
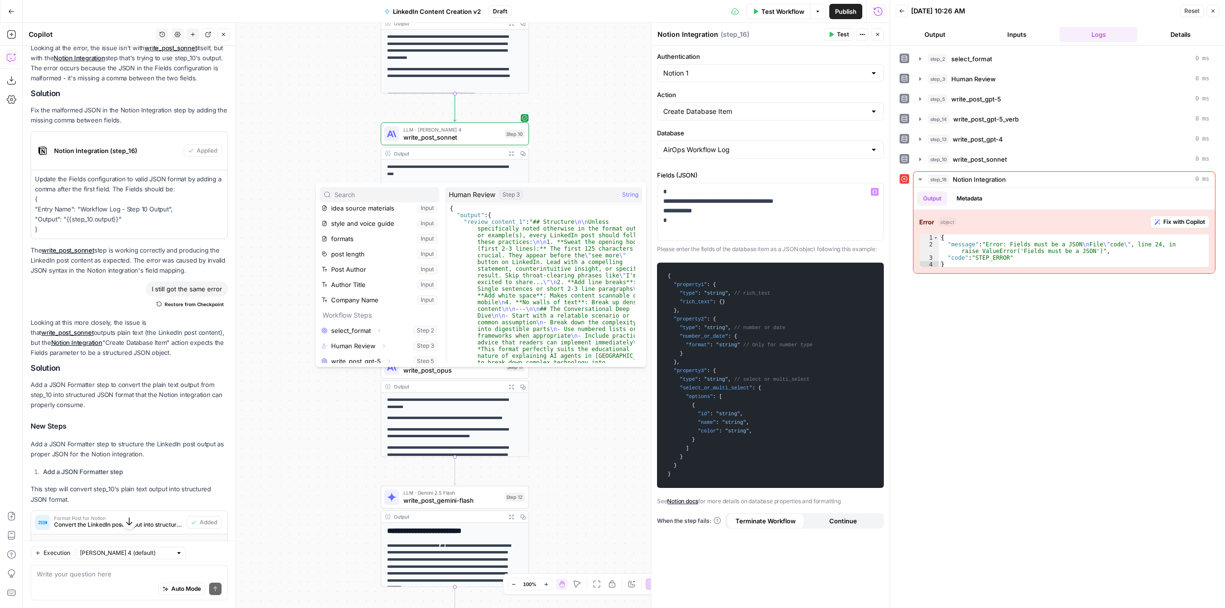
scroll to position [87, 0]
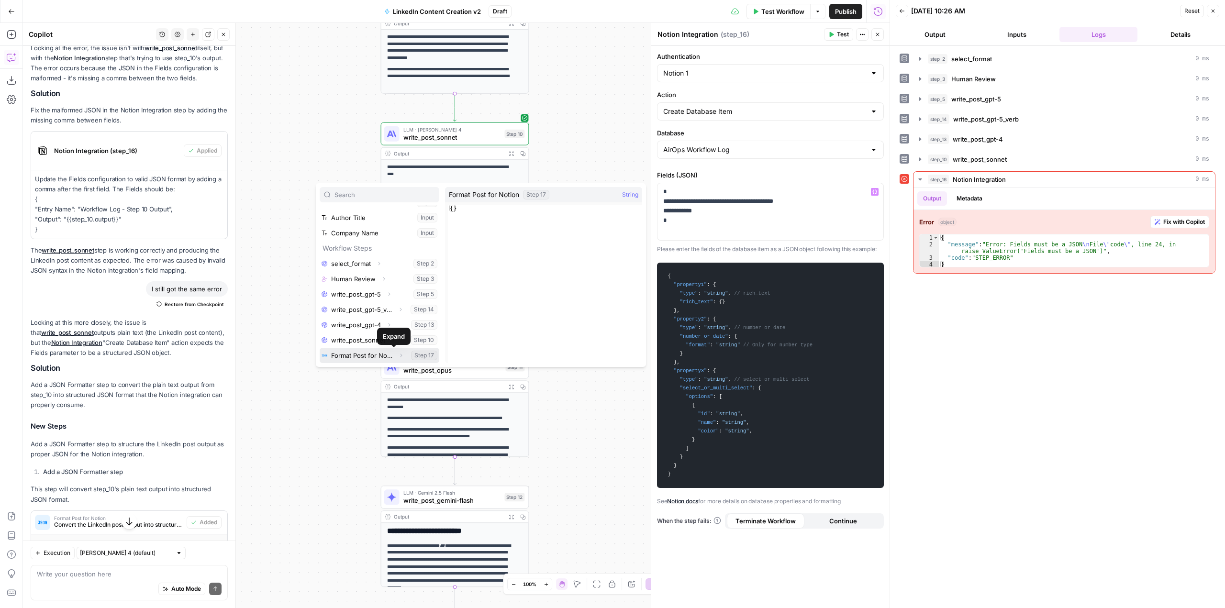
click at [419, 359] on button "Select variable Format Post for Notion" at bounding box center [380, 355] width 120 height 15
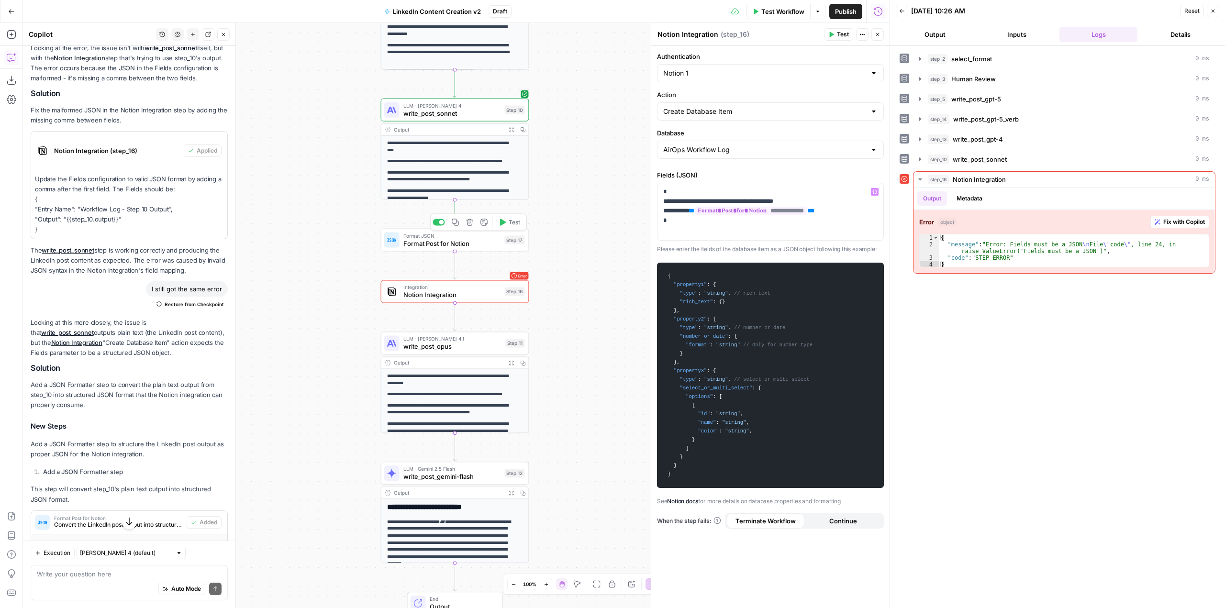
click at [510, 225] on span "Test" at bounding box center [514, 222] width 11 height 9
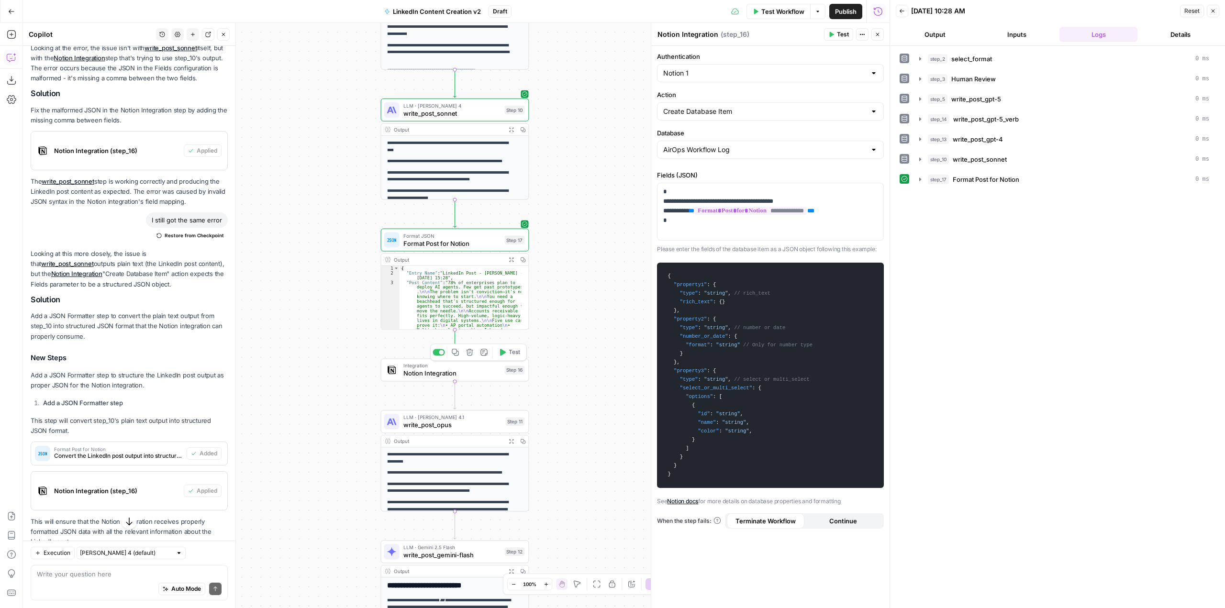
click at [513, 356] on span "Test" at bounding box center [514, 352] width 11 height 9
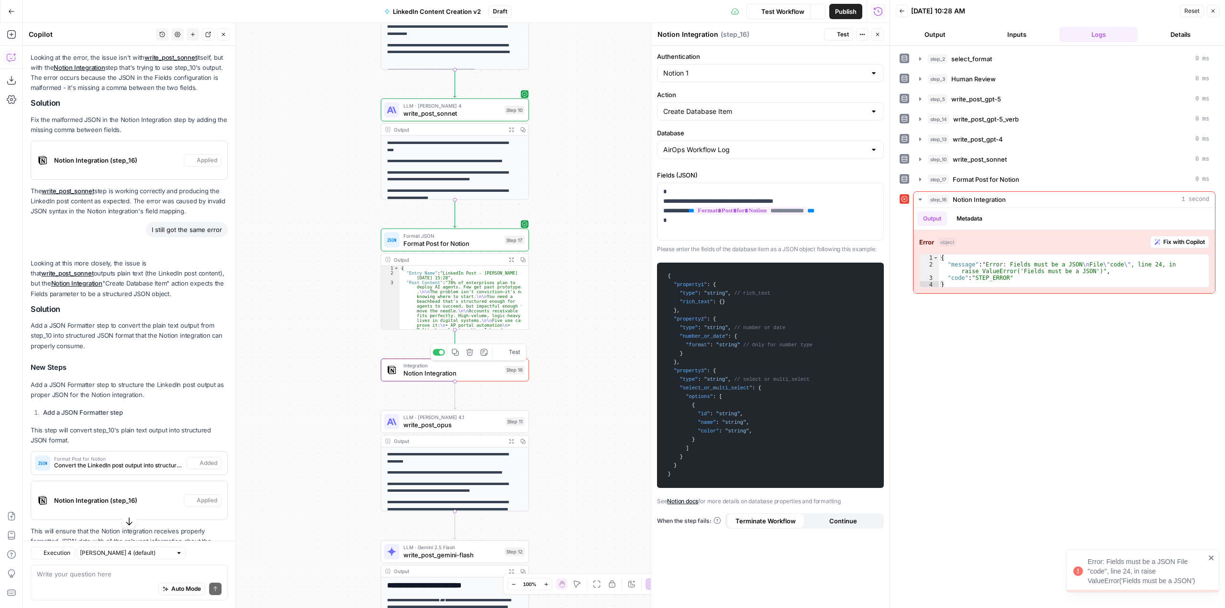
scroll to position [250, 0]
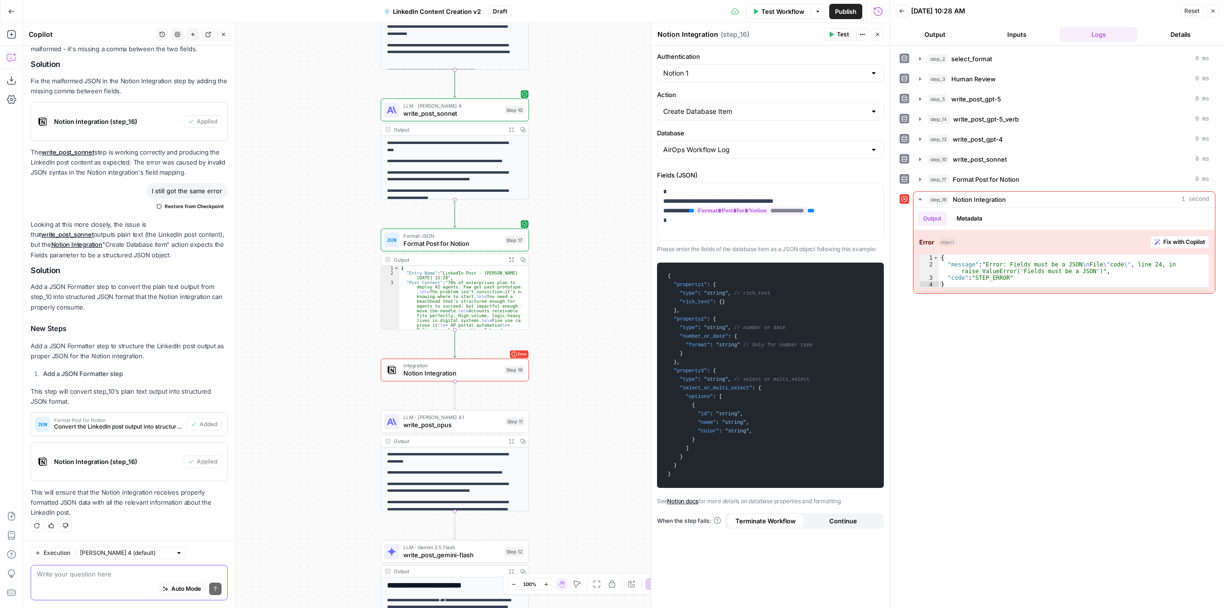
click at [131, 576] on textarea at bounding box center [129, 575] width 185 height 10
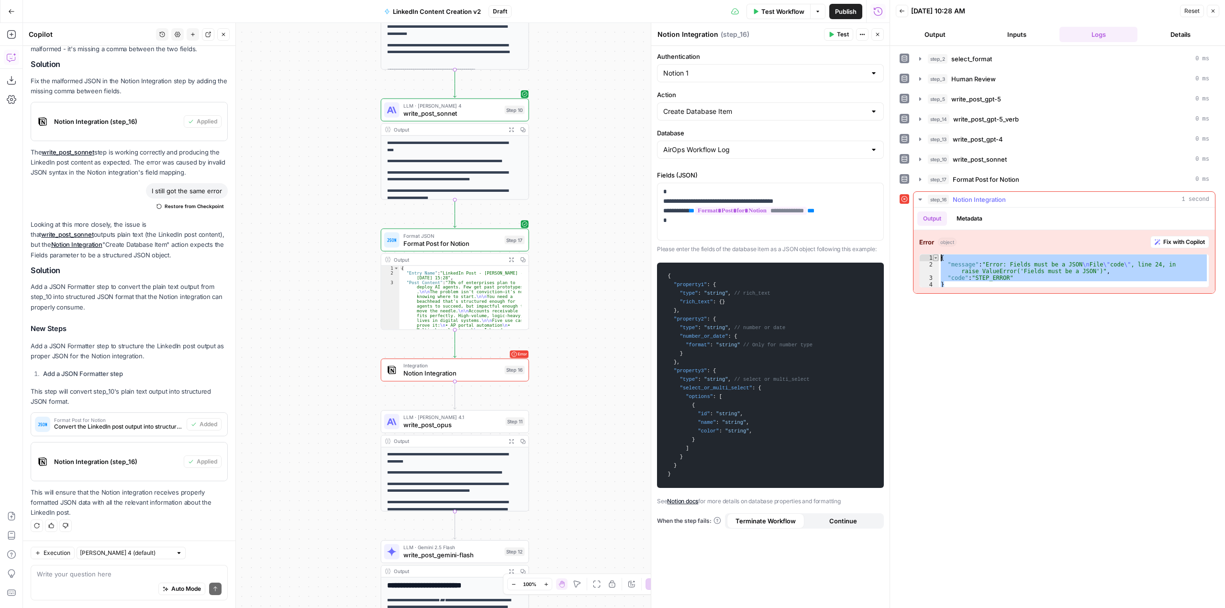
drag, startPoint x: 966, startPoint y: 283, endPoint x: 934, endPoint y: 255, distance: 43.0
click at [934, 255] on div "* 1 2 3 4 { "message" : "Error: Fields must be a JSON \n File \" code \" , line…" at bounding box center [1064, 271] width 290 height 34
type textarea "**********"
click at [134, 581] on div "Auto Mode Send" at bounding box center [129, 589] width 185 height 21
type textarea """
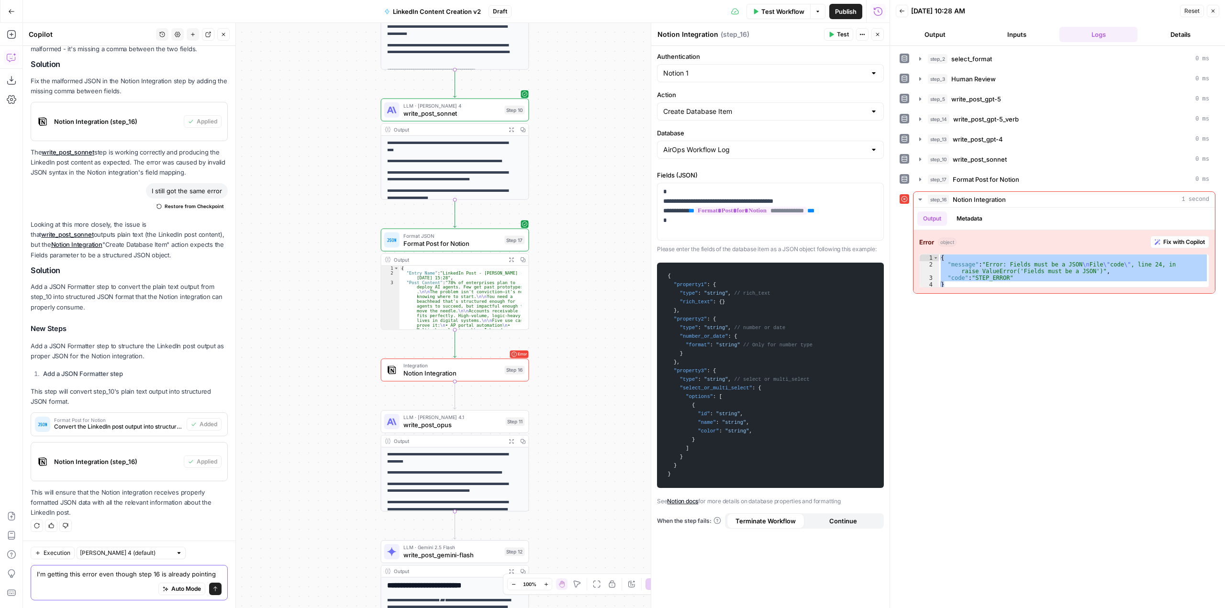
scroll to position [260, 0]
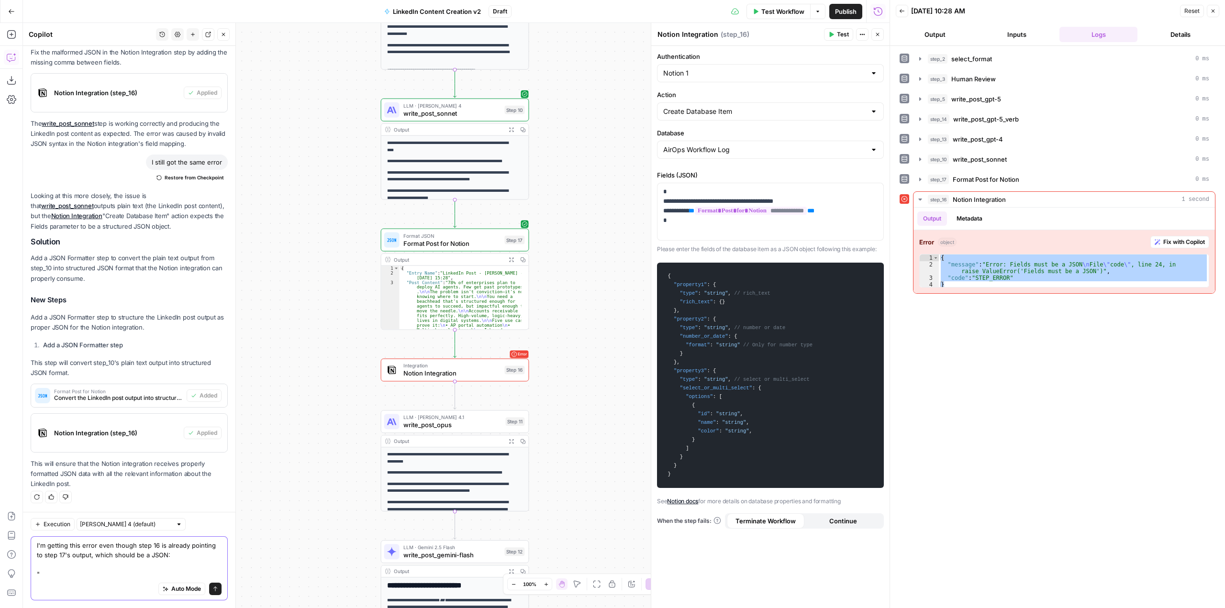
paste textarea "{ "message": "Error: Fields must be a JSON\nFile \"code\", line 24, in raise Va…"
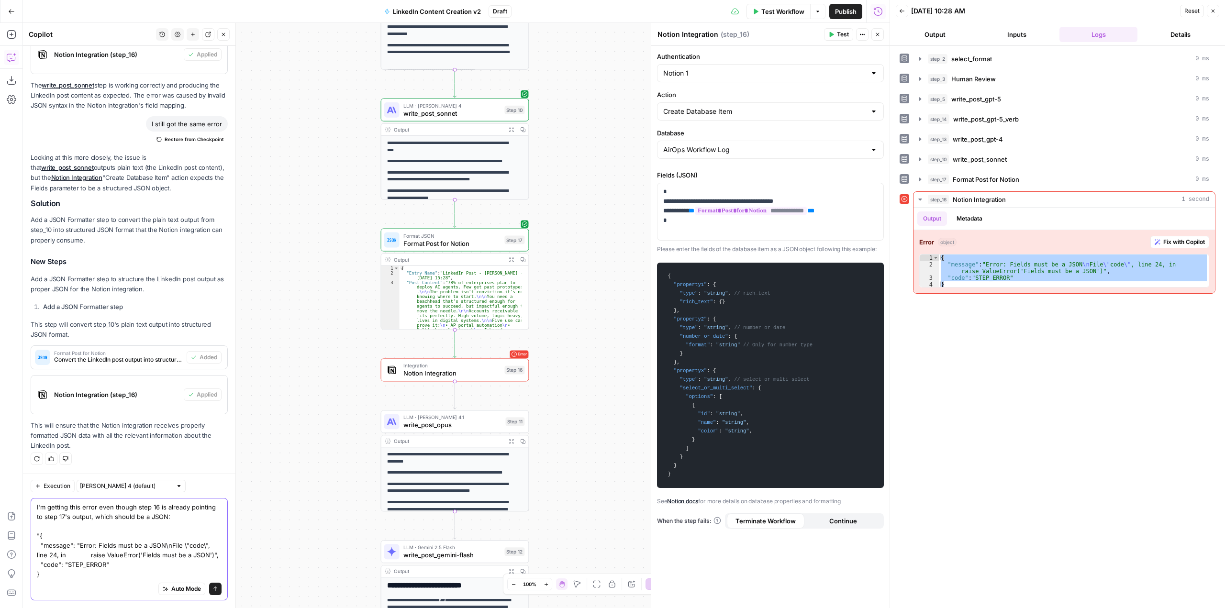
type textarea "I'm getting this error even though step 16 is already pointing to step 17's out…"
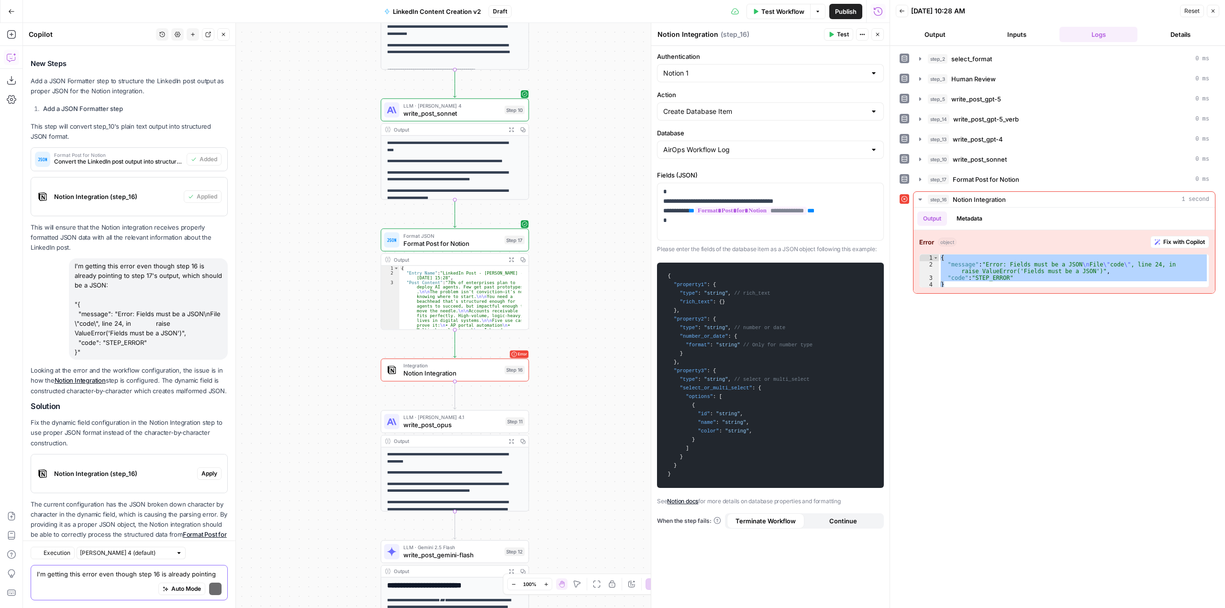
scroll to position [558, 0]
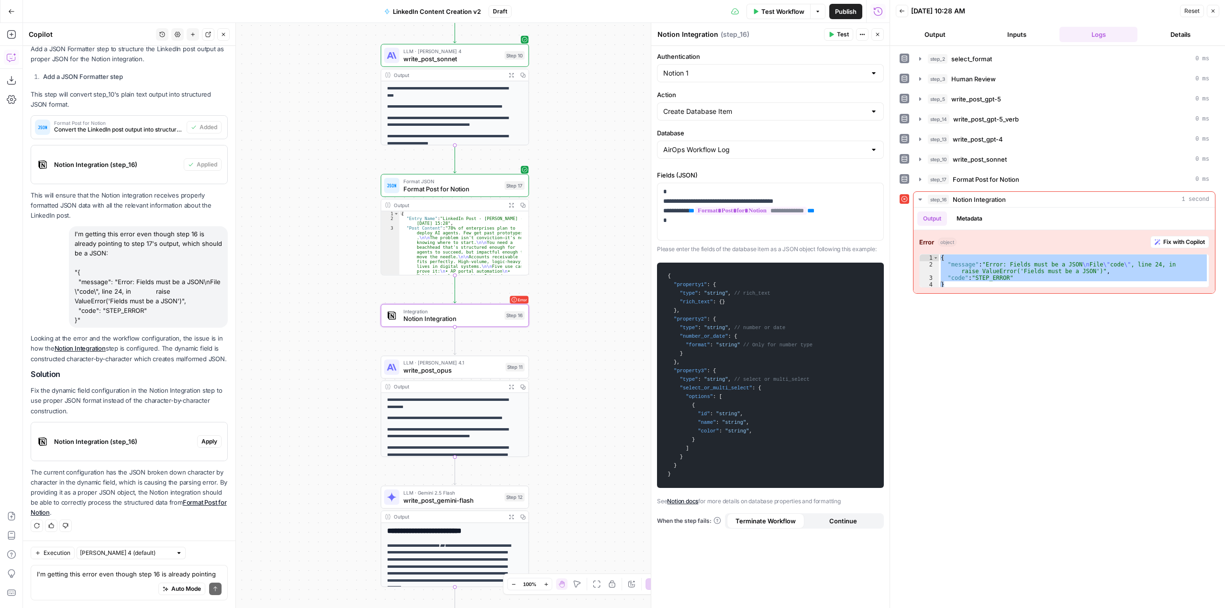
click at [137, 430] on div "Notion Integration (step_16)" at bounding box center [114, 442] width 166 height 38
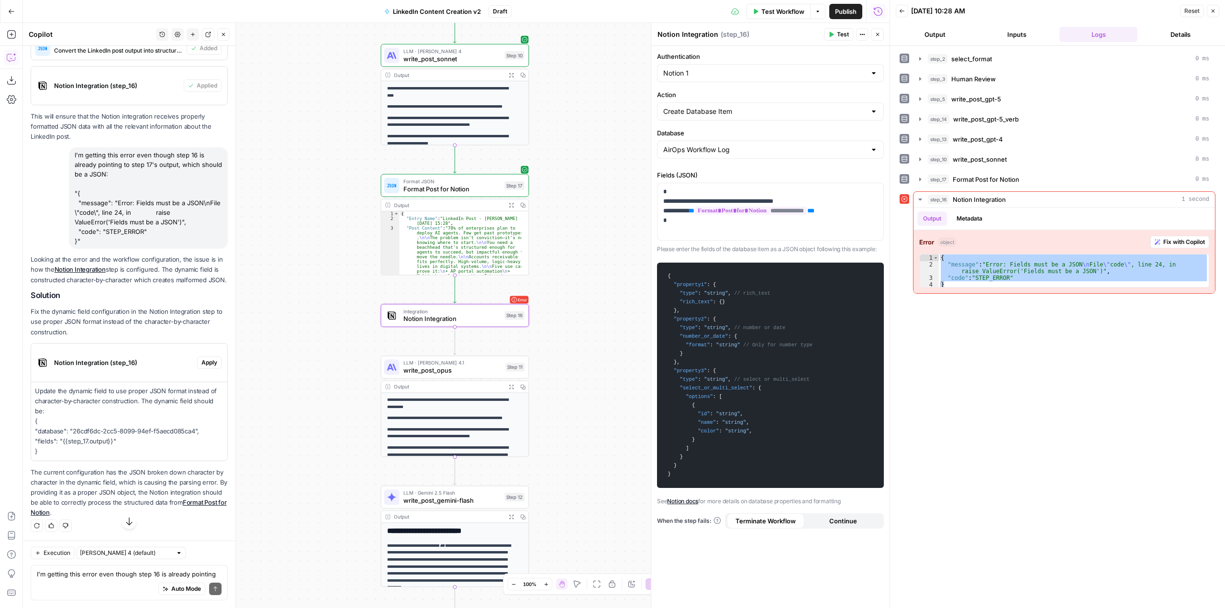
scroll to position [637, 0]
drag, startPoint x: 78, startPoint y: 455, endPoint x: 34, endPoint y: 421, distance: 55.7
click at [34, 421] on div "Update the dynamic field to use proper JSON format instead of character-by-char…" at bounding box center [129, 421] width 196 height 78
copy p "{ "database": "26cdf6dc-2cc5-8099-94ef-f5aecd085ca4", "fields": "{{step_17.outp…"
click at [708, 232] on div "**********" at bounding box center [771, 211] width 226 height 57
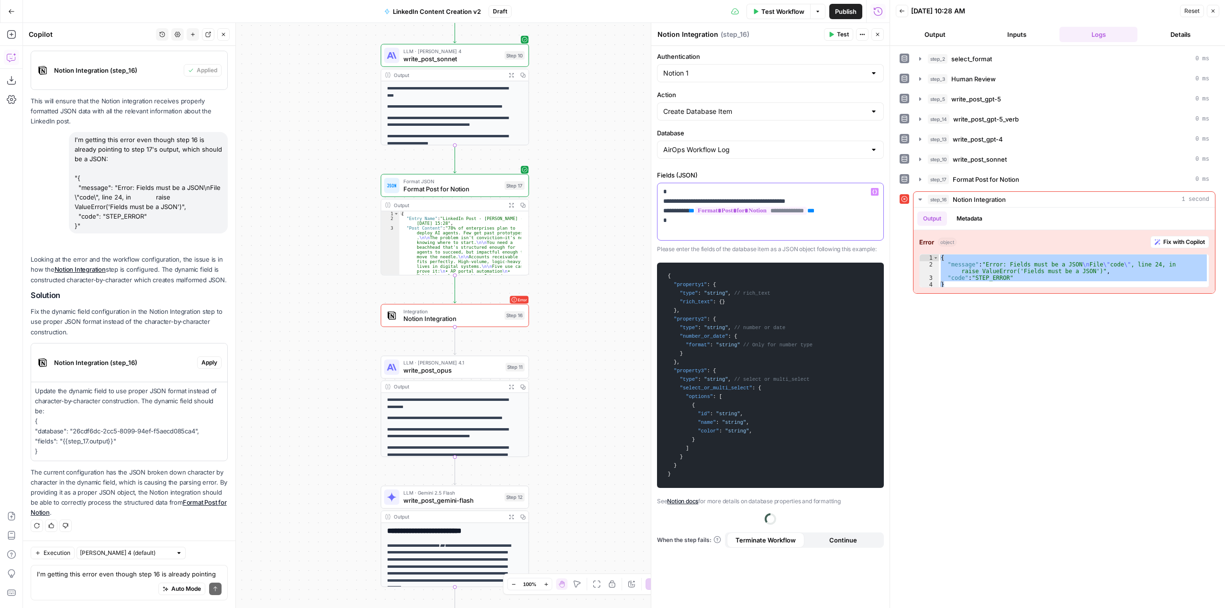
scroll to position [652, 0]
drag, startPoint x: 697, startPoint y: 238, endPoint x: 662, endPoint y: 186, distance: 63.1
click at [662, 186] on div "**********" at bounding box center [771, 211] width 226 height 57
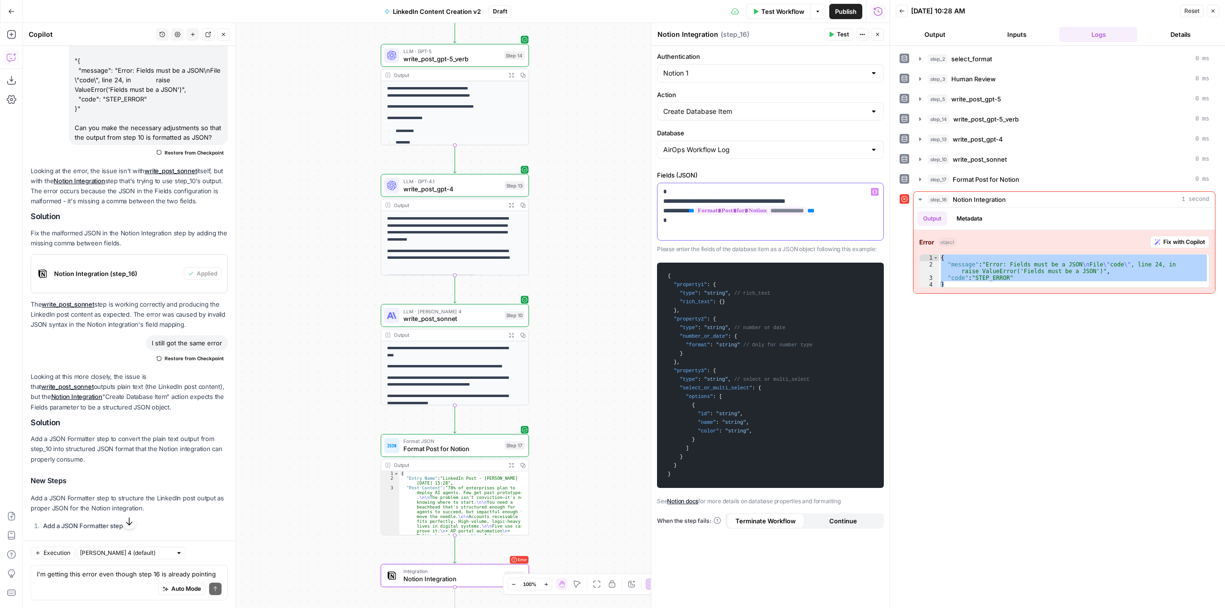
scroll to position [96, 0]
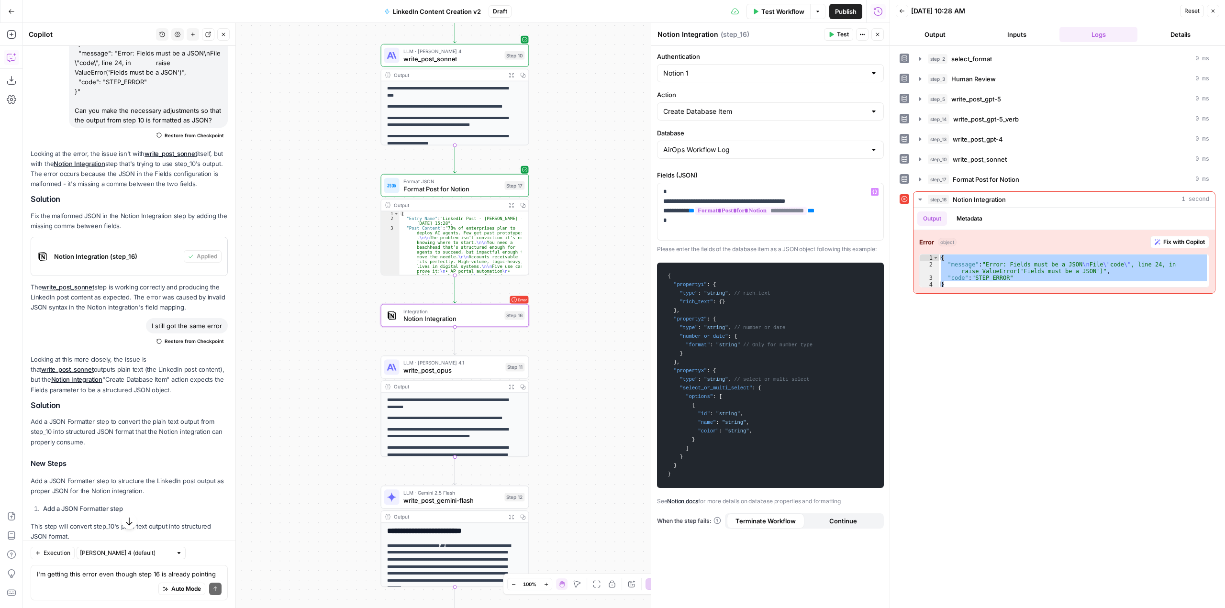
click at [157, 261] on span "Notion Integration (step_16)" at bounding box center [117, 257] width 126 height 10
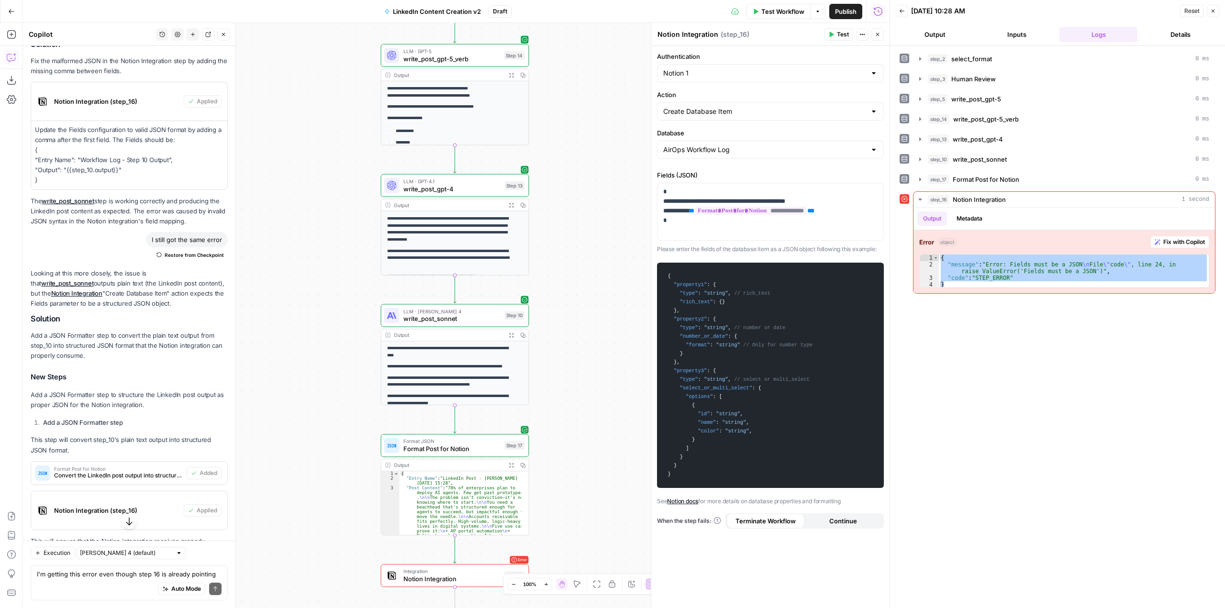
scroll to position [239, 0]
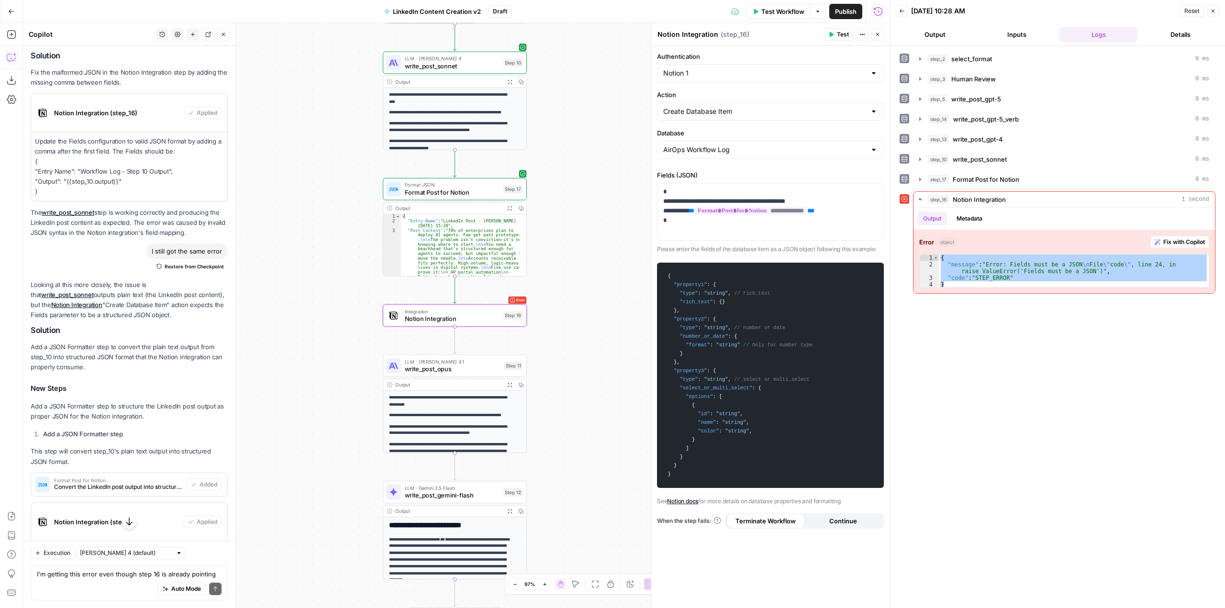
drag, startPoint x: 74, startPoint y: 211, endPoint x: 34, endPoint y: 181, distance: 50.3
click at [34, 181] on div "Update the Fields configuration to valid JSON format by adding a comma after th…" at bounding box center [129, 167] width 196 height 68
copy p "{ "Entry Name": "Workflow Log - Step 10 Output", "Output": "{{step_10.output}}"…"
drag, startPoint x: 692, startPoint y: 234, endPoint x: 656, endPoint y: 172, distance: 71.6
click at [656, 172] on div "**********" at bounding box center [770, 327] width 238 height 562
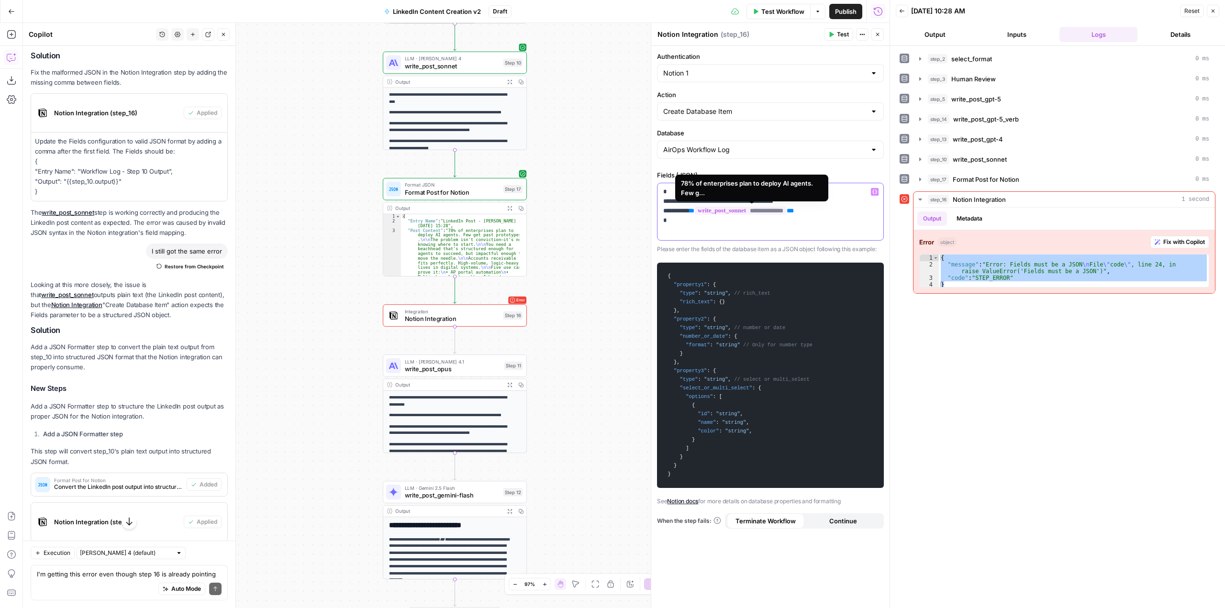
click at [786, 208] on span "**********" at bounding box center [740, 211] width 91 height 8
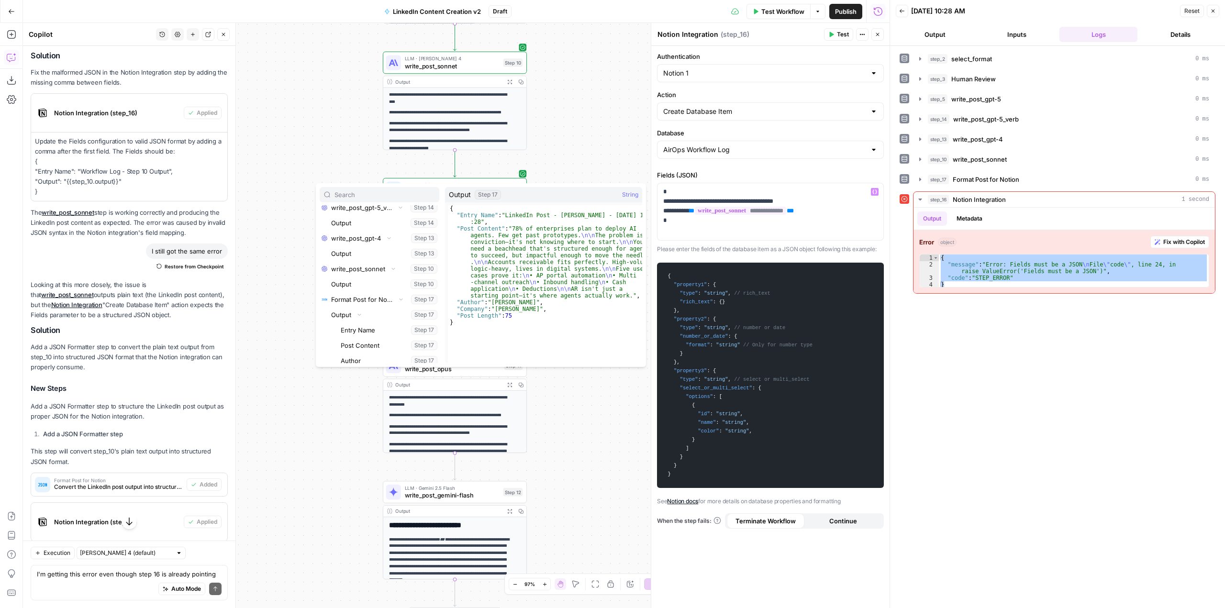
scroll to position [286, 0]
click at [407, 277] on button "Select variable Output" at bounding box center [384, 278] width 110 height 15
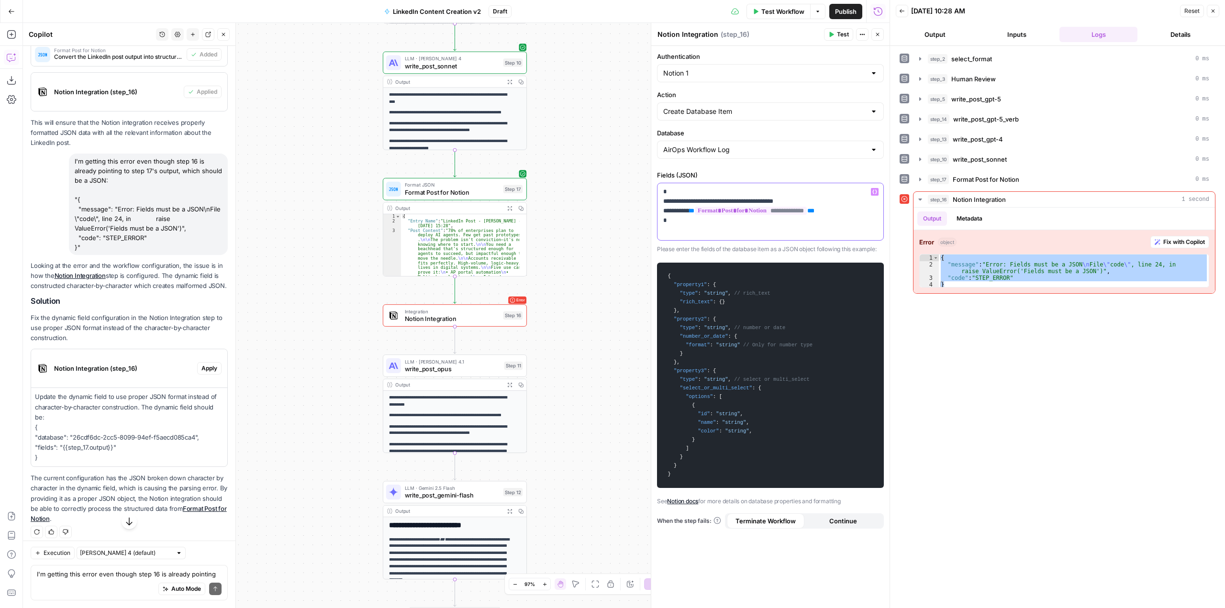
scroll to position [706, 0]
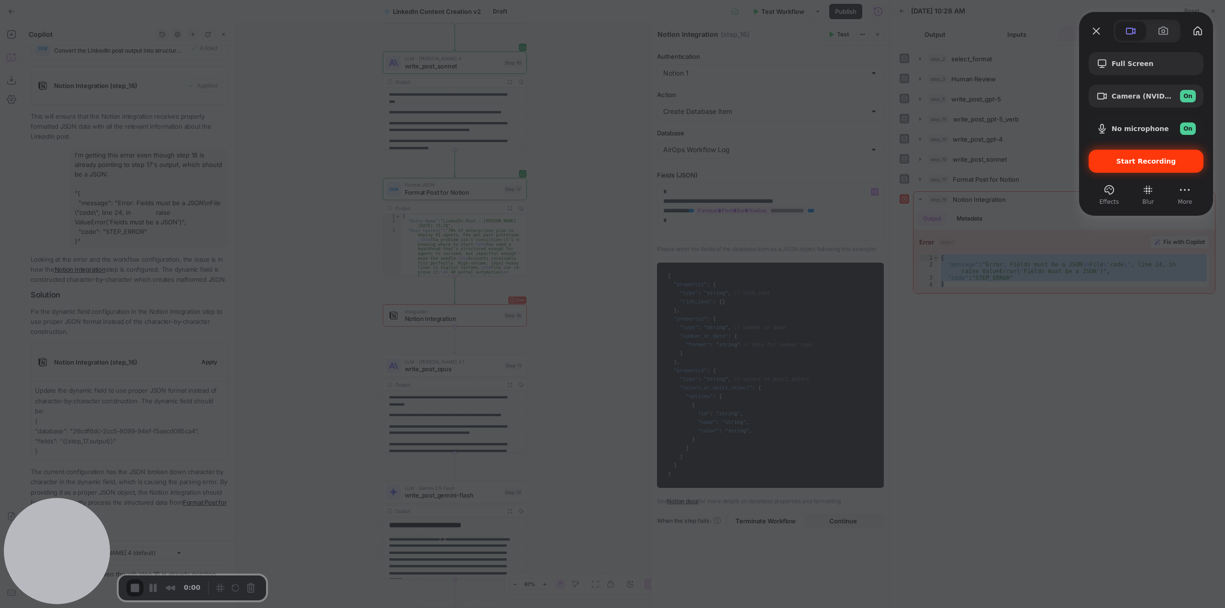
click at [1153, 159] on span "Start Recording" at bounding box center [1147, 161] width 60 height 8
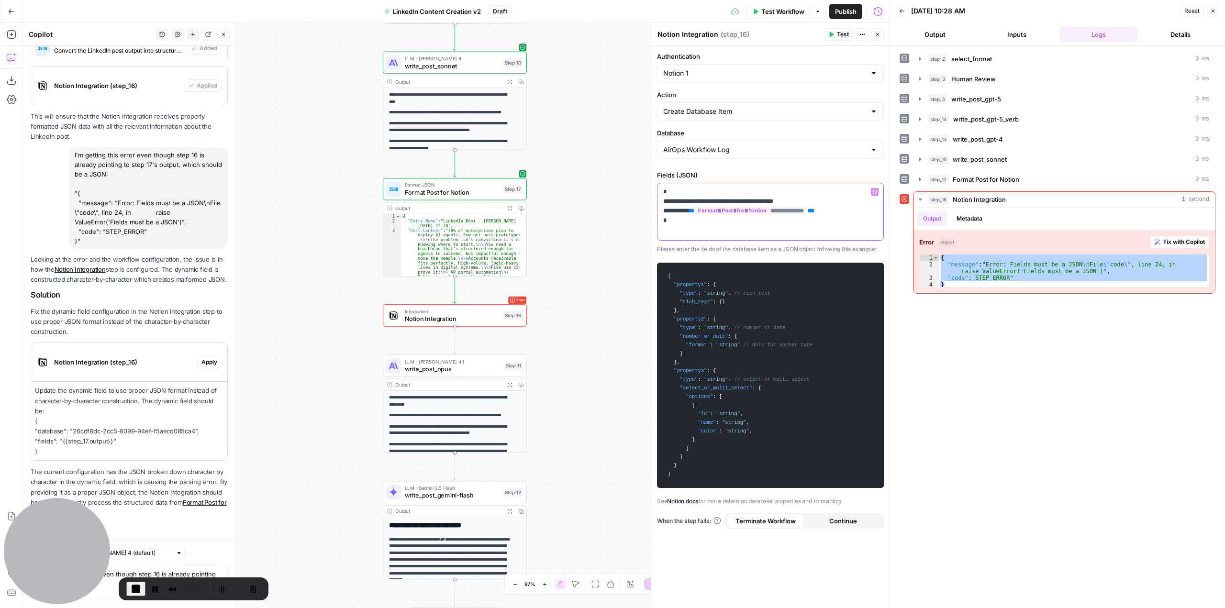
drag, startPoint x: 714, startPoint y: 234, endPoint x: 651, endPoint y: 190, distance: 75.7
click at [651, 190] on div "**********" at bounding box center [770, 315] width 239 height 585
click at [202, 362] on span "Apply" at bounding box center [210, 362] width 16 height 9
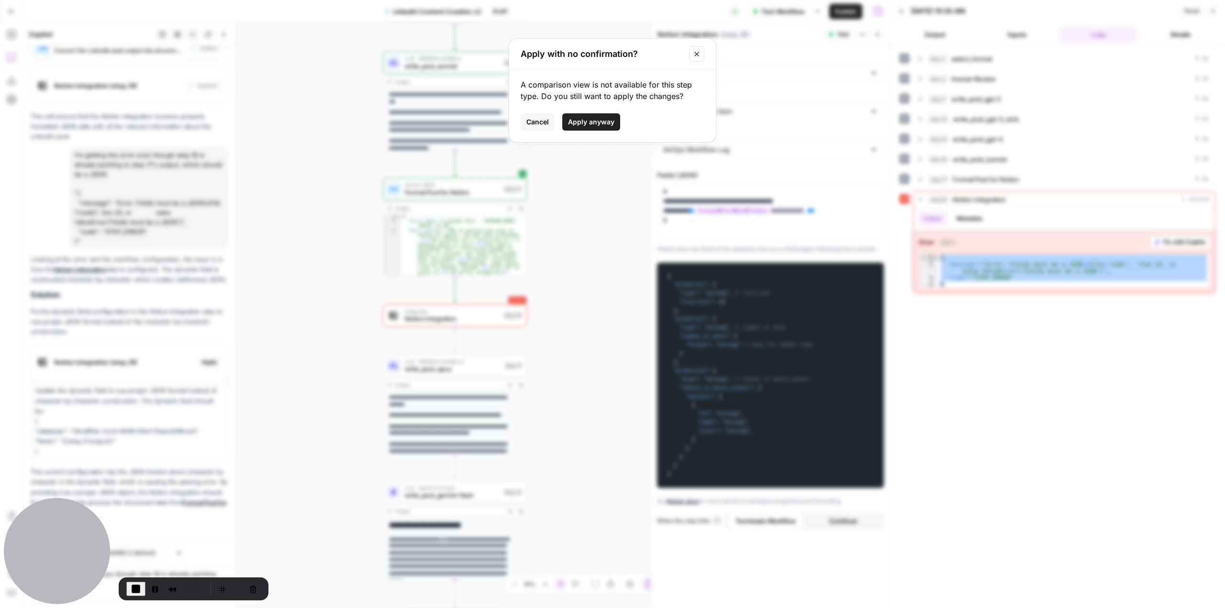
click at [588, 122] on span "Apply anyway" at bounding box center [591, 122] width 46 height 10
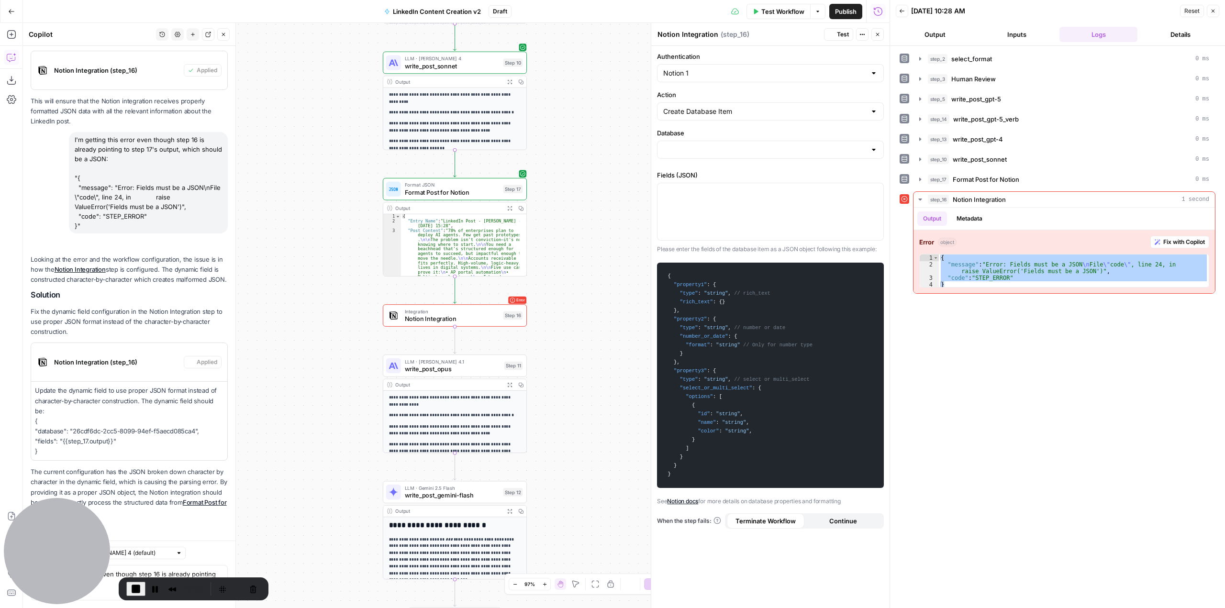
scroll to position [721, 0]
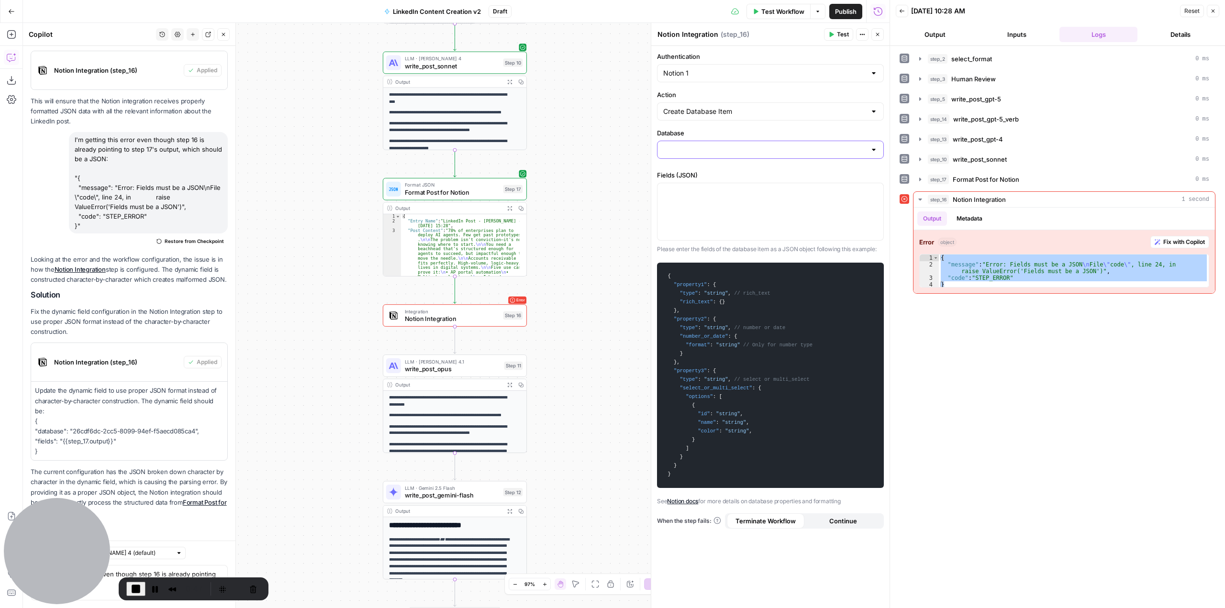
click at [734, 147] on input "Database" at bounding box center [764, 150] width 203 height 10
click at [126, 445] on p "Update the dynamic field to use proper JSON format instead of character-by-char…" at bounding box center [129, 421] width 189 height 71
drag, startPoint x: 80, startPoint y: 453, endPoint x: 33, endPoint y: 424, distance: 55.7
click at [33, 424] on div "Update the dynamic field to use proper JSON format instead of character-by-char…" at bounding box center [129, 421] width 196 height 78
click at [756, 211] on div at bounding box center [771, 211] width 226 height 57
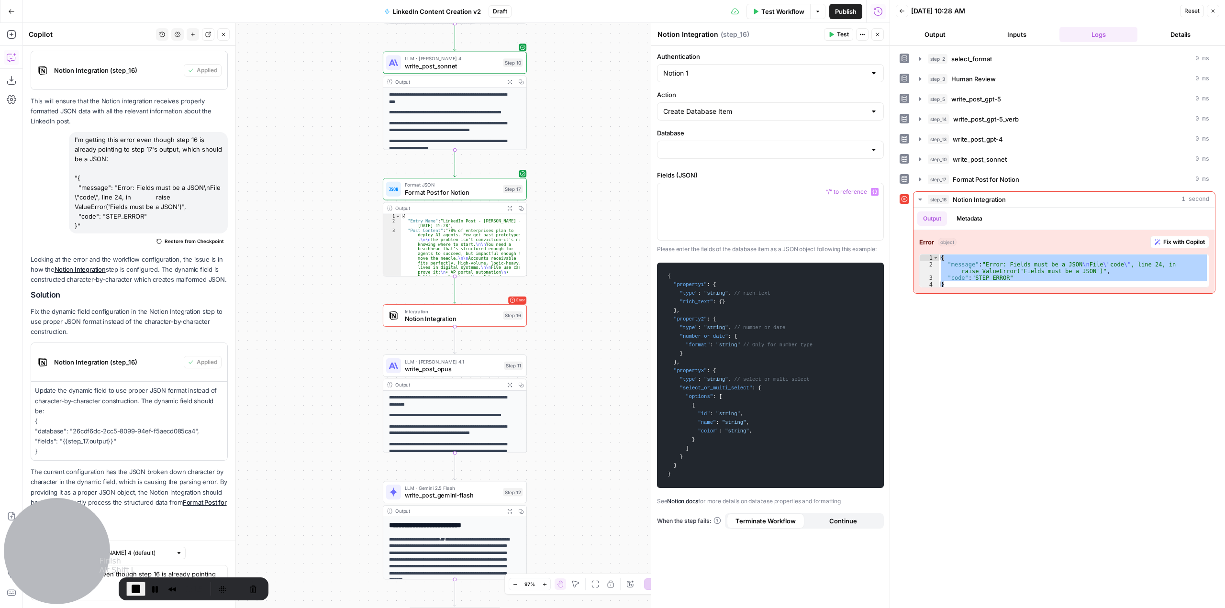
click at [133, 588] on span "End Recording" at bounding box center [135, 588] width 11 height 11
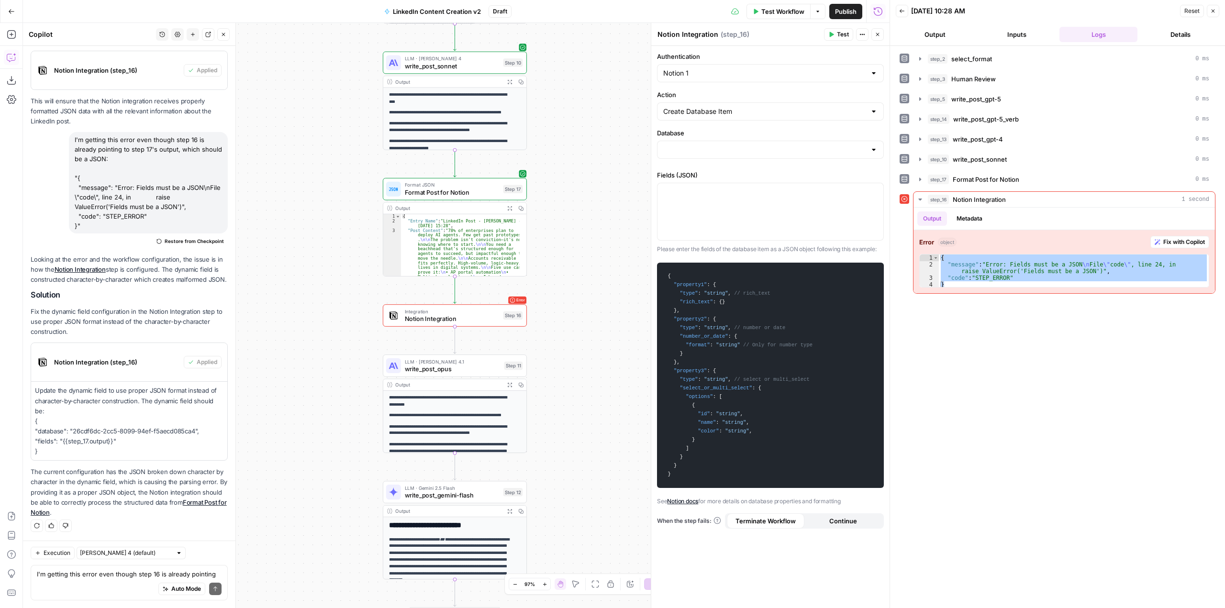
drag, startPoint x: 67, startPoint y: 454, endPoint x: 30, endPoint y: 424, distance: 47.7
copy p "{ "database": "26cdf6dc-2cc5-8099-94ef-f5aecd085ca4", "fields": "{{step_17.outp…"
click at [752, 193] on p at bounding box center [770, 192] width 214 height 10
click at [708, 147] on input "Database" at bounding box center [764, 150] width 203 height 10
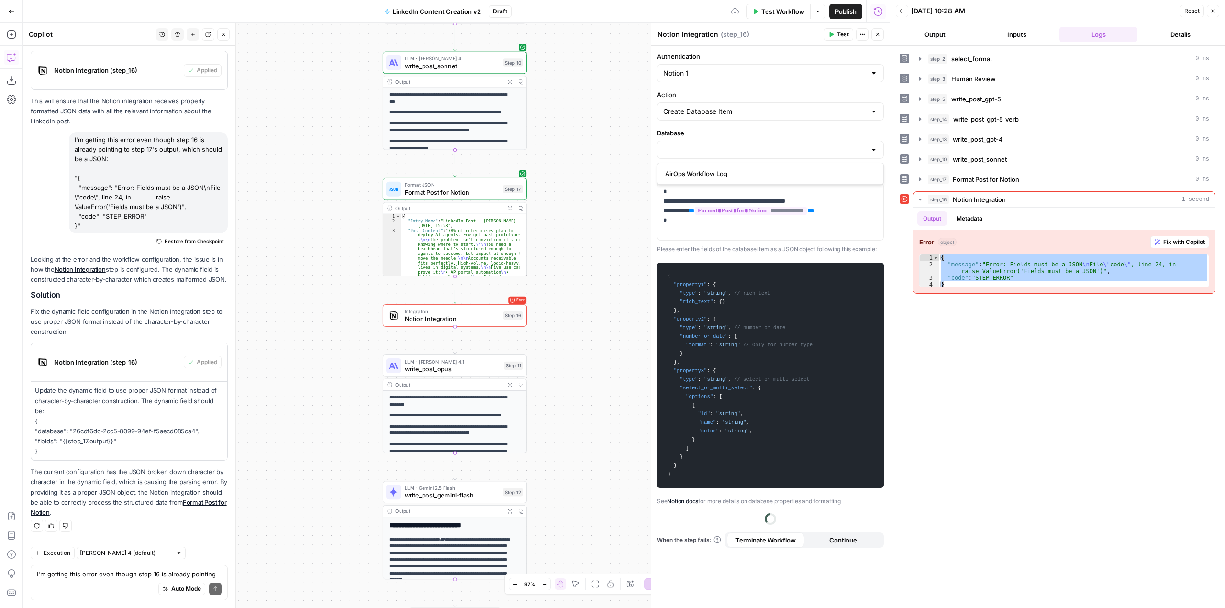
click at [725, 170] on span "AirOps Workflow Log" at bounding box center [768, 174] width 207 height 10
type input "AirOps Workflow Log"
click at [508, 300] on span "Test" at bounding box center [512, 298] width 11 height 8
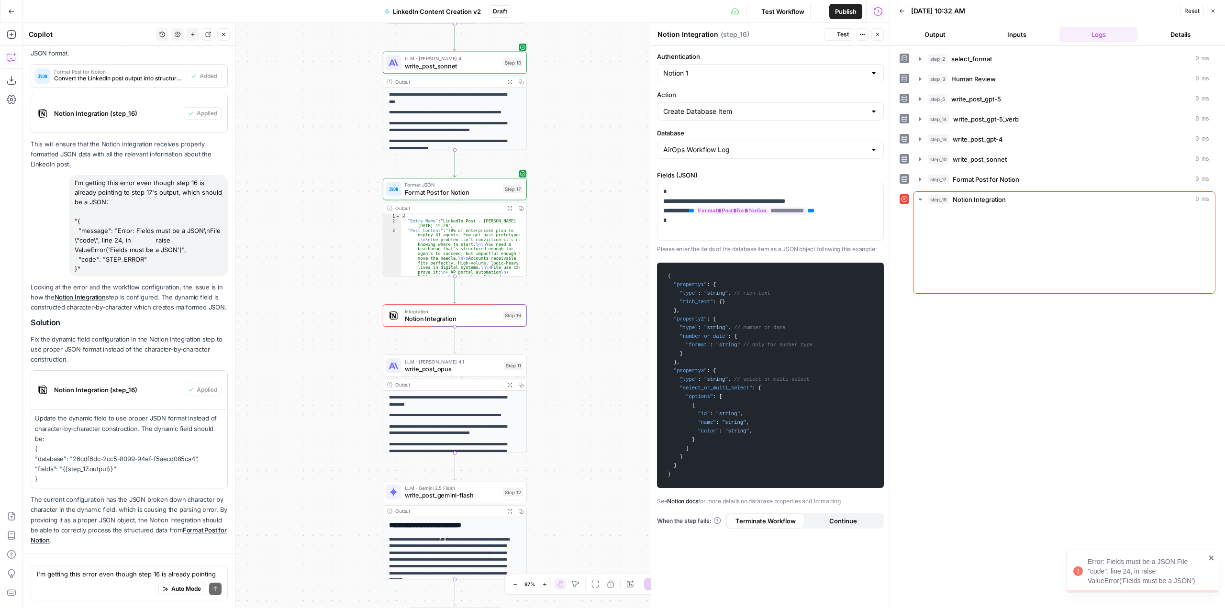
scroll to position [573, 0]
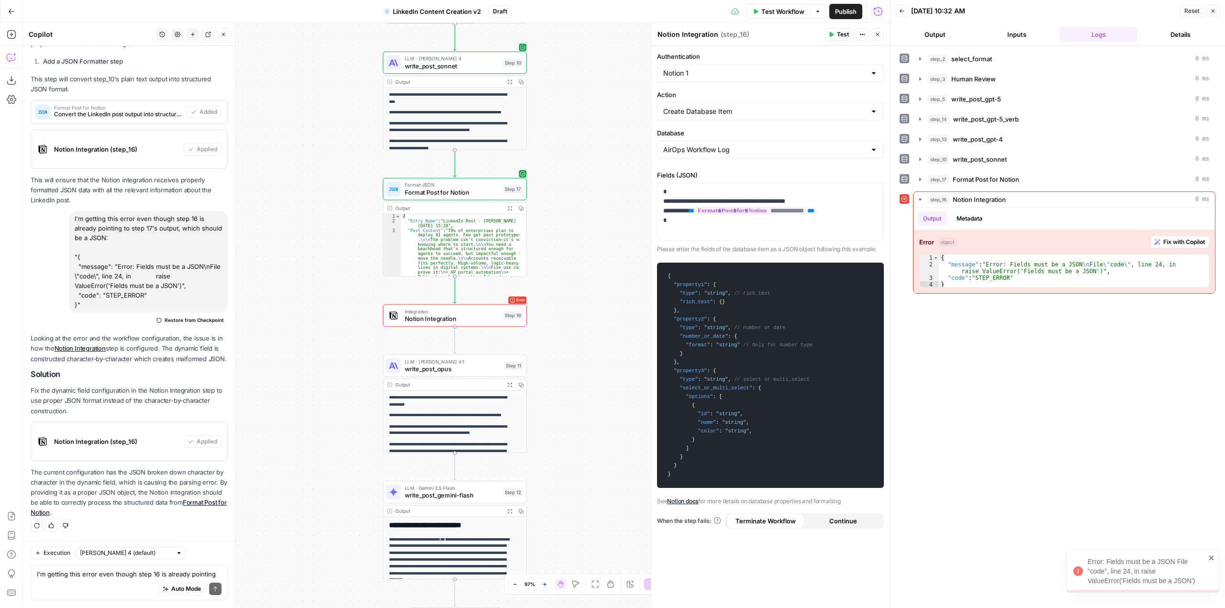
click at [127, 579] on div "Auto Mode Send" at bounding box center [129, 589] width 185 height 21
type textarea "I did the changes but still getting the same error"
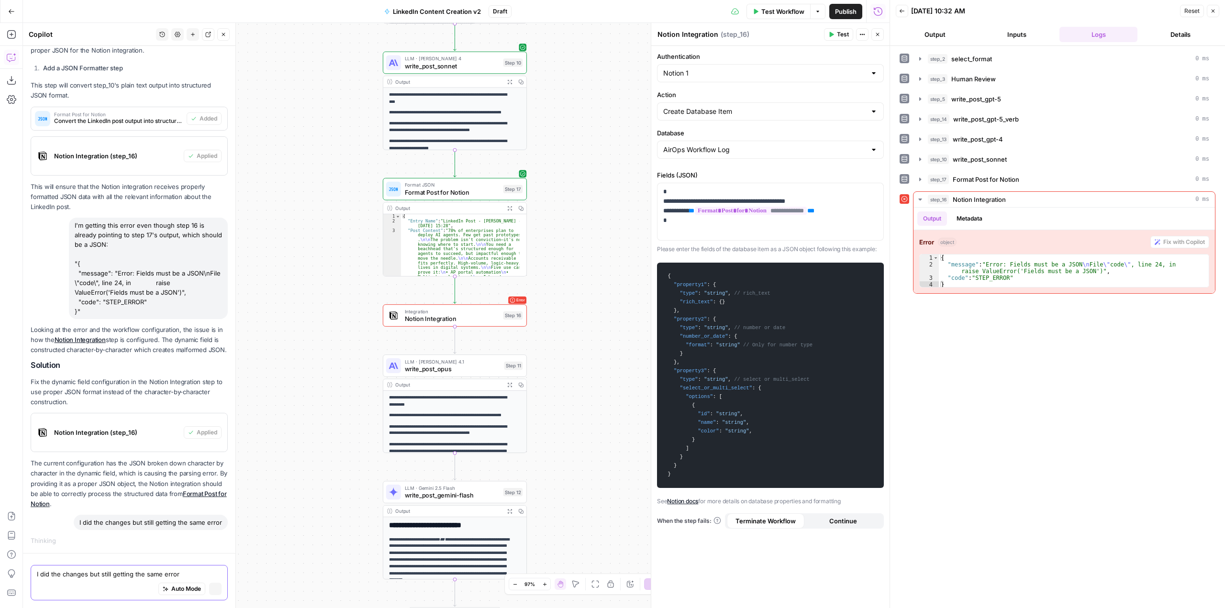
scroll to position [542, 0]
click at [95, 428] on span "Notion Integration (step_16)" at bounding box center [117, 433] width 126 height 10
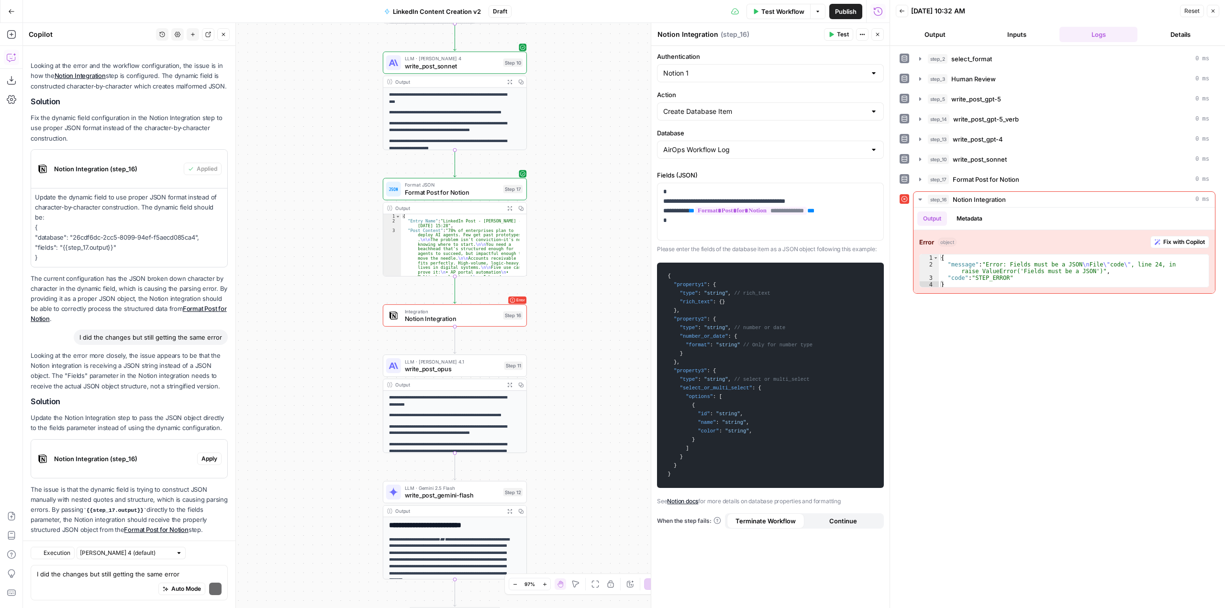
scroll to position [893, 0]
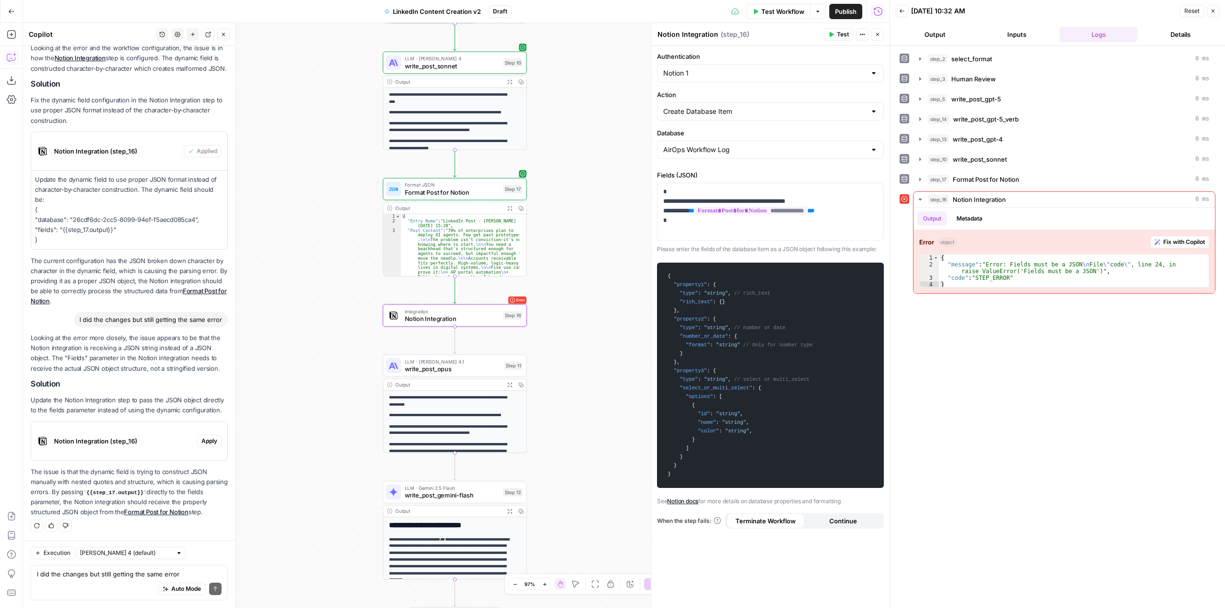
click at [123, 437] on span "Notion Integration (step_16)" at bounding box center [123, 442] width 139 height 10
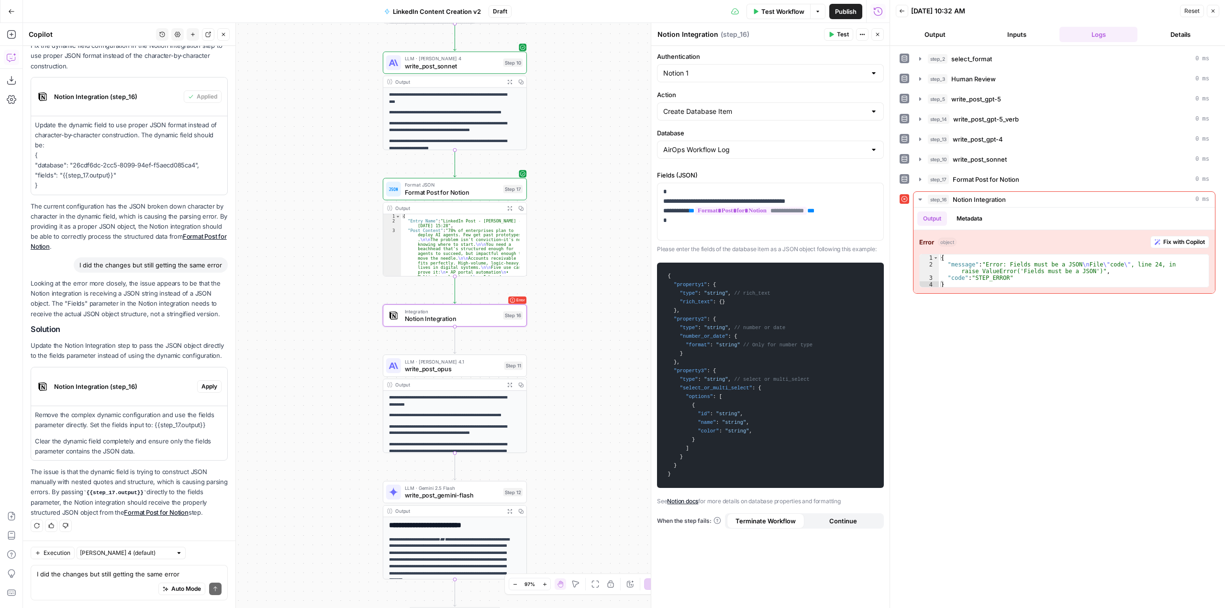
scroll to position [948, 0]
drag, startPoint x: 745, startPoint y: 238, endPoint x: 645, endPoint y: 181, distance: 114.9
click at [645, 181] on body "**********" at bounding box center [612, 304] width 1225 height 608
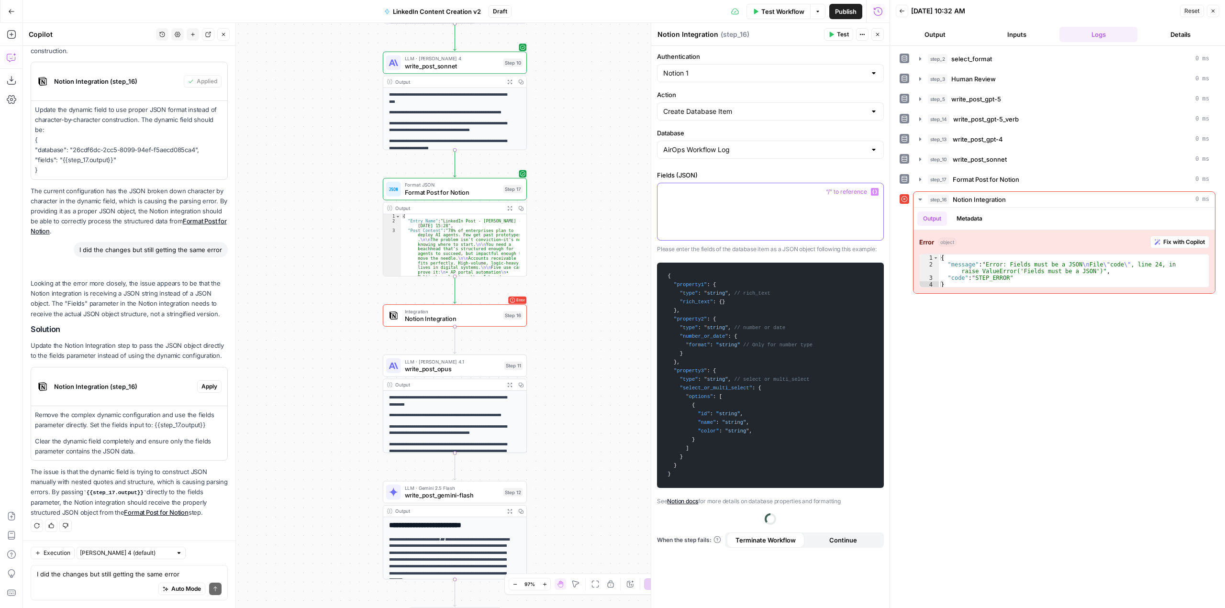
scroll to position [963, 0]
click at [870, 190] on span "“/” to reference" at bounding box center [846, 192] width 49 height 8
click at [877, 190] on button "Variables Menu" at bounding box center [875, 192] width 8 height 8
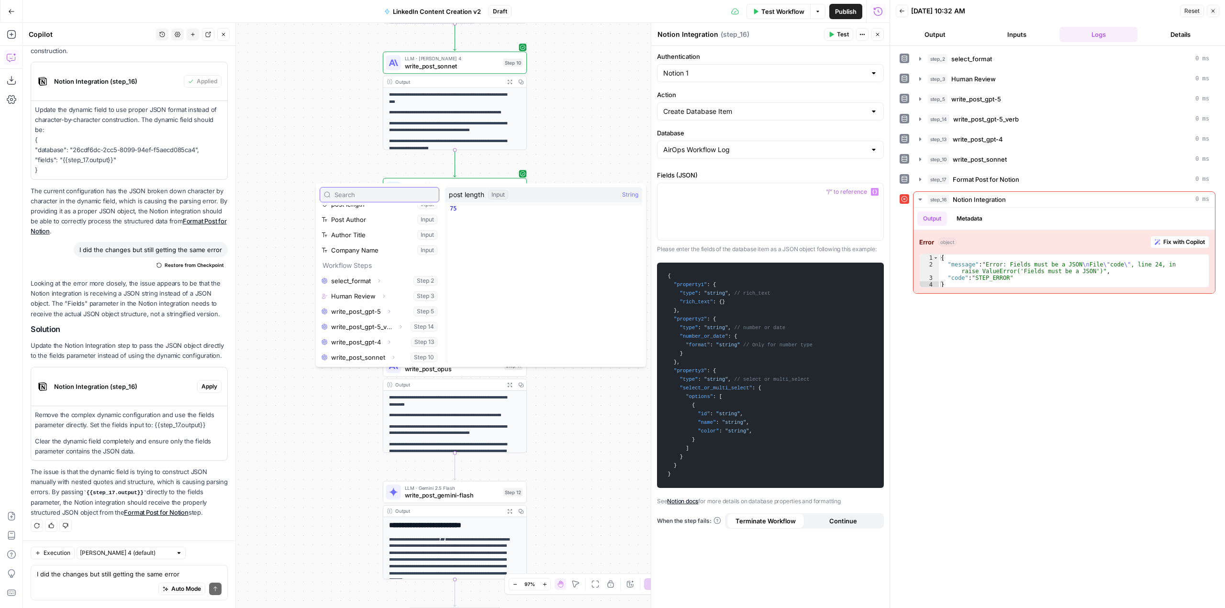
scroll to position [87, 0]
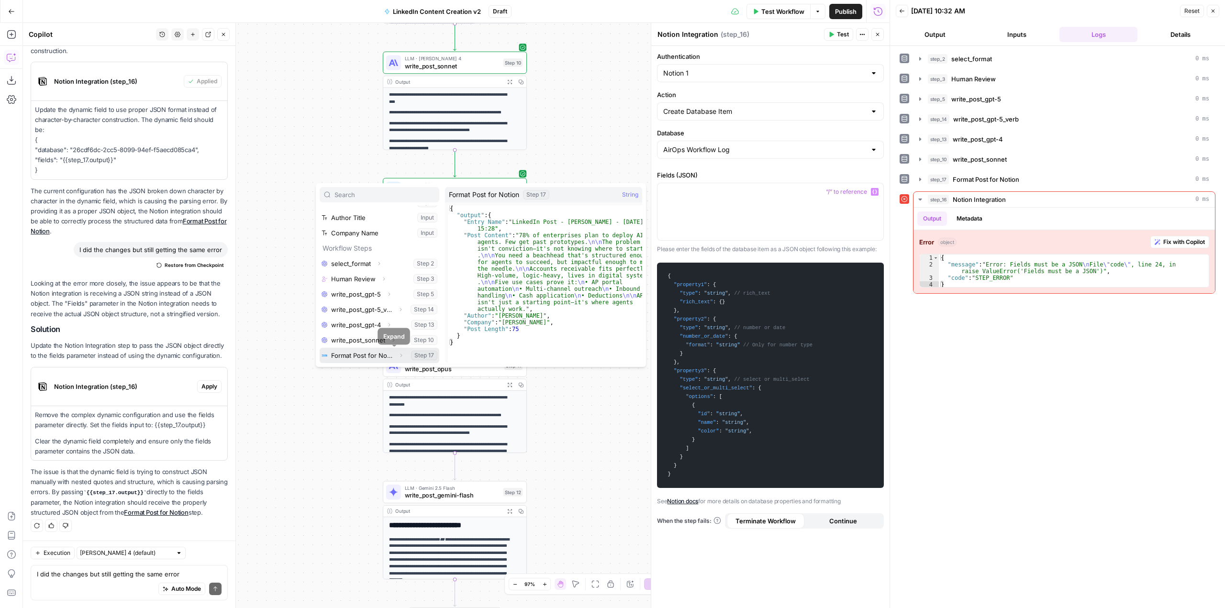
click at [395, 355] on button "Expand" at bounding box center [401, 355] width 12 height 12
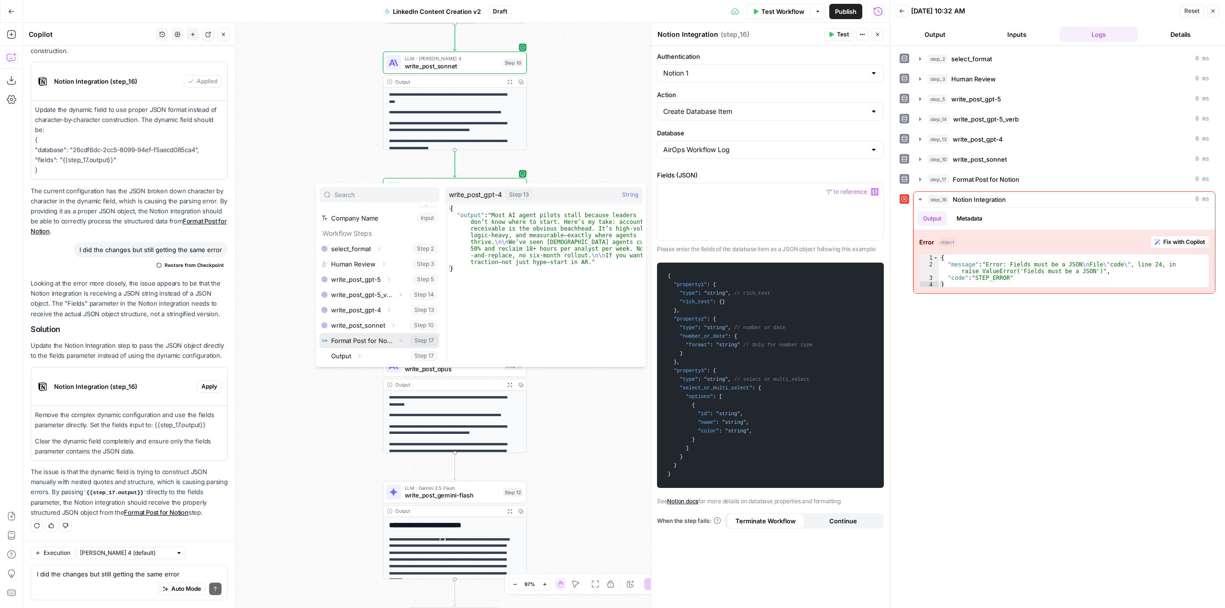
scroll to position [102, 0]
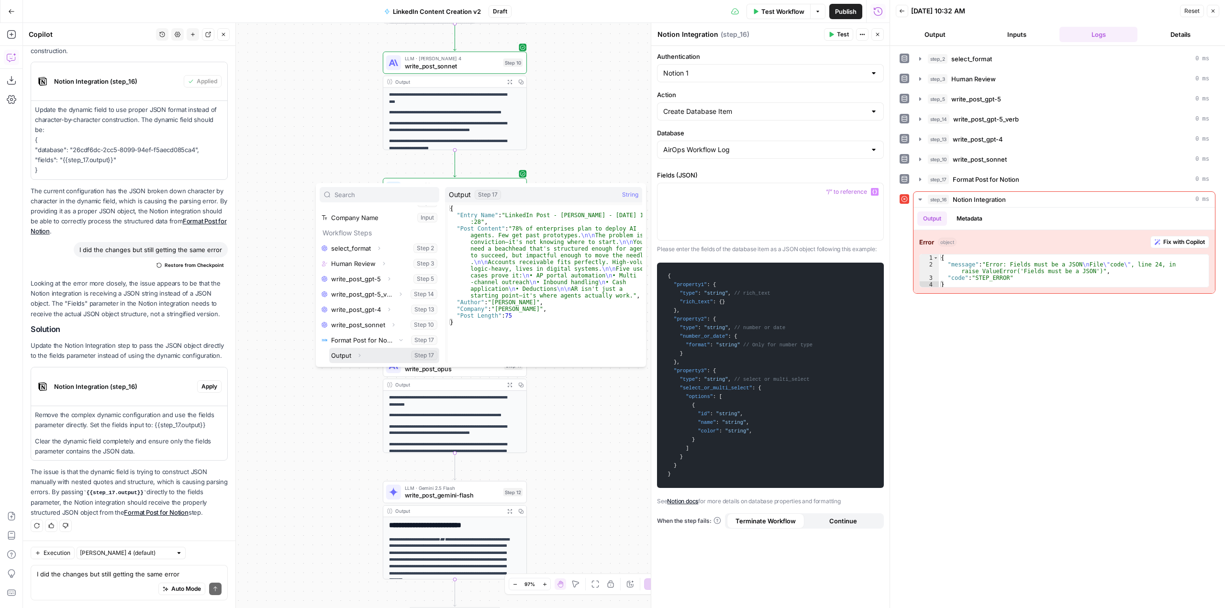
click at [376, 354] on button "Select variable Output" at bounding box center [384, 355] width 110 height 15
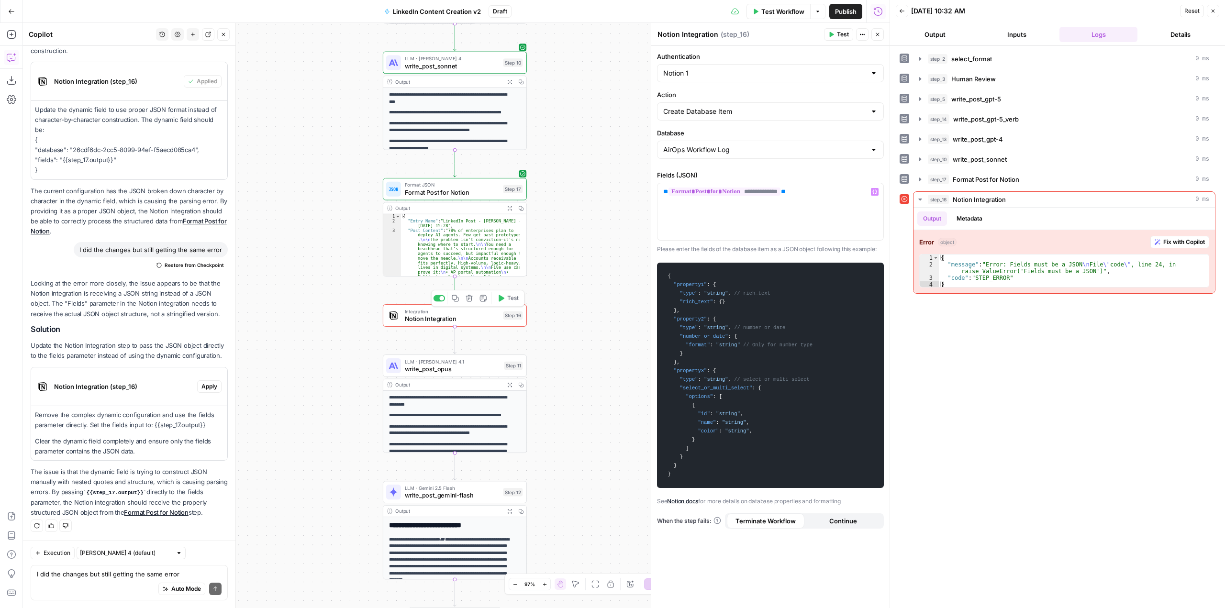
click at [512, 298] on span "Test" at bounding box center [512, 298] width 11 height 8
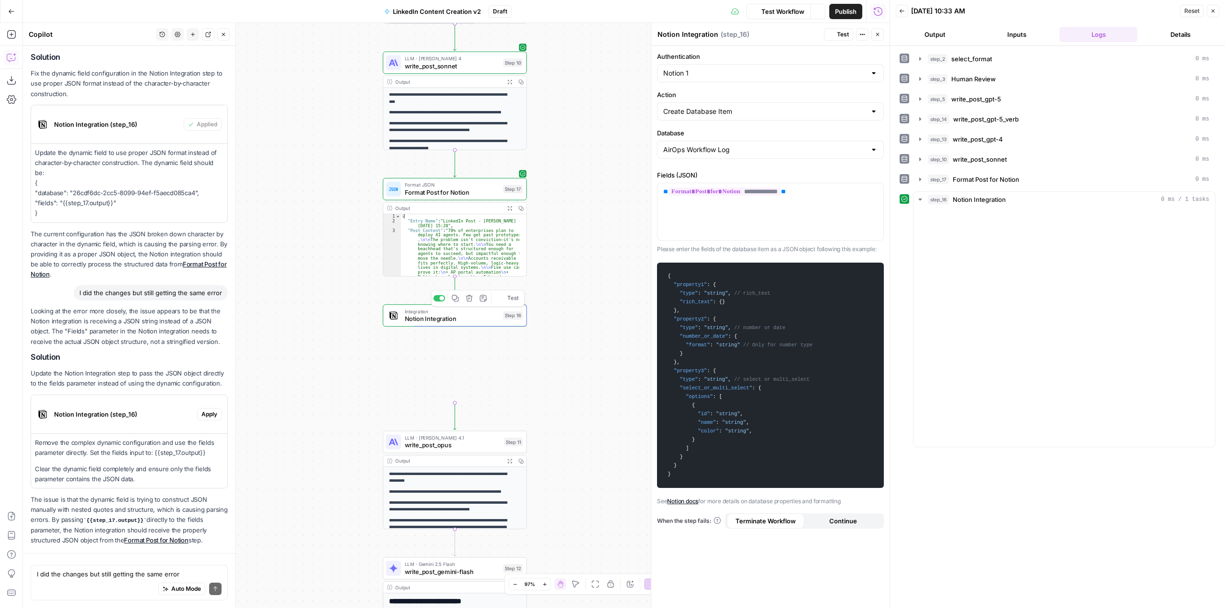
scroll to position [829, 0]
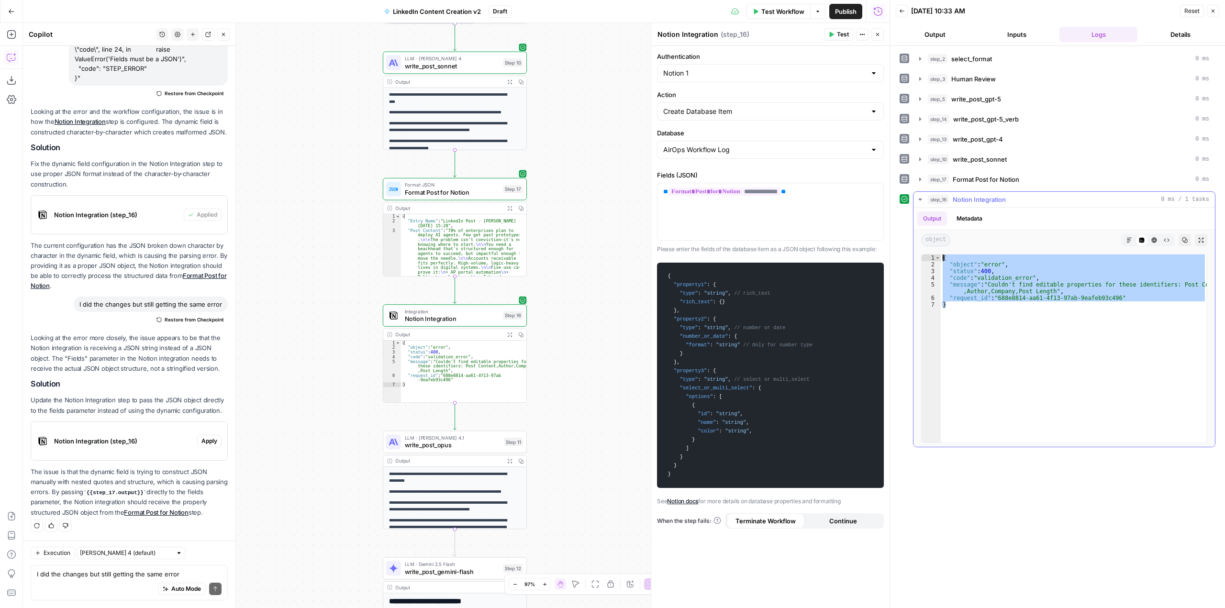
drag, startPoint x: 960, startPoint y: 302, endPoint x: 933, endPoint y: 258, distance: 52.4
click at [933, 258] on div "* 1 2 3 4 5 6 7 { "object" : "error" , "status" : 400 , "code" : "validation_er…" at bounding box center [1064, 348] width 286 height 189
type textarea "**********"
click at [160, 569] on div "I did the changes but still getting the same error Write your question here Aut…" at bounding box center [129, 582] width 197 height 35
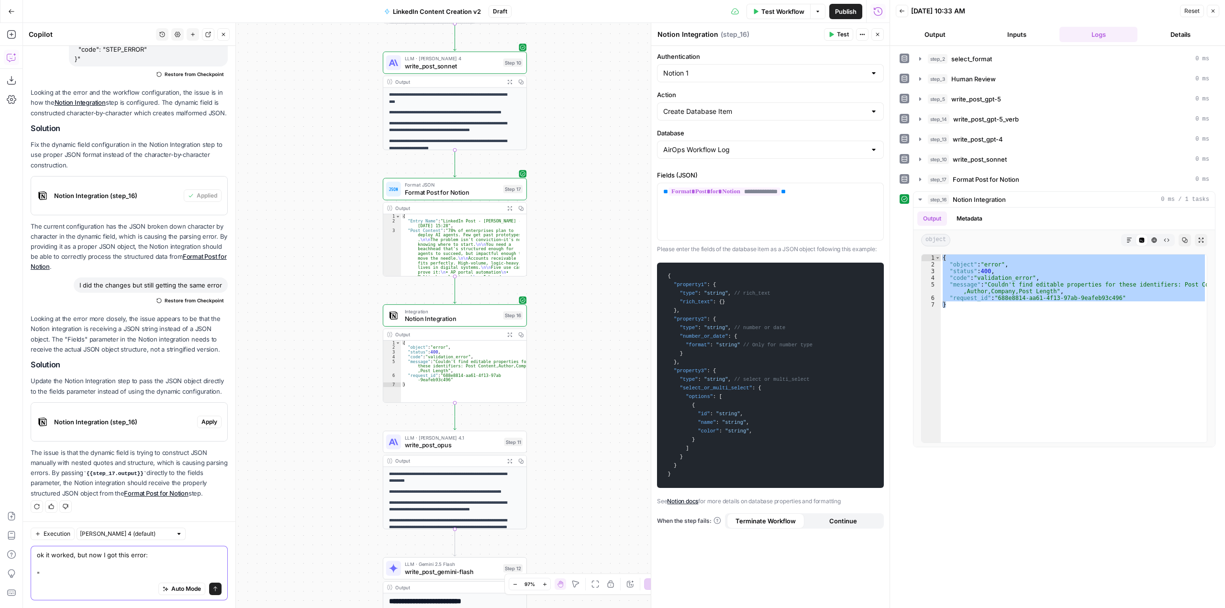
paste textarea "{ "object": "error", "status": 400, "code": "validation_error", "message": "Cou…"
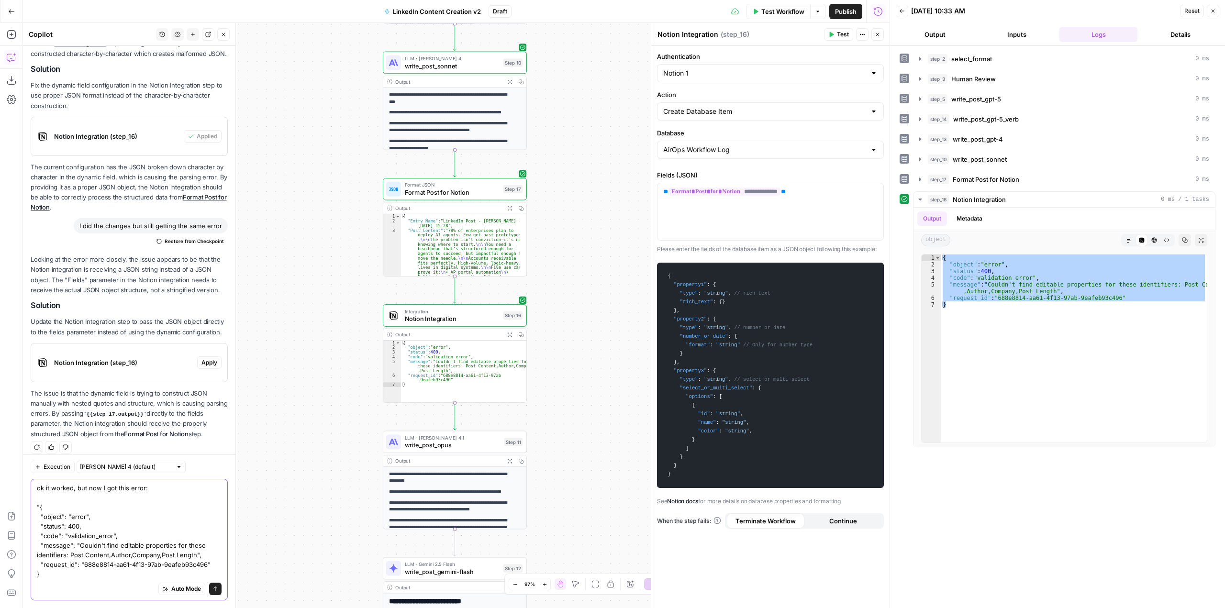
scroll to position [916, 0]
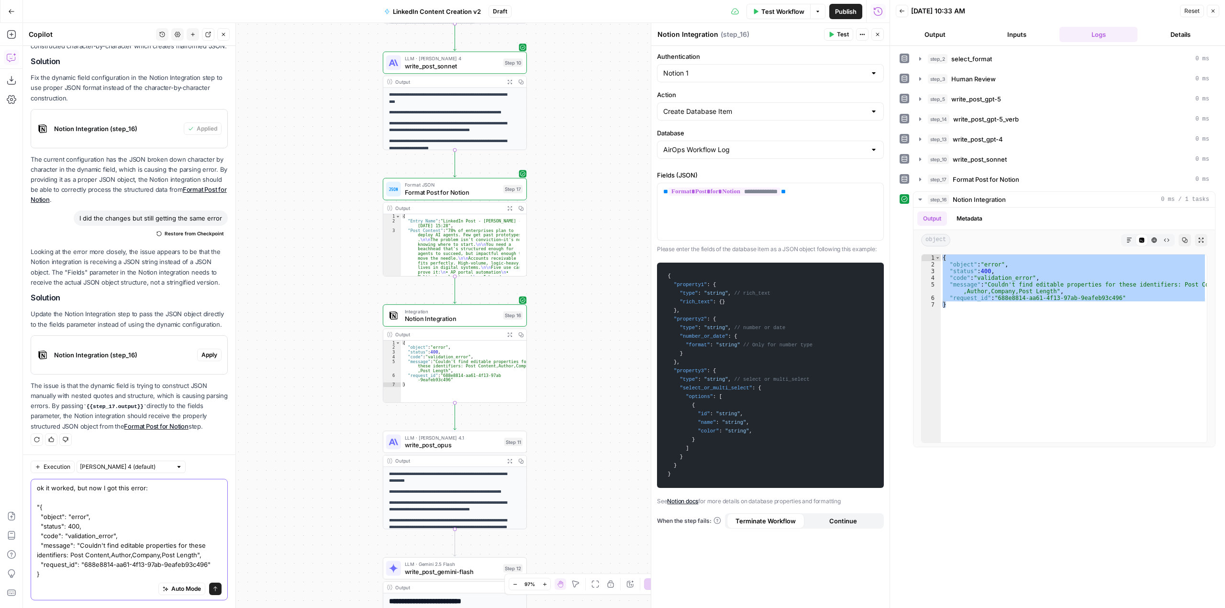
type textarea "ok it worked, but now I got this error: "{ "object": "error", "status": 400, "c…"
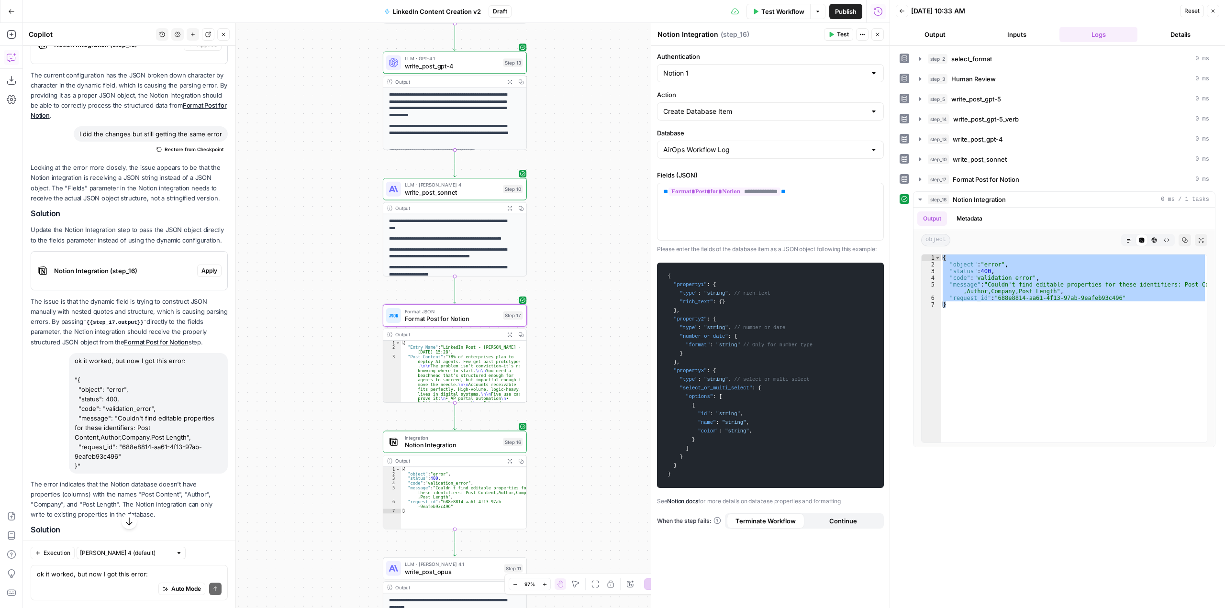
scroll to position [1180, 0]
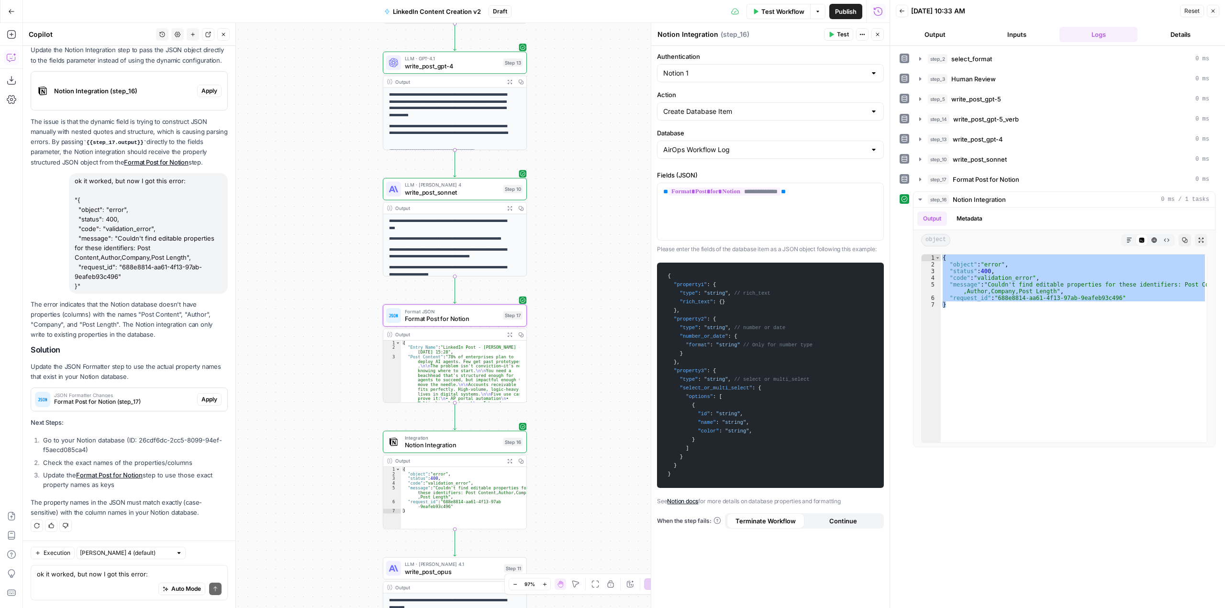
click at [134, 406] on span "Format Post for Notion (step_17)" at bounding box center [123, 402] width 139 height 9
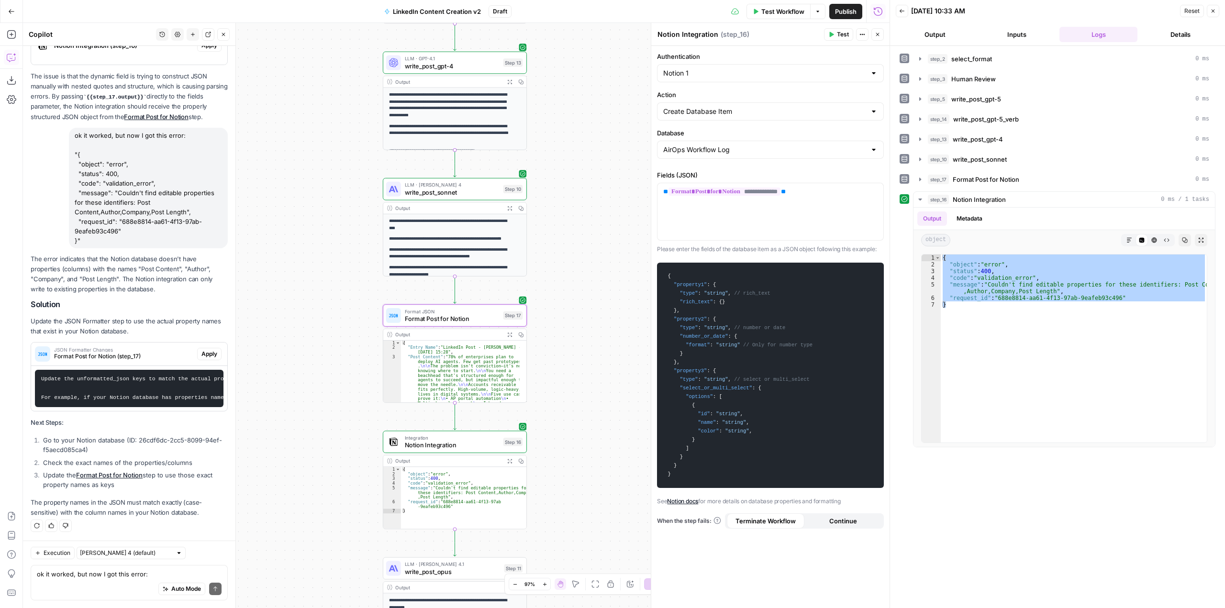
click at [202, 358] on span "Apply" at bounding box center [210, 354] width 16 height 9
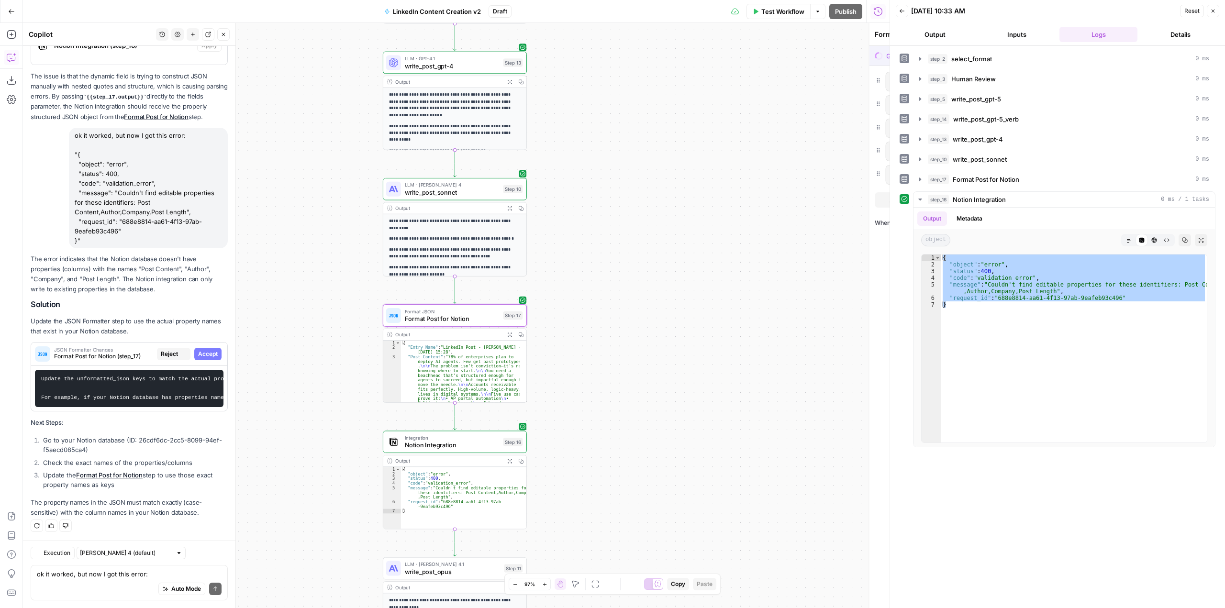
scroll to position [1171, 0]
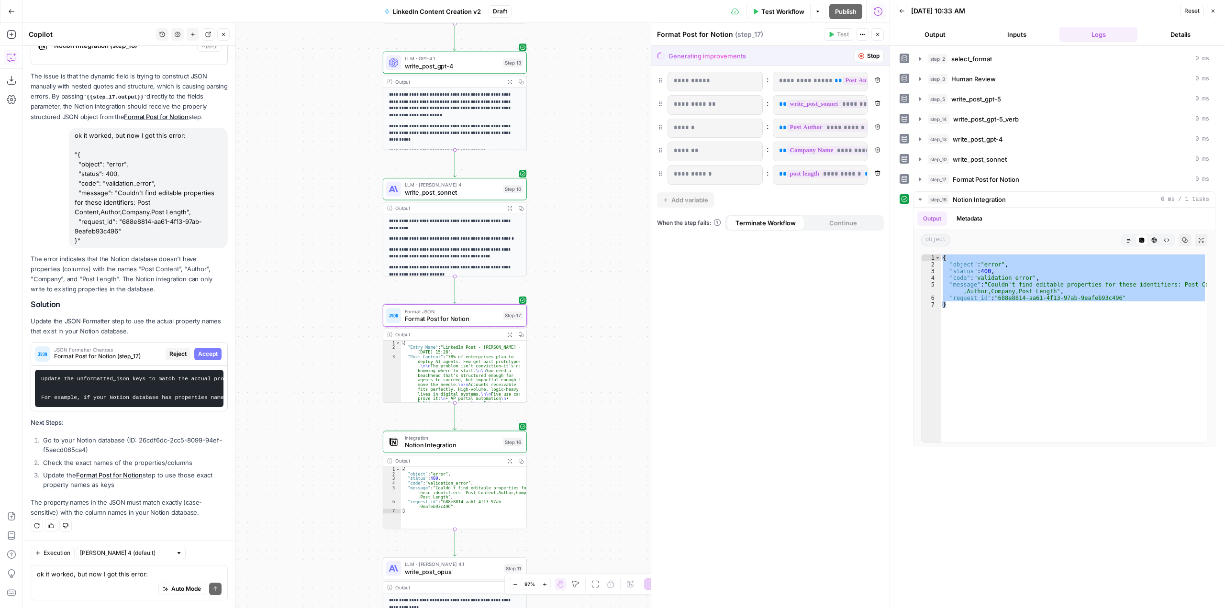
click at [204, 350] on span "Accept" at bounding box center [208, 354] width 20 height 9
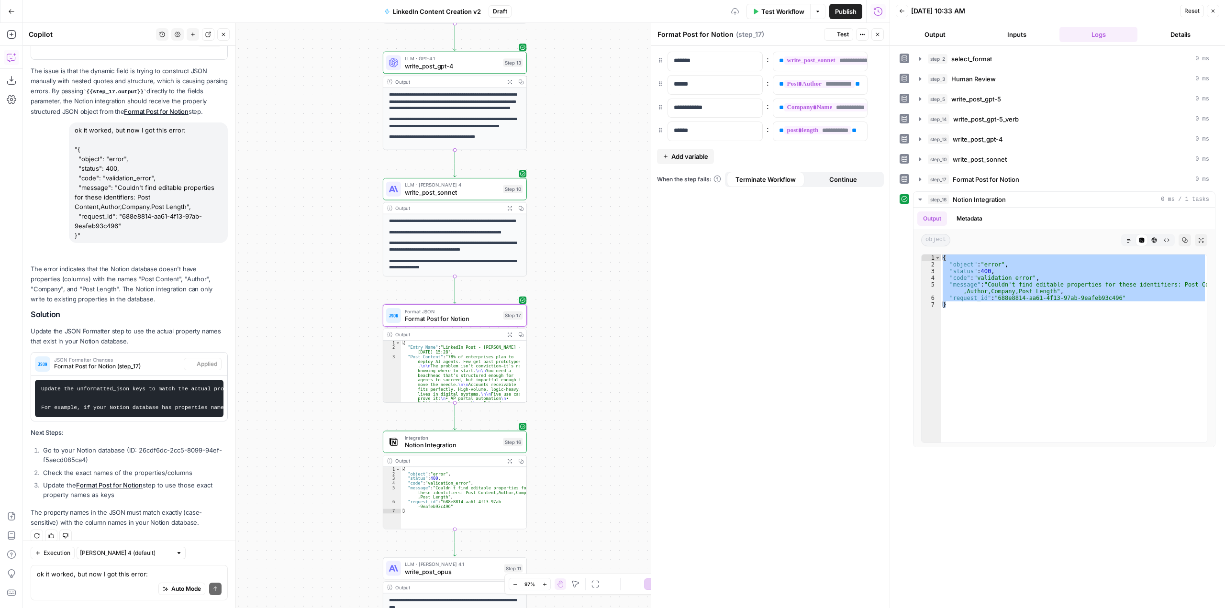
scroll to position [1248, 0]
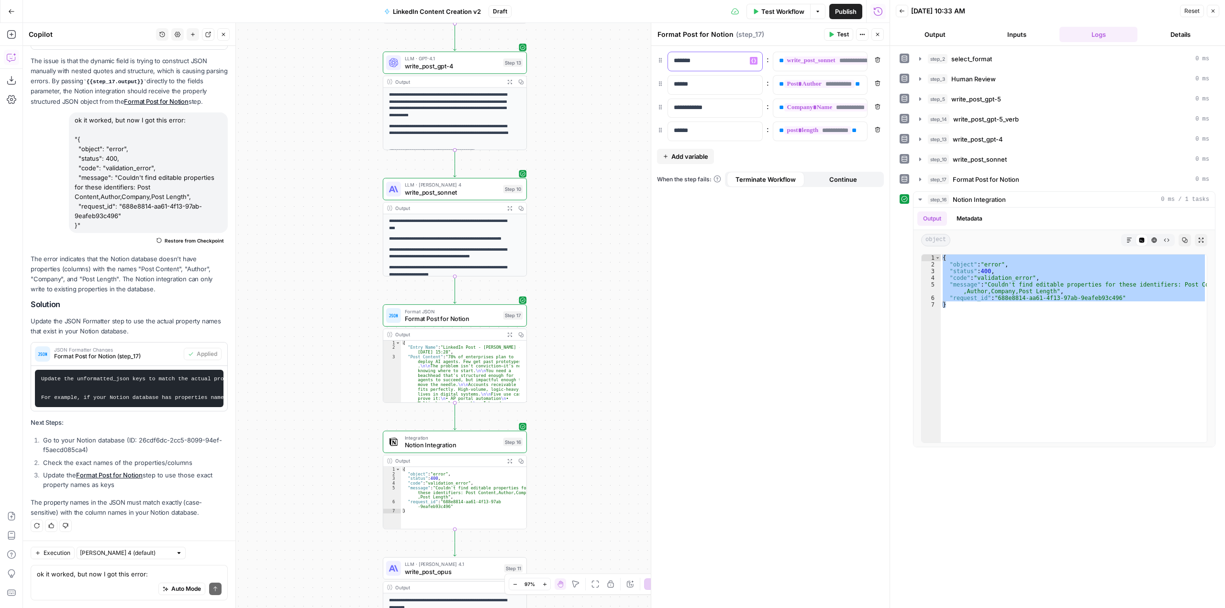
drag, startPoint x: 716, startPoint y: 63, endPoint x: 641, endPoint y: 56, distance: 75.0
click at [641, 56] on body "**********" at bounding box center [612, 304] width 1225 height 608
click at [874, 82] on button "Remove" at bounding box center [878, 83] width 12 height 12
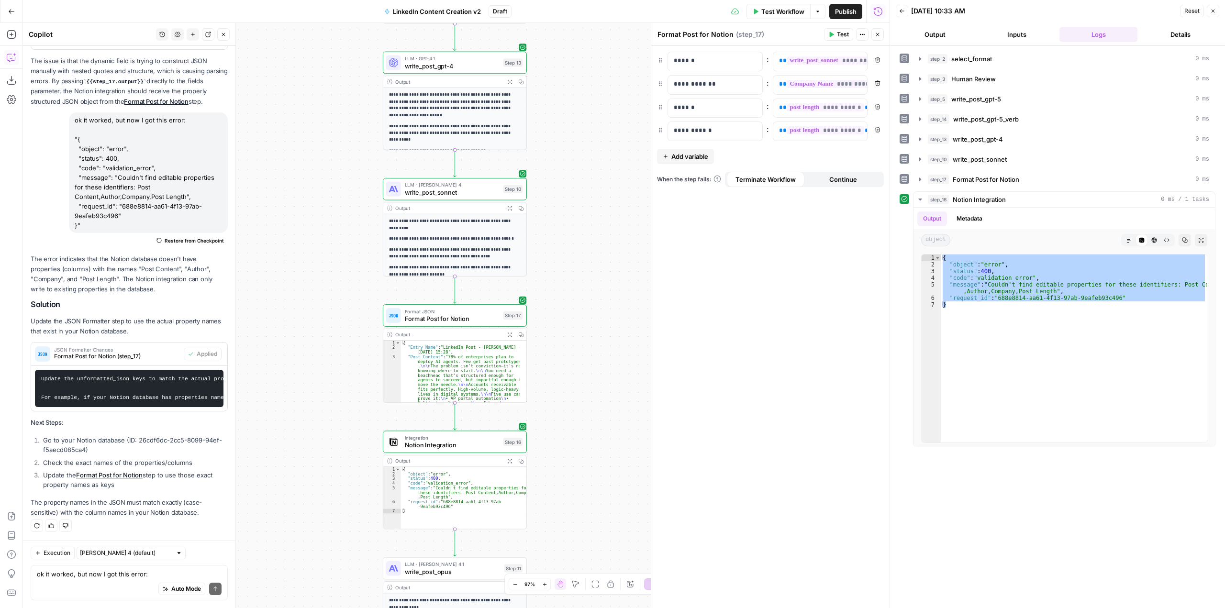
click at [874, 82] on button "Remove" at bounding box center [878, 83] width 12 height 12
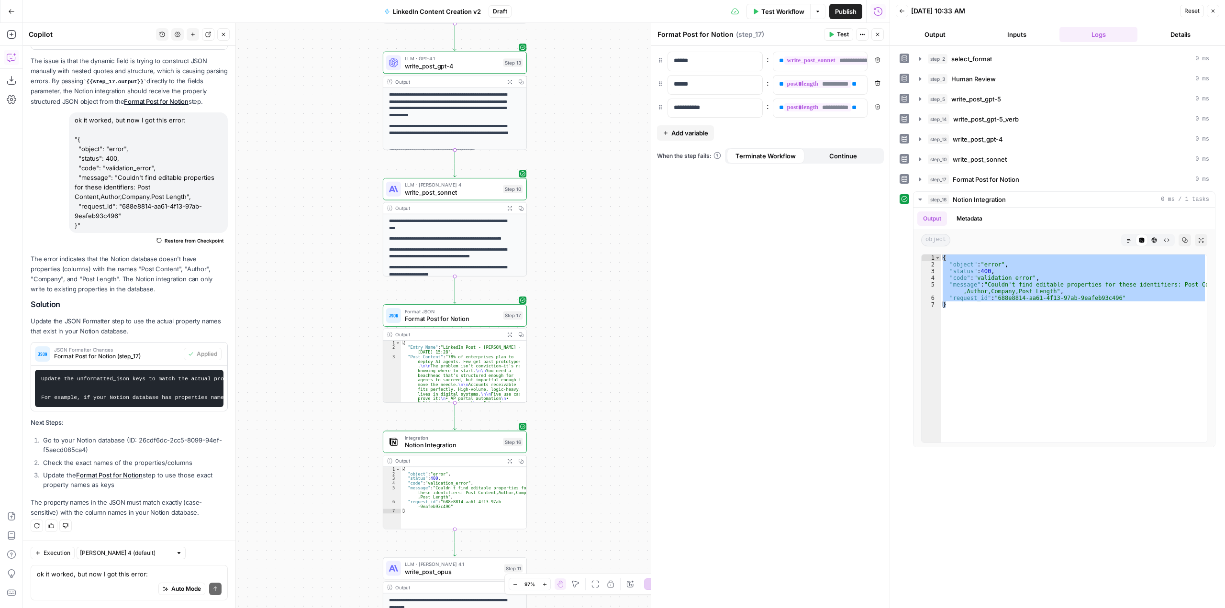
click at [874, 82] on button "Remove" at bounding box center [878, 83] width 12 height 12
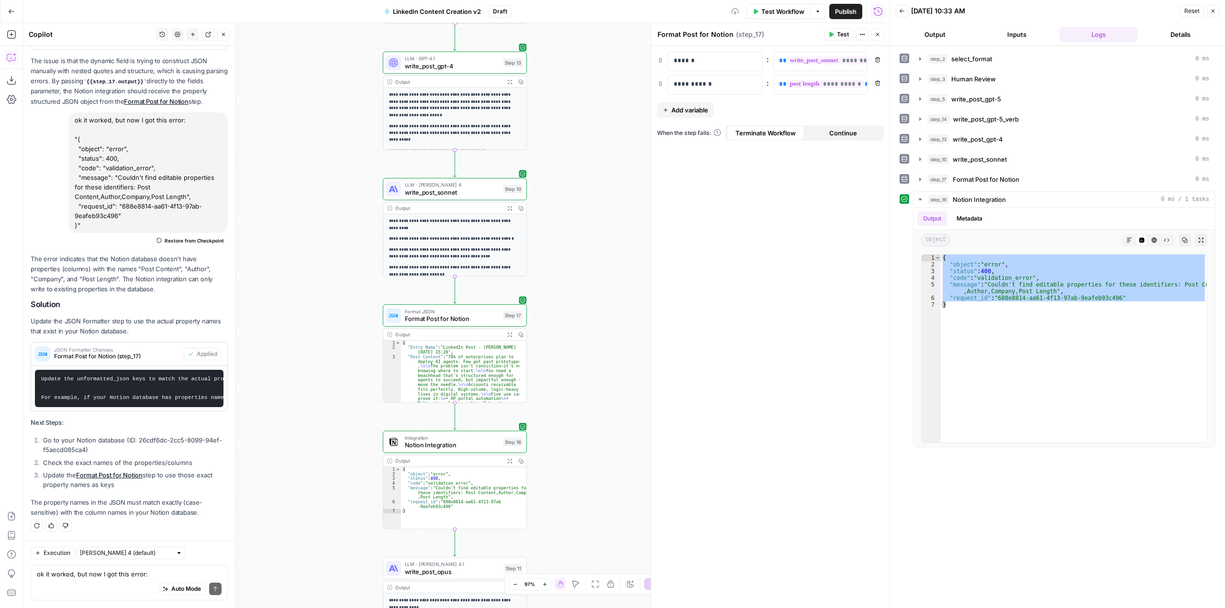
click at [874, 82] on button "Remove" at bounding box center [878, 83] width 12 height 12
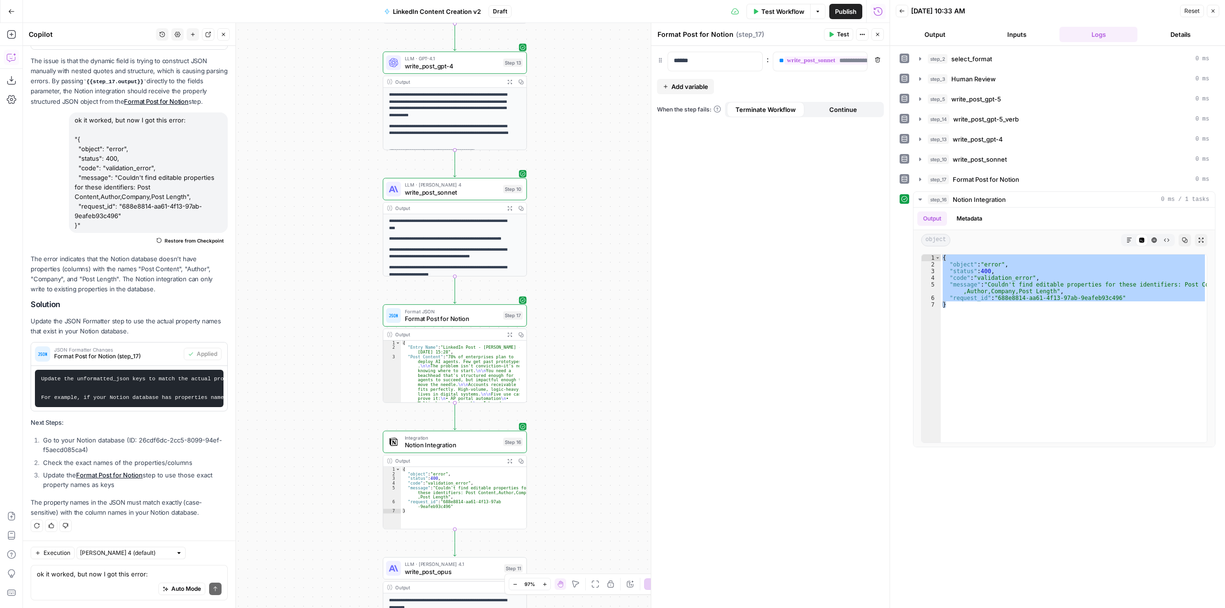
click at [682, 82] on span "Add variable" at bounding box center [690, 87] width 37 height 10
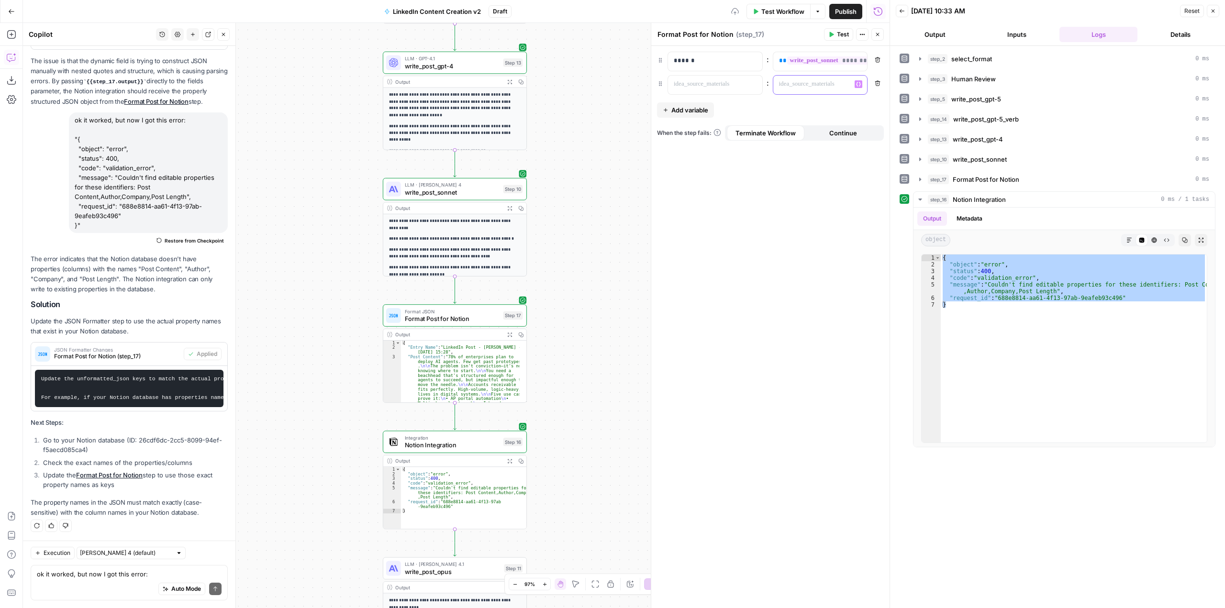
click at [833, 84] on p at bounding box center [812, 84] width 67 height 10
click at [860, 85] on icon "button" at bounding box center [858, 84] width 5 height 4
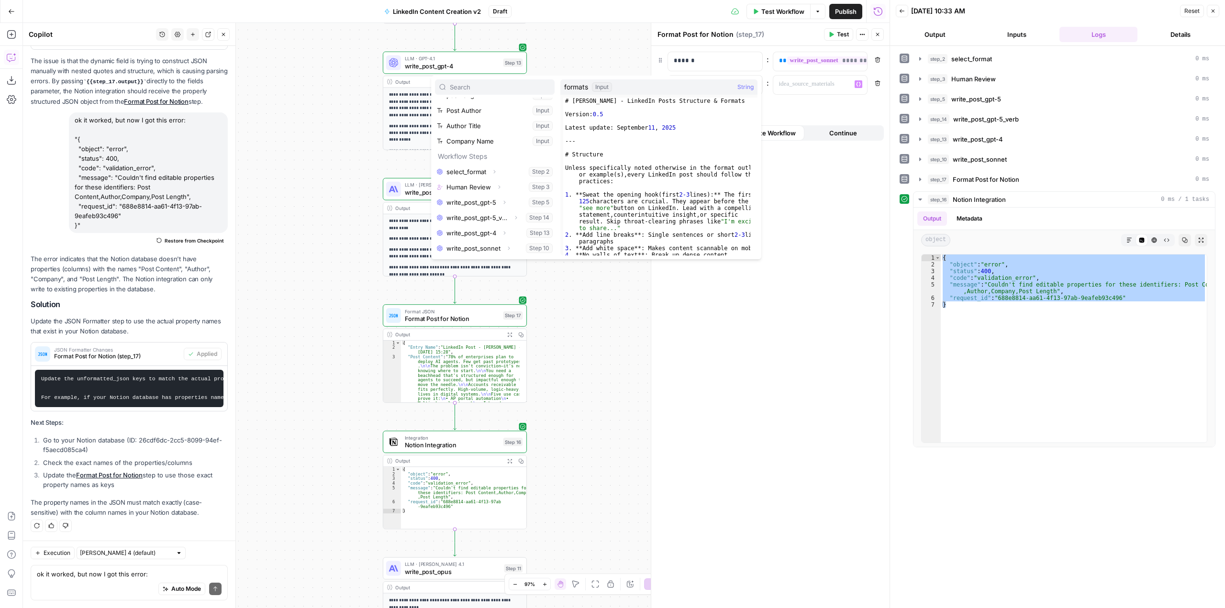
scroll to position [72, 0]
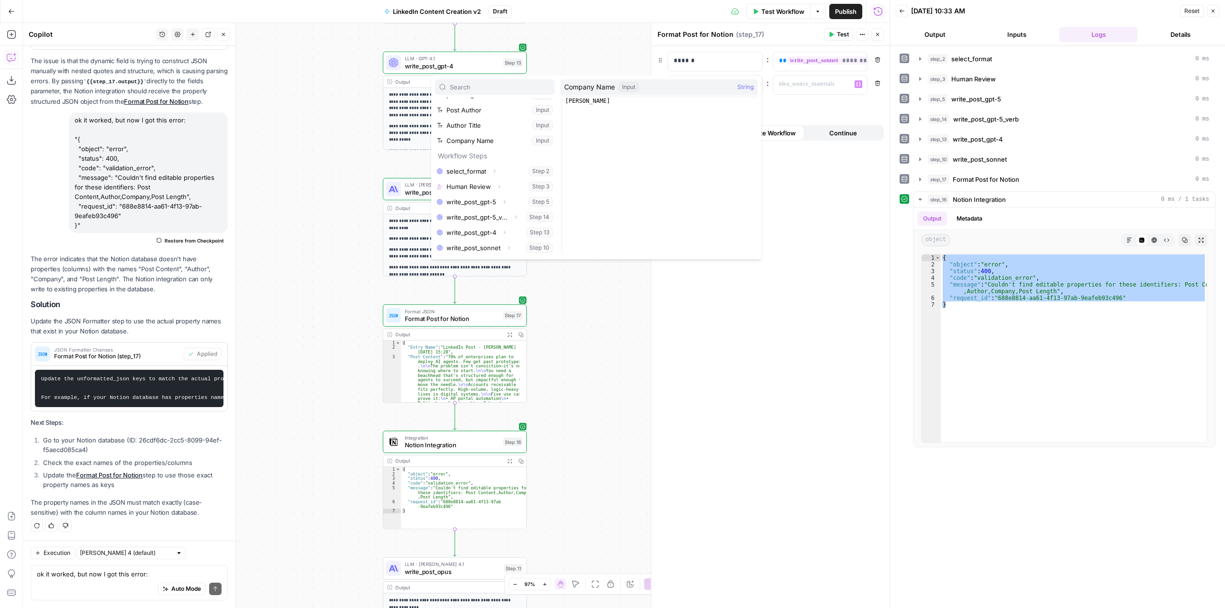
click at [829, 188] on div "**********" at bounding box center [770, 327] width 238 height 562
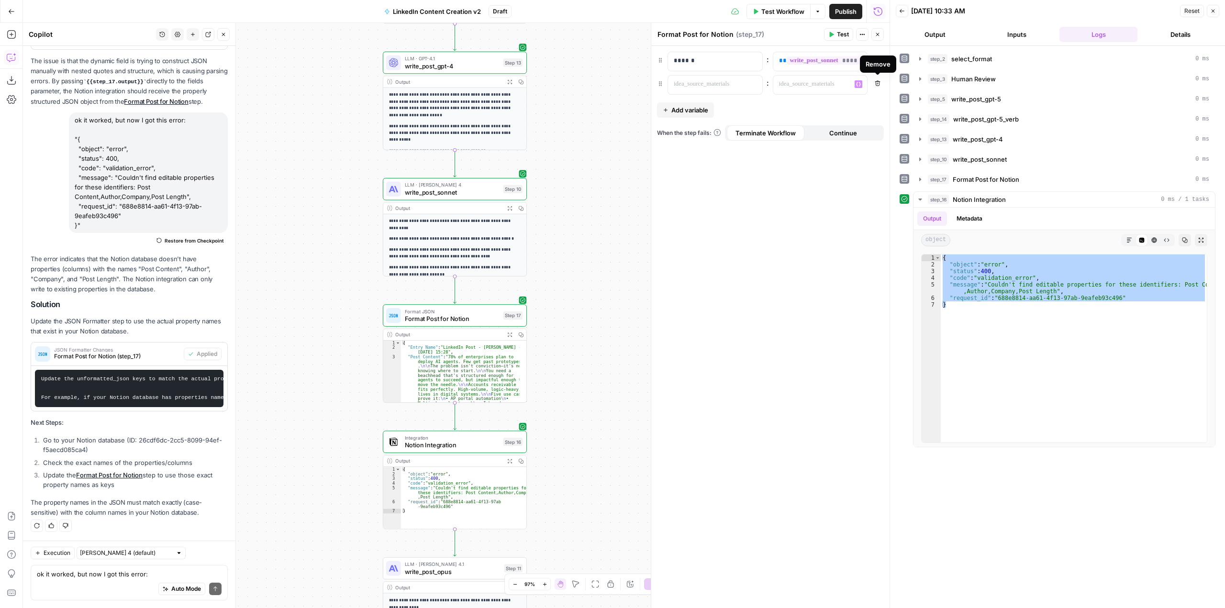
click at [881, 82] on button "Remove" at bounding box center [878, 83] width 12 height 12
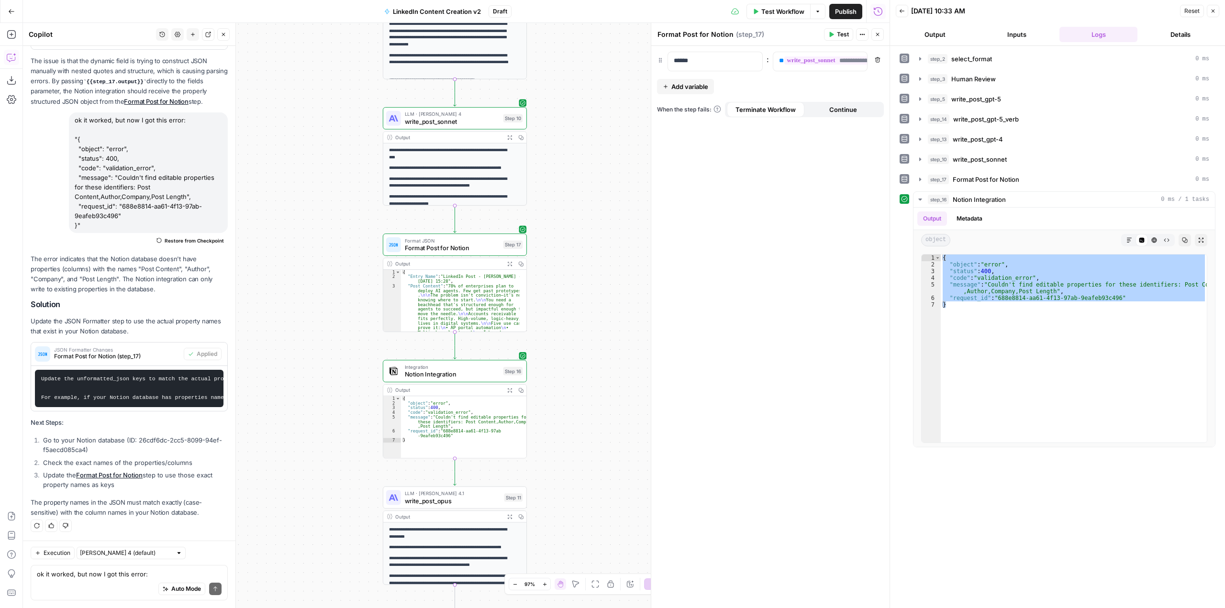
drag, startPoint x: 606, startPoint y: 360, endPoint x: 611, endPoint y: 209, distance: 151.3
click at [611, 209] on div "**********" at bounding box center [456, 315] width 867 height 585
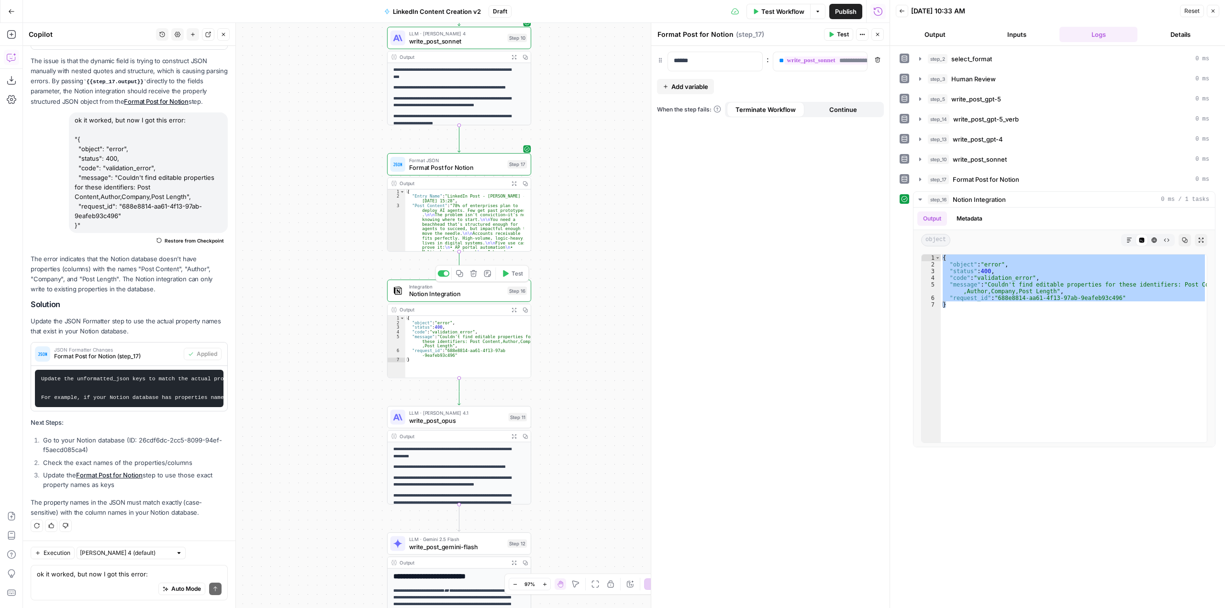
click at [515, 273] on span "Test" at bounding box center [517, 273] width 11 height 8
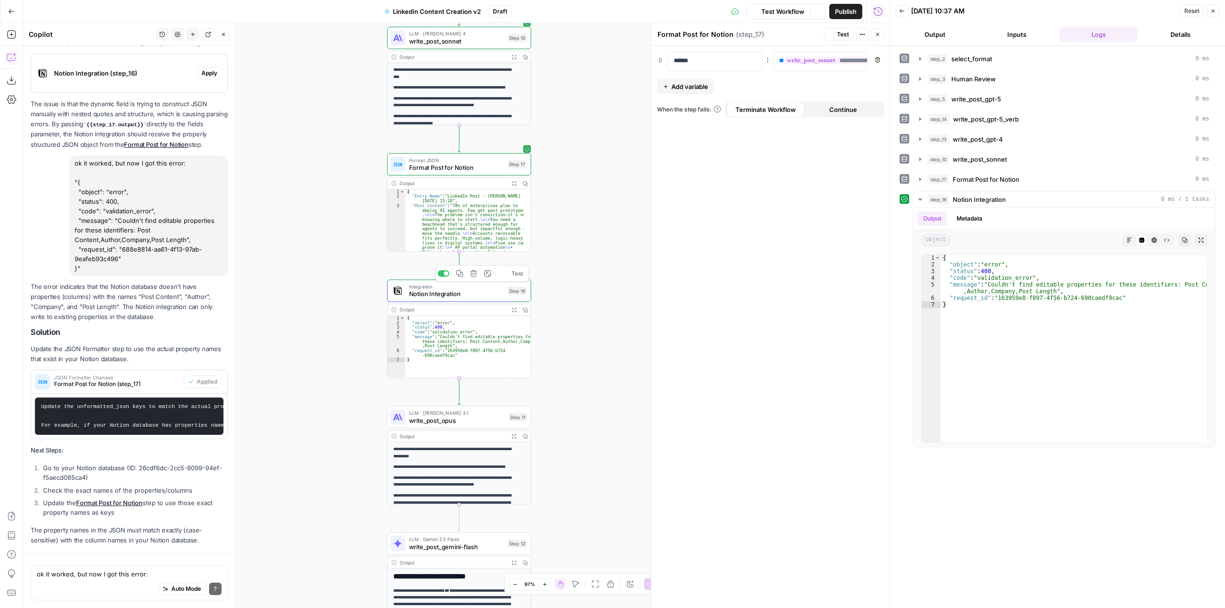
scroll to position [1195, 0]
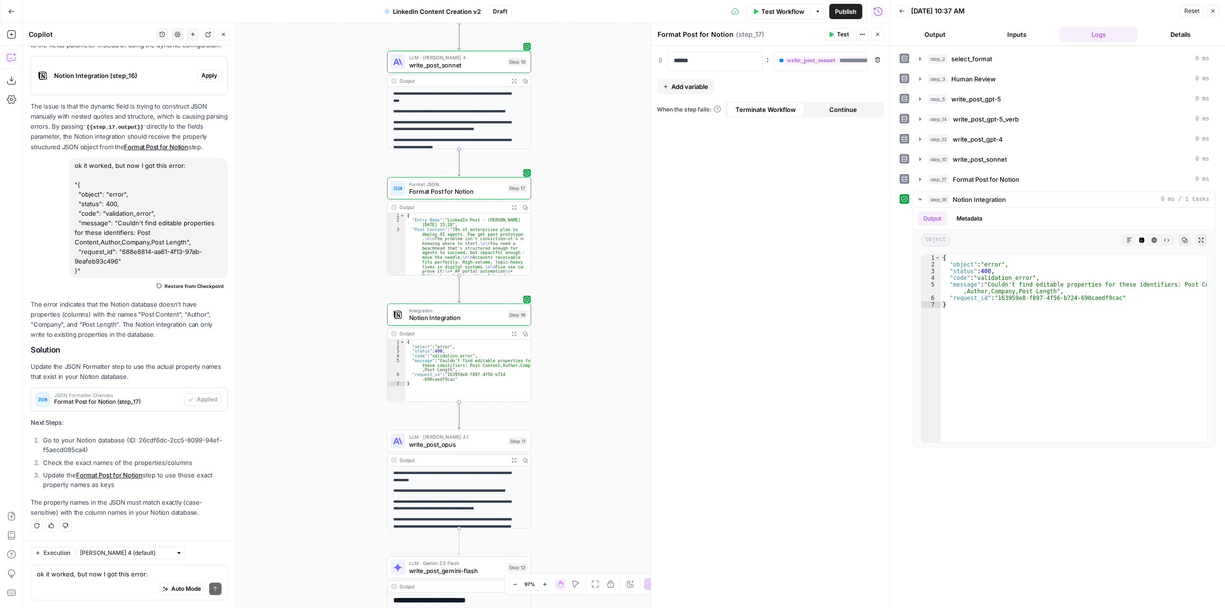
click at [843, 33] on span "Test" at bounding box center [843, 34] width 12 height 9
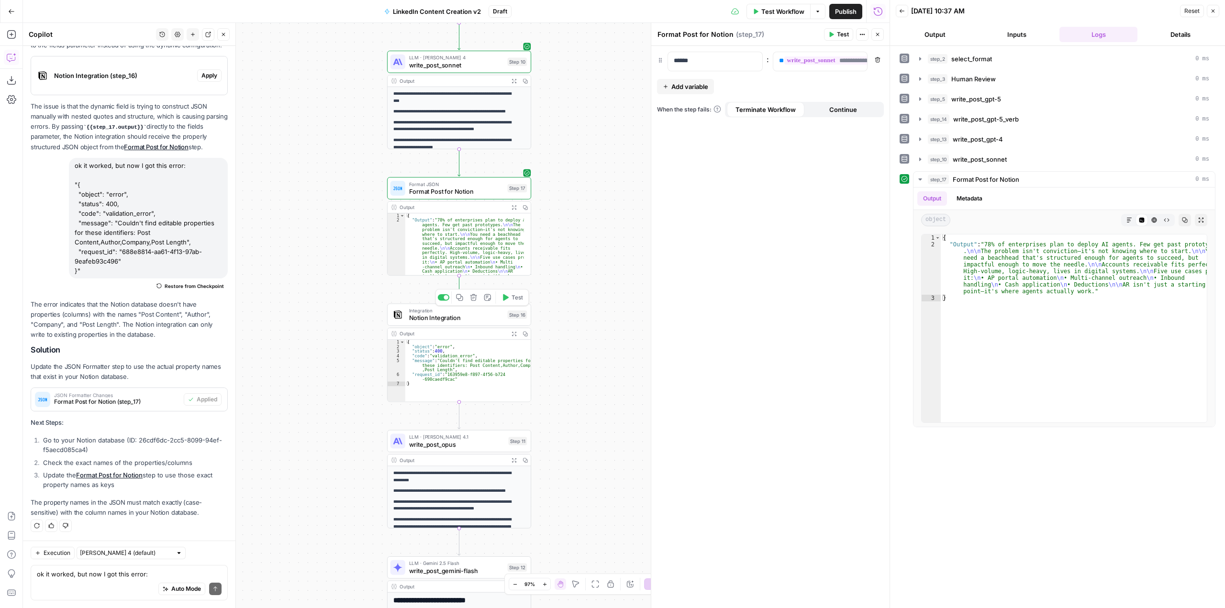
click at [512, 303] on button "Test" at bounding box center [512, 297] width 29 height 12
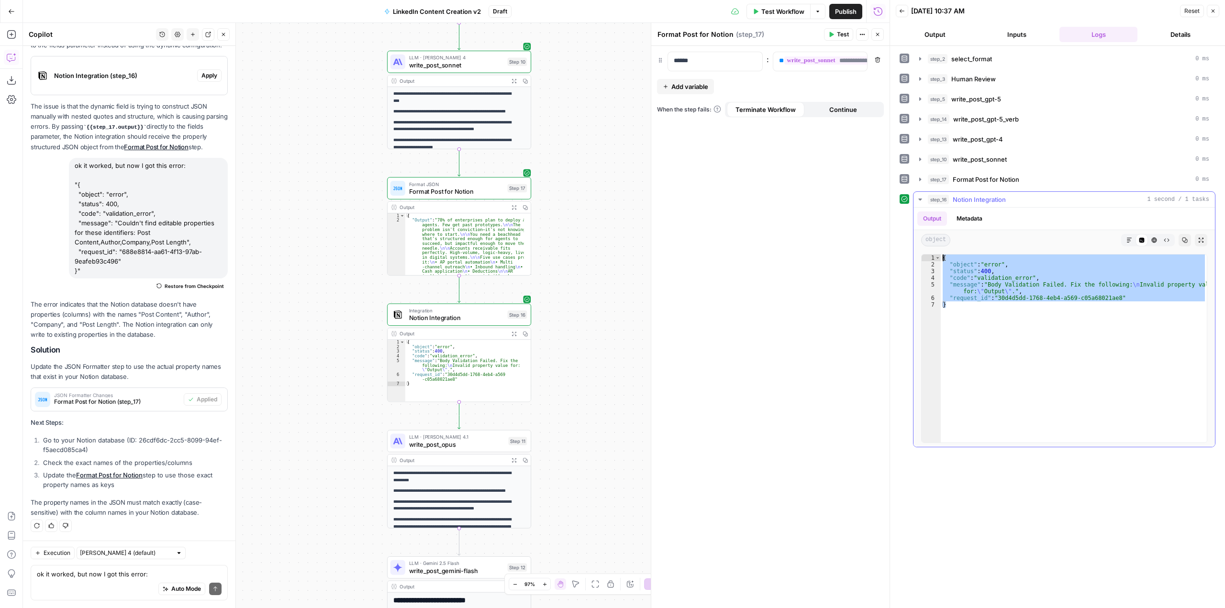
drag, startPoint x: 968, startPoint y: 308, endPoint x: 914, endPoint y: 258, distance: 73.2
click at [914, 258] on div "* 1 2 3 4 5 6 7 { "object" : "error" , "status" : 400 , "code" : "validation_er…" at bounding box center [1065, 348] width 302 height 197
type textarea "**********"
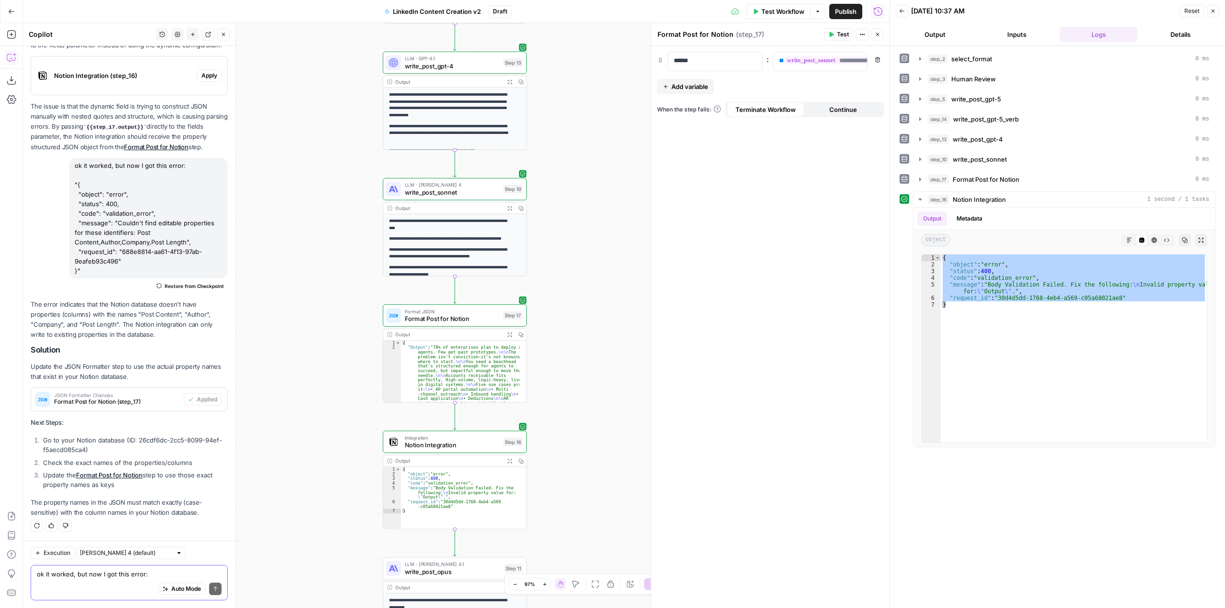
click at [116, 570] on textarea "ok it worked, but now I got this error: "{ "object": "error", "status": 400, "c…" at bounding box center [129, 575] width 185 height 10
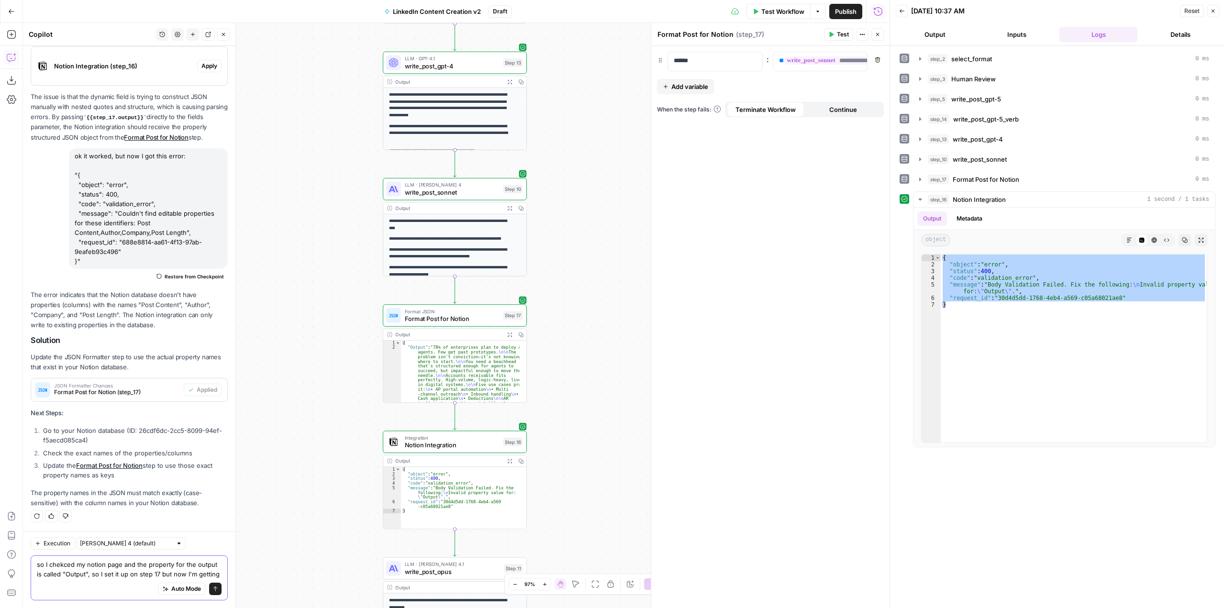
scroll to position [1214, 0]
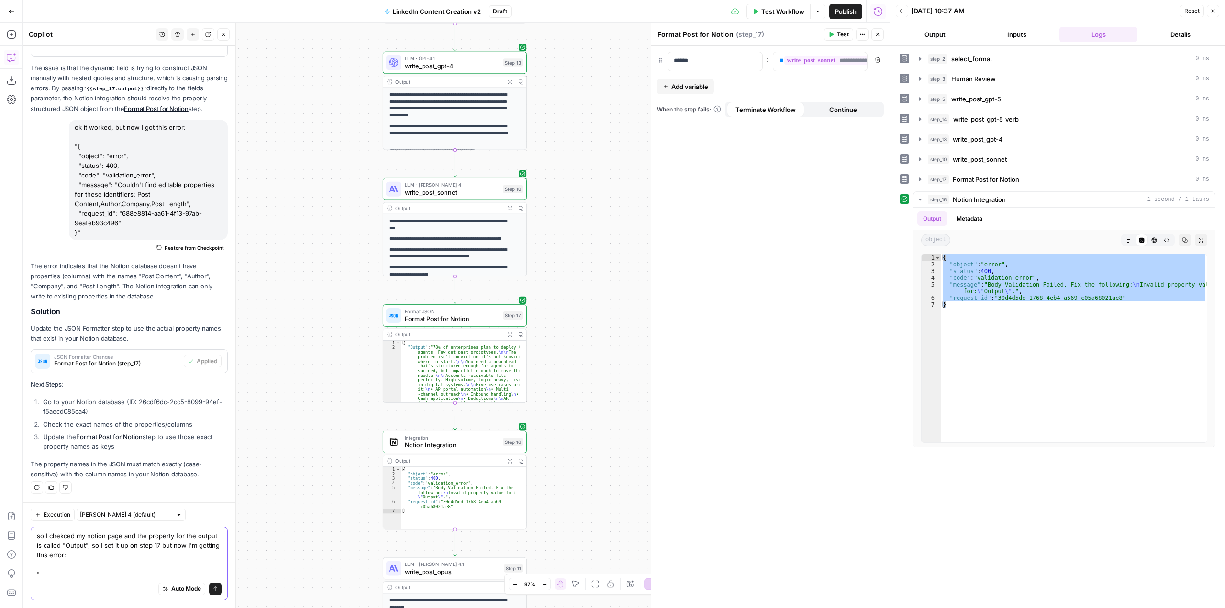
paste textarea "{ "object": "error", "status": 400, "code": "validation_error", "message": "Bod…"
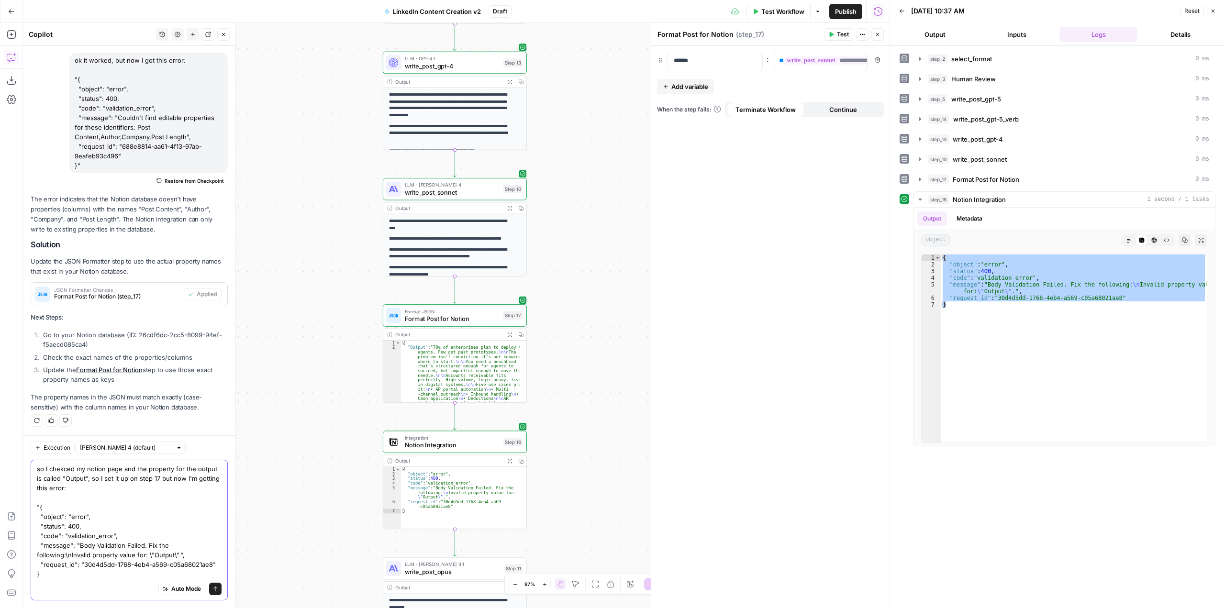
type textarea "so I chekced my notion page and the property for the output is called "Output",…"
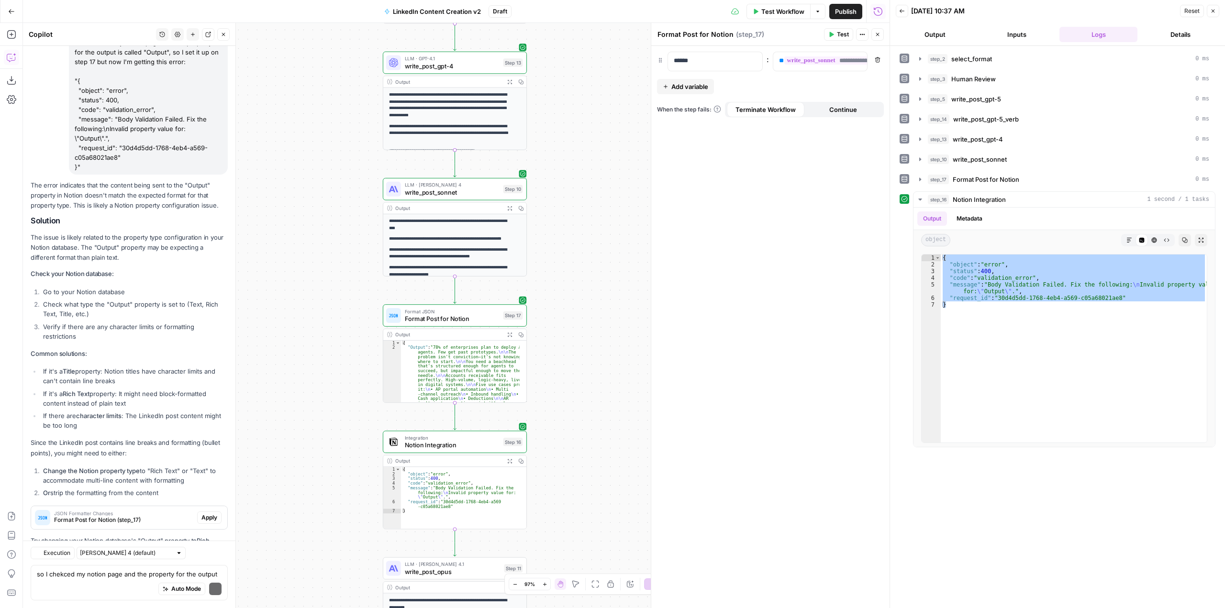
scroll to position [1733, 0]
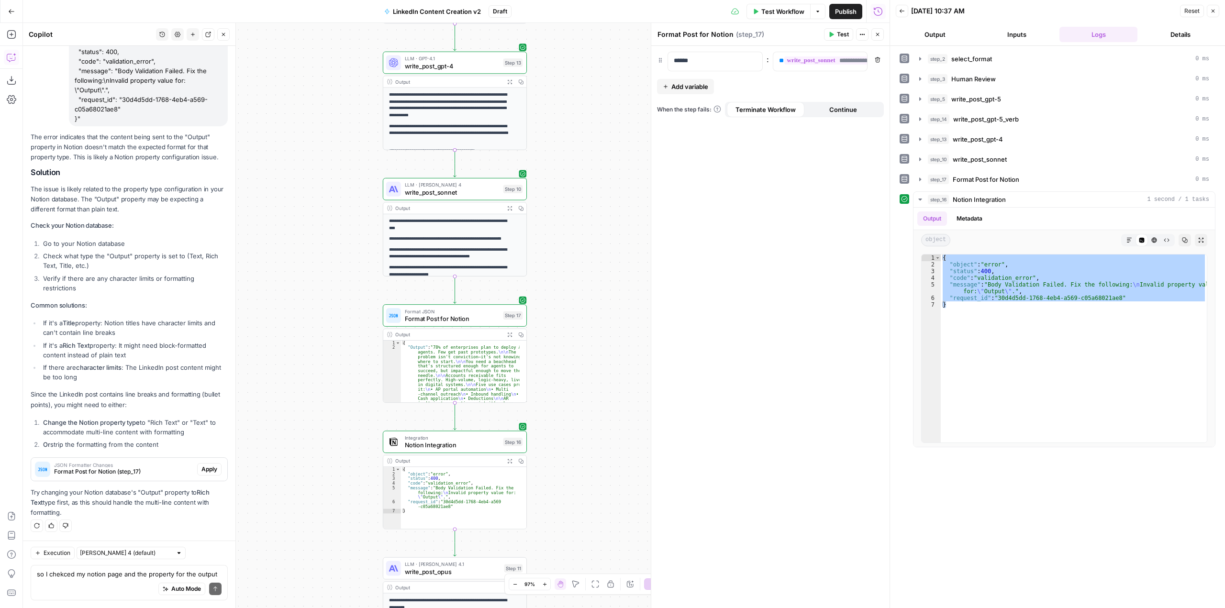
click at [845, 15] on span "Publish" at bounding box center [846, 12] width 22 height 10
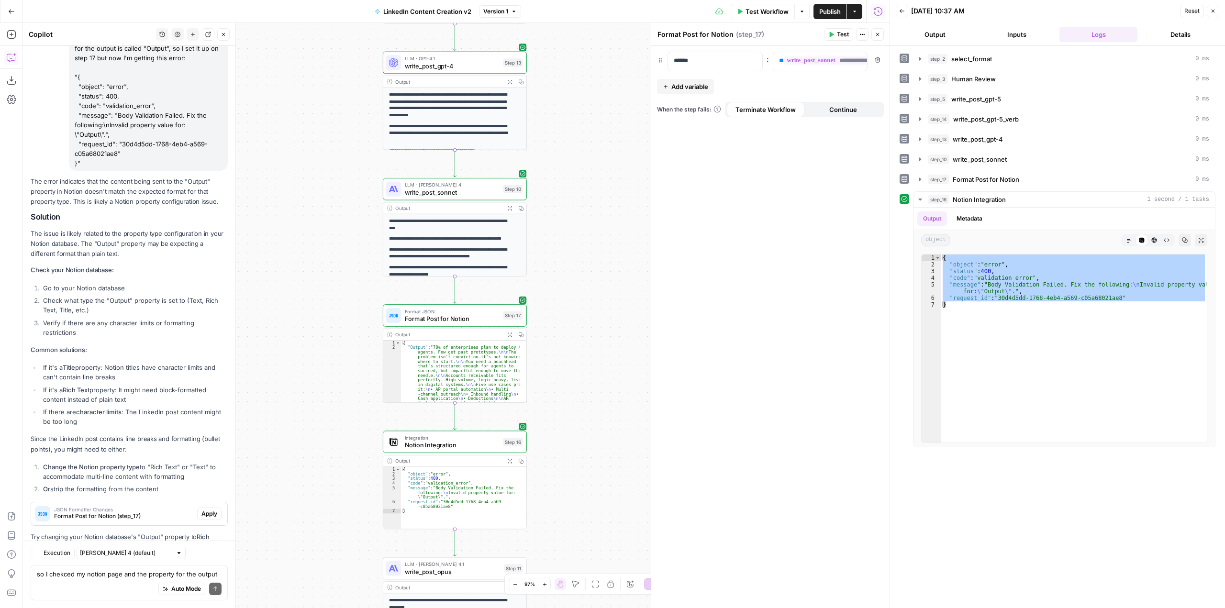
scroll to position [1733, 0]
